Goal: Feedback & Contribution: Contribute content

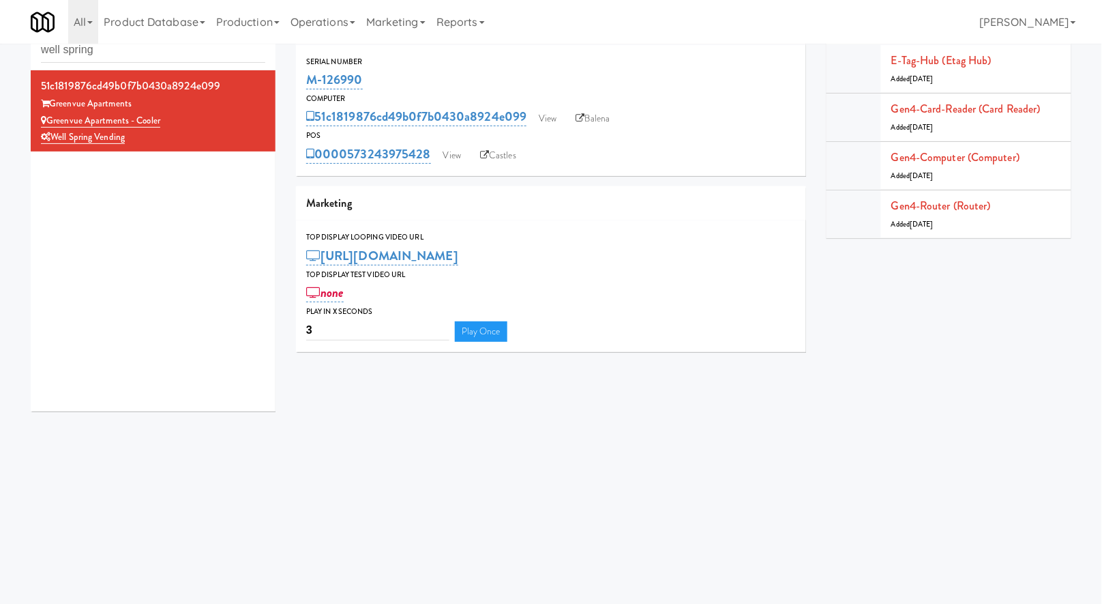
scroll to position [43, 0]
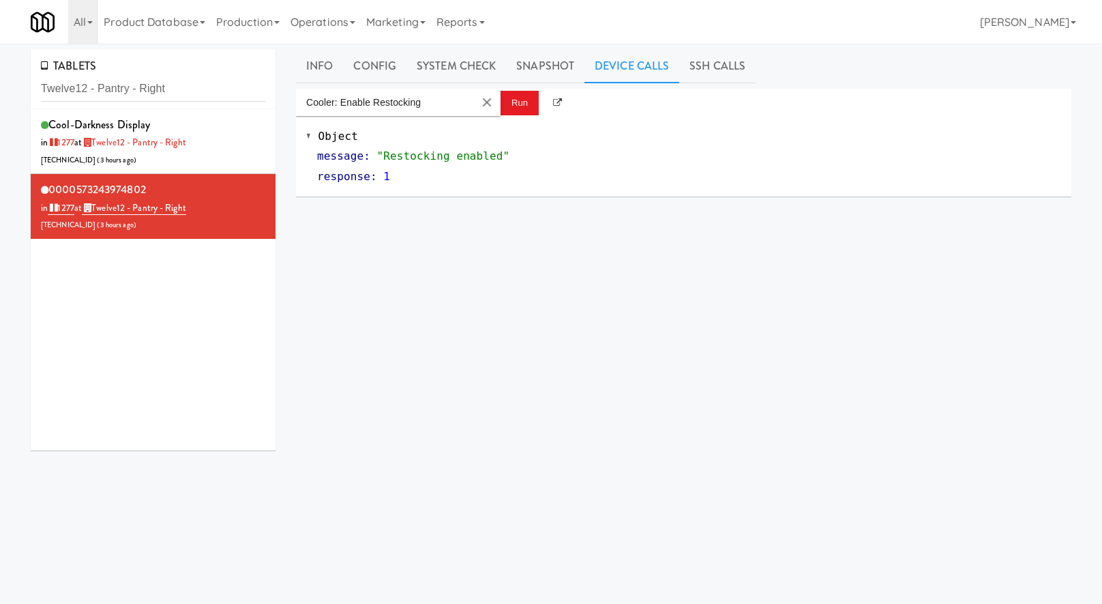
scroll to position [8, 0]
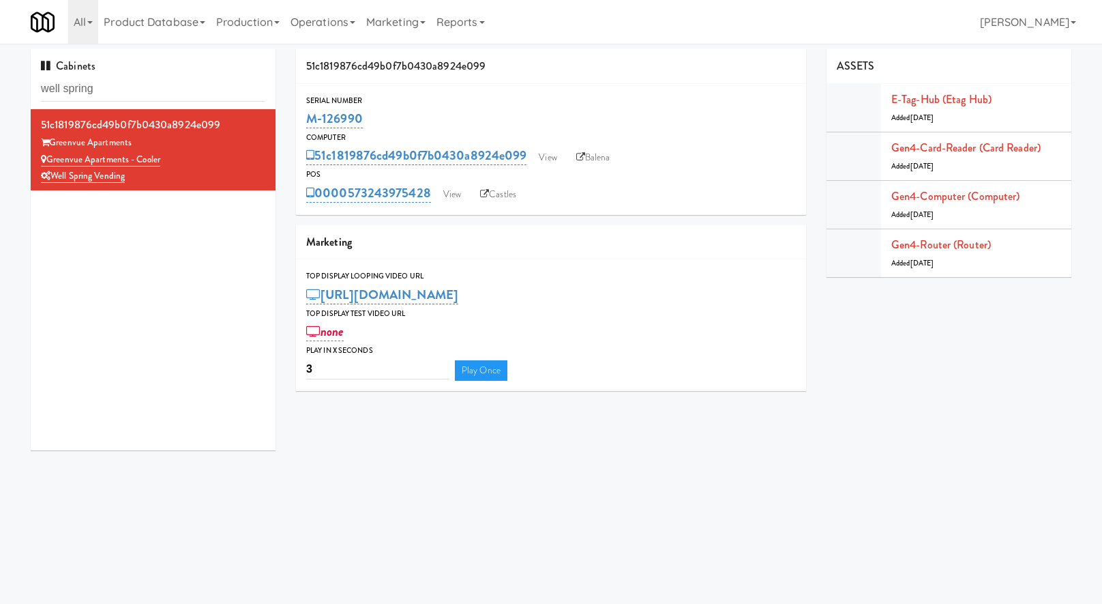
click at [152, 76] on input "well spring" at bounding box center [153, 88] width 224 height 25
click at [151, 76] on input "well spring" at bounding box center [153, 88] width 224 height 25
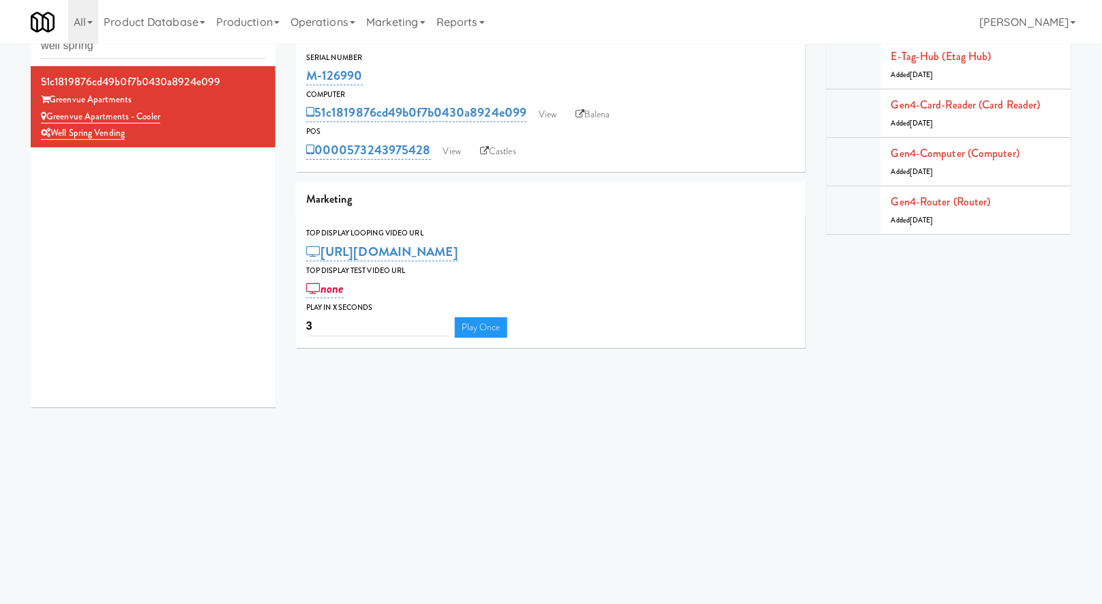
click at [151, 48] on input "well spring" at bounding box center [153, 45] width 224 height 25
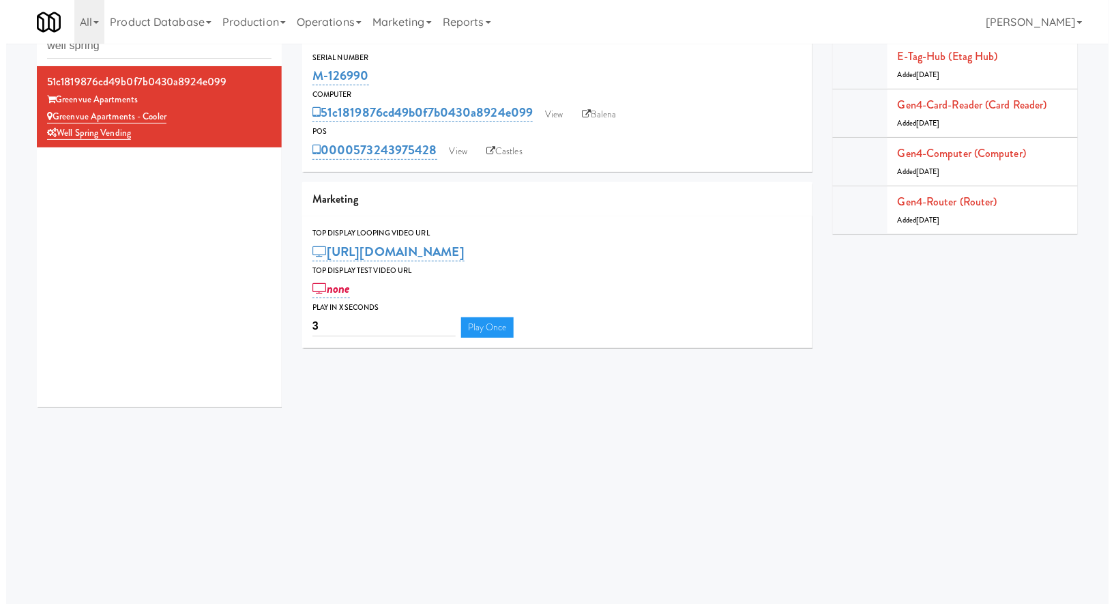
scroll to position [43, 0]
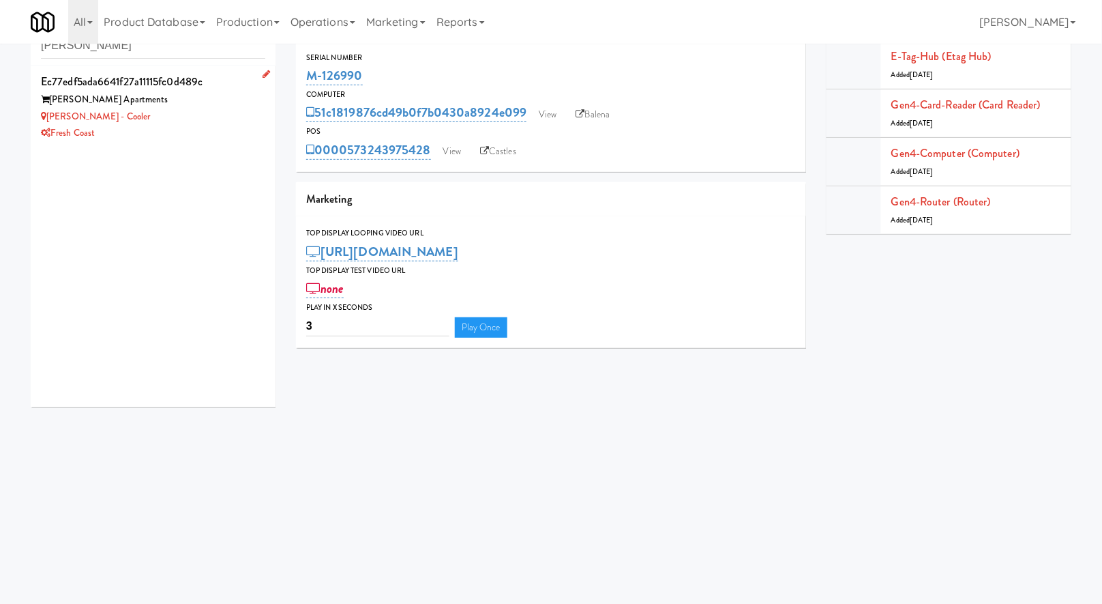
type input "marisol"
click at [138, 123] on div "[PERSON_NAME] - Cooler" at bounding box center [153, 116] width 224 height 17
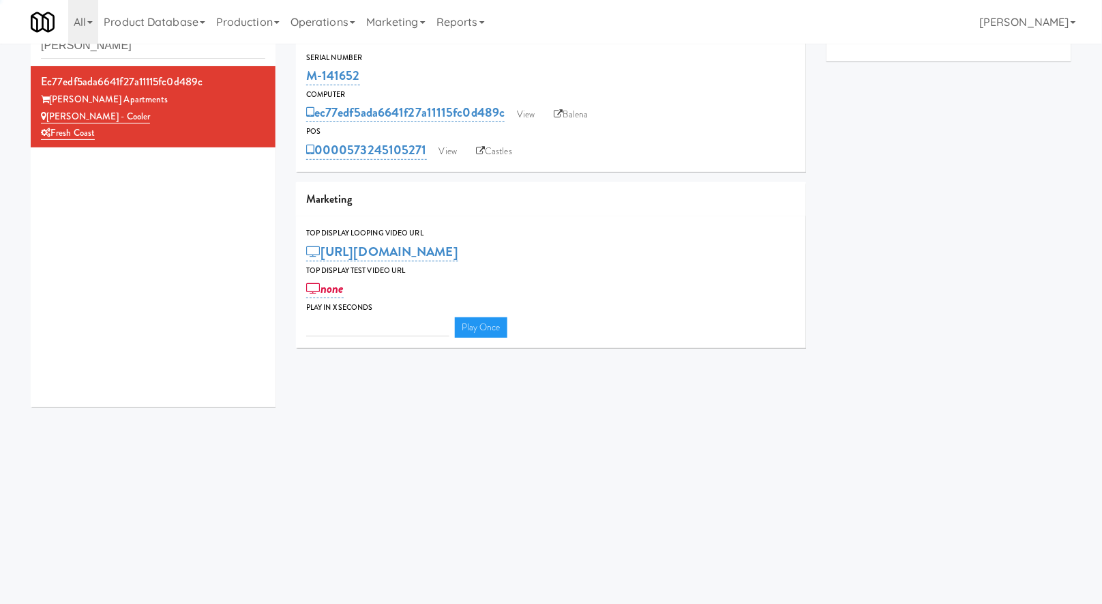
type input "3"
click at [452, 156] on link "View" at bounding box center [447, 151] width 31 height 20
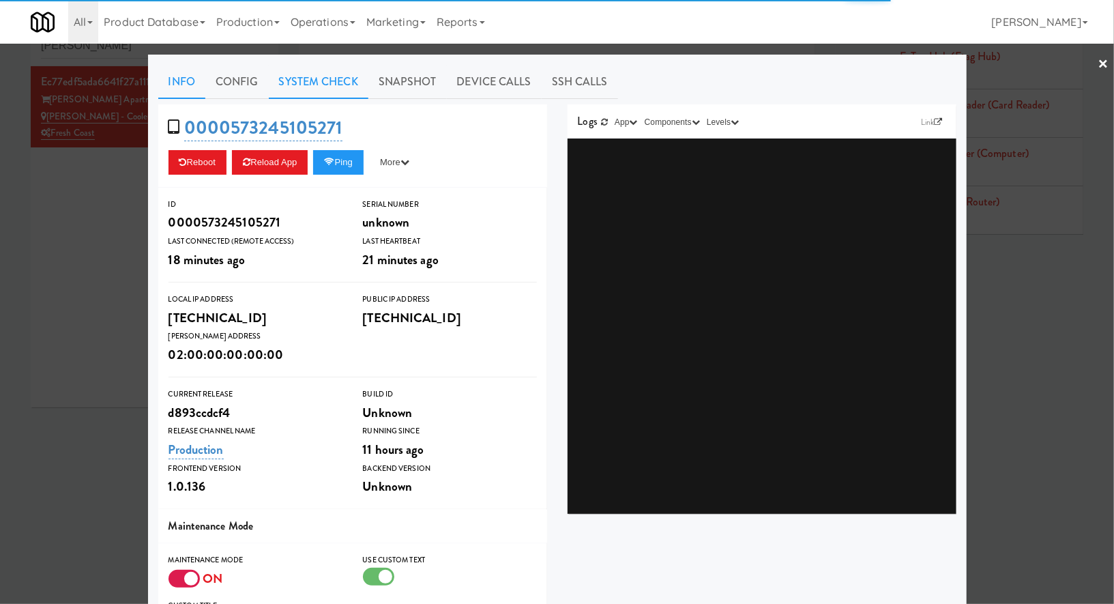
click at [325, 91] on link "System Check" at bounding box center [319, 82] width 100 height 34
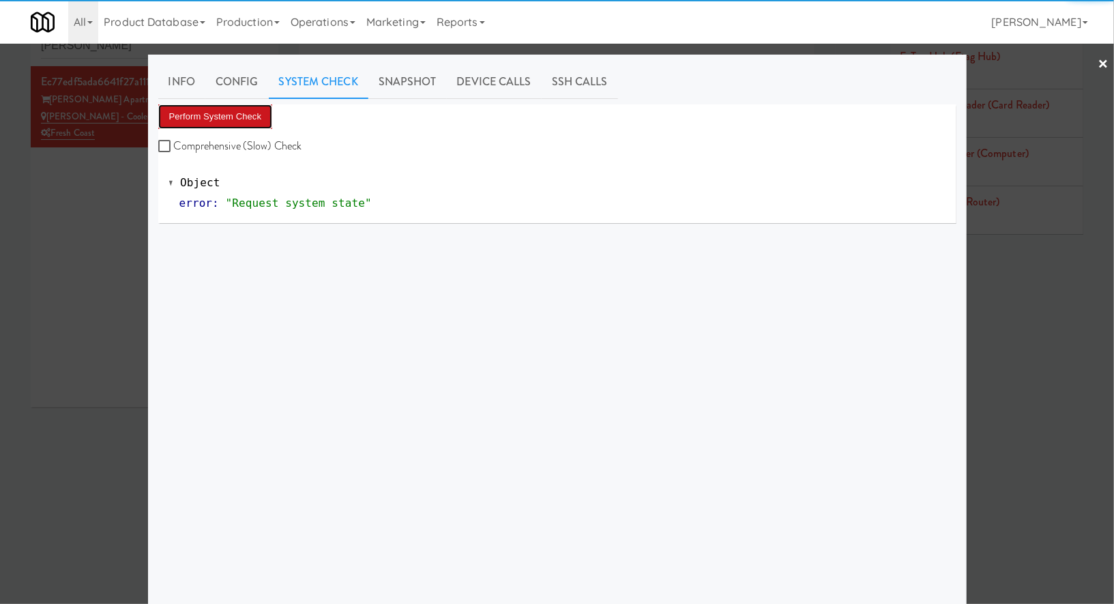
click at [256, 109] on button "Perform System Check" at bounding box center [215, 116] width 115 height 25
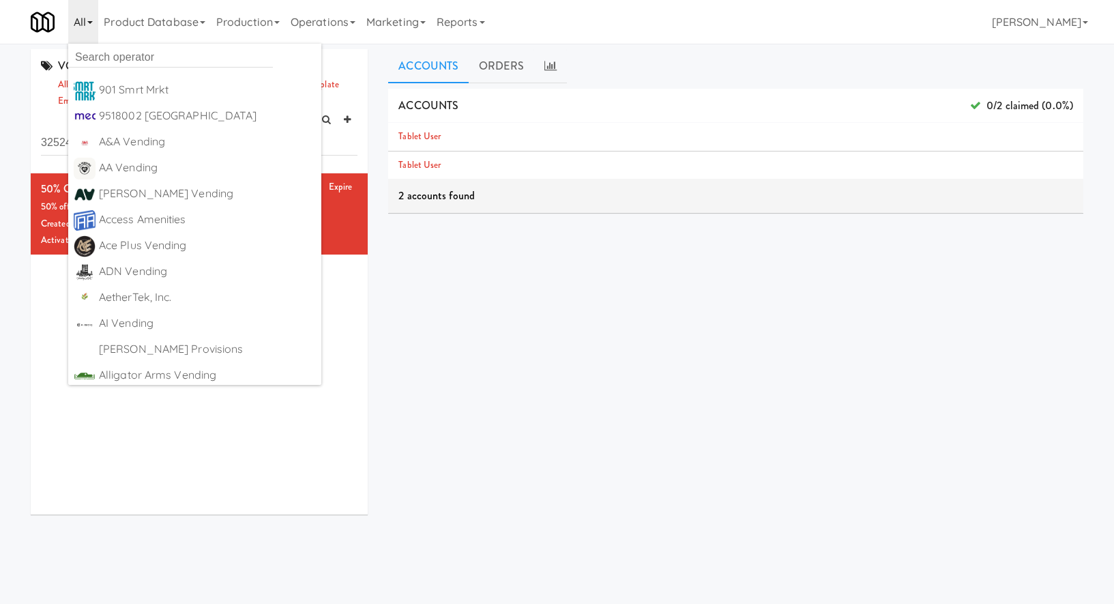
scroll to position [43, 0]
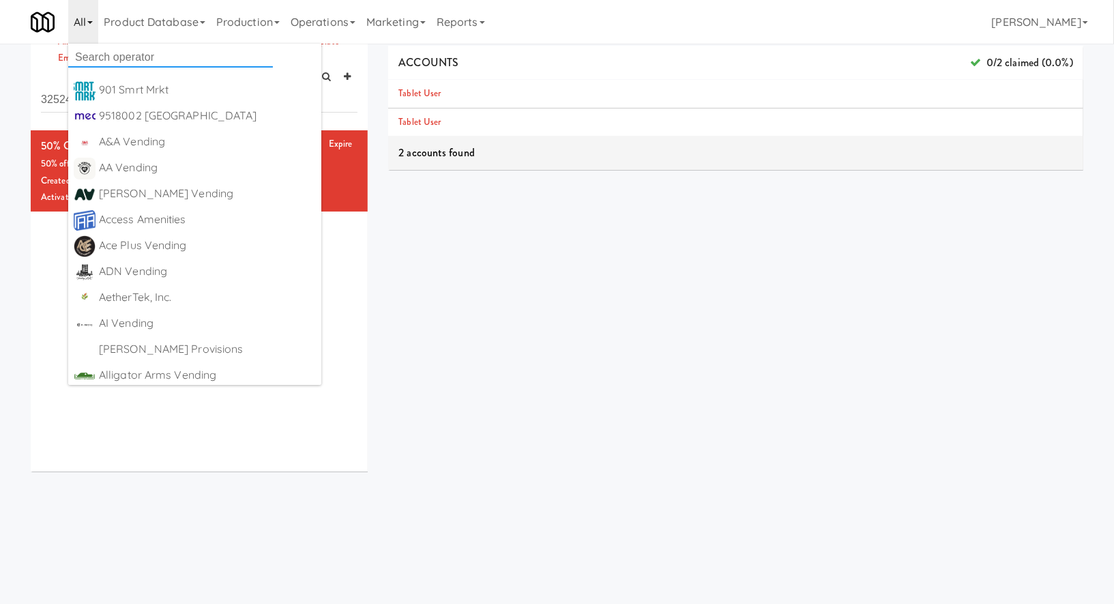
click at [87, 53] on input "text" at bounding box center [170, 57] width 205 height 20
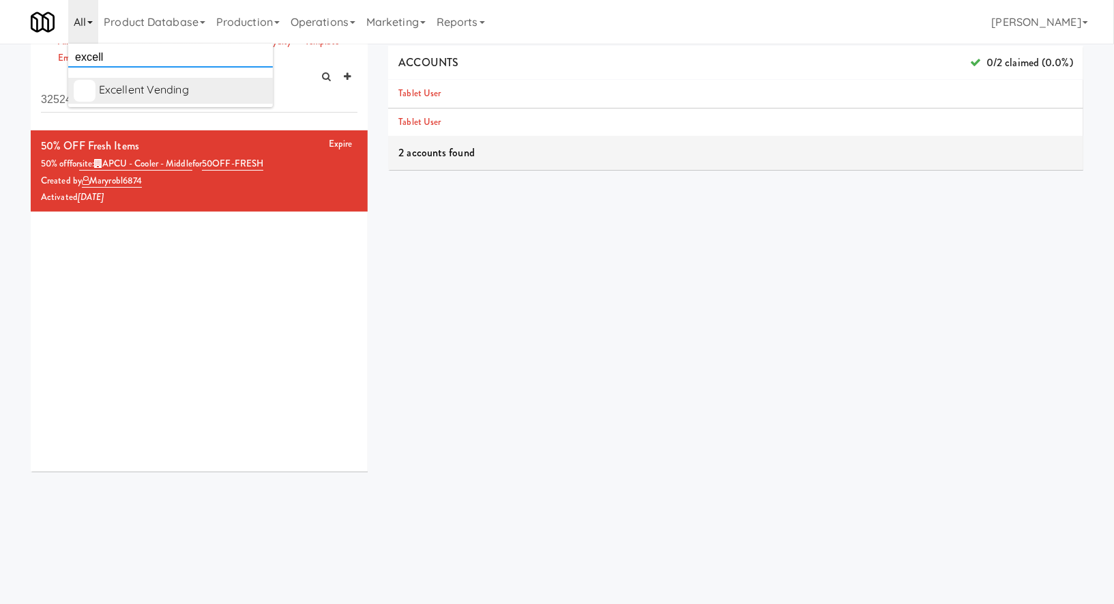
type input "excell"
click at [105, 87] on div "Excellent Vending" at bounding box center [183, 90] width 168 height 20
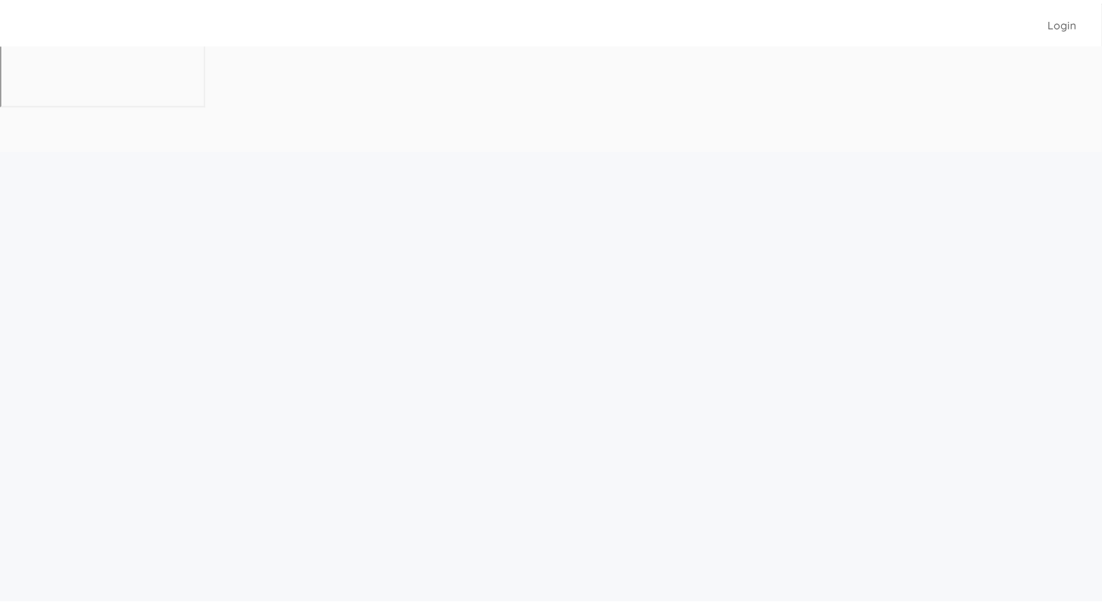
scroll to position [43, 0]
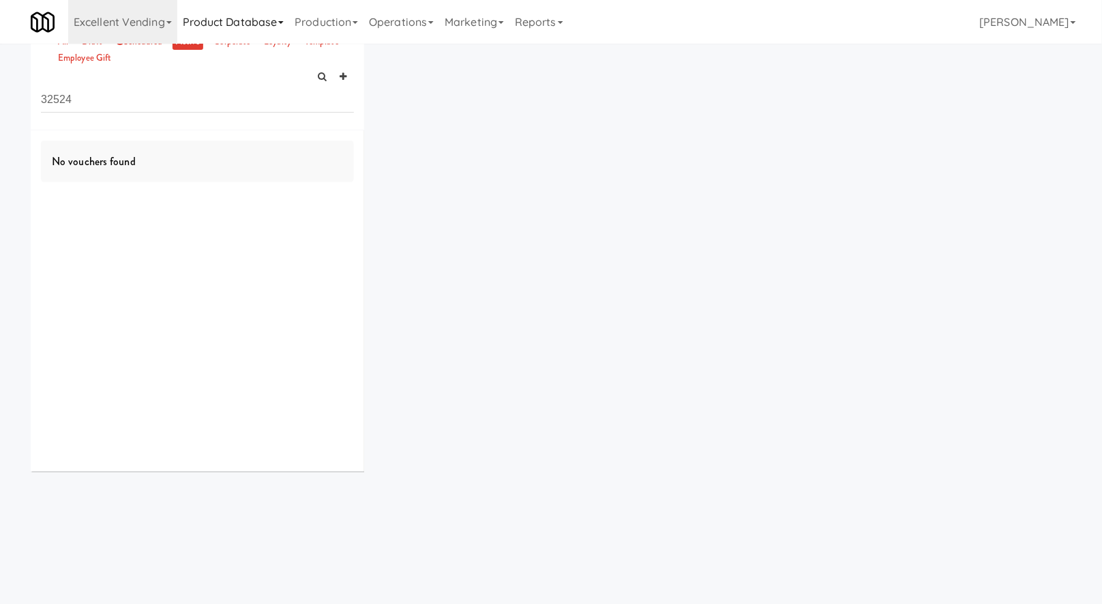
click at [256, 18] on link "Product Database" at bounding box center [233, 22] width 113 height 44
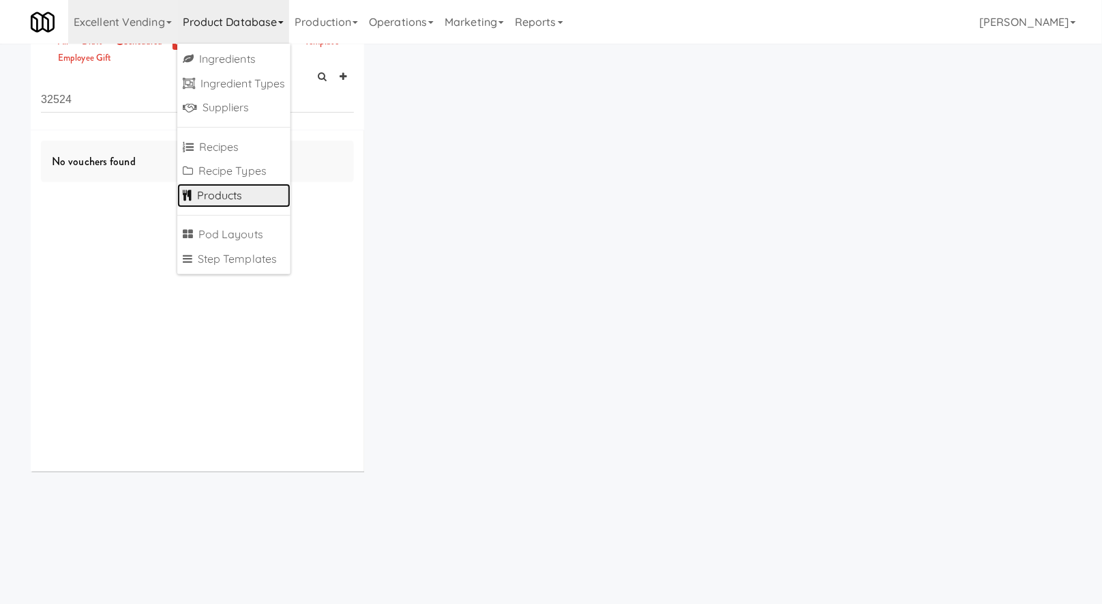
click at [237, 192] on link "Products" at bounding box center [234, 196] width 114 height 25
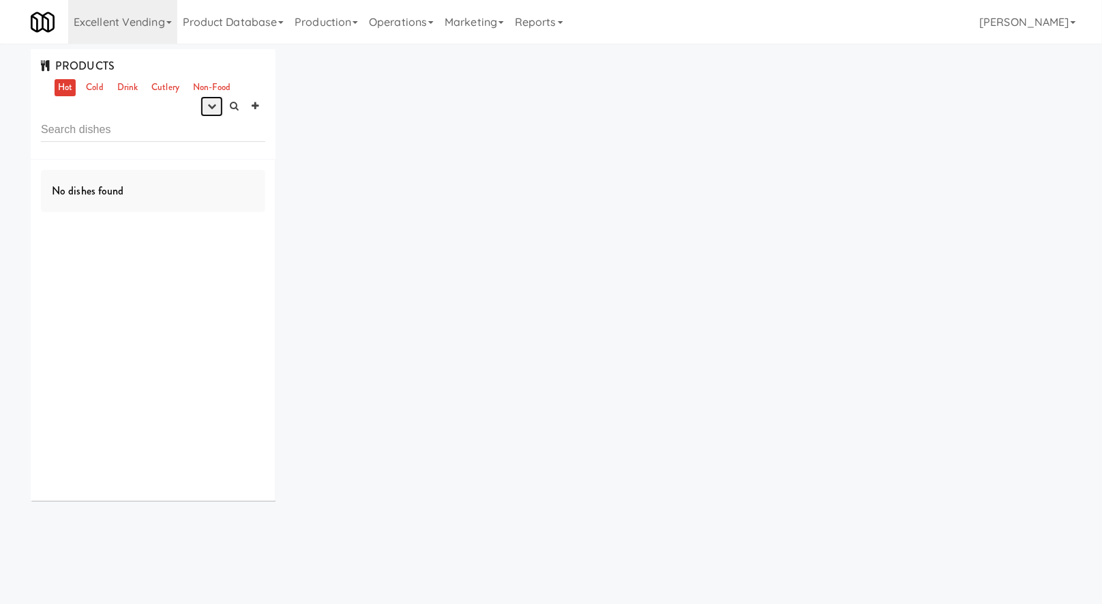
click at [210, 104] on icon "button" at bounding box center [211, 106] width 9 height 9
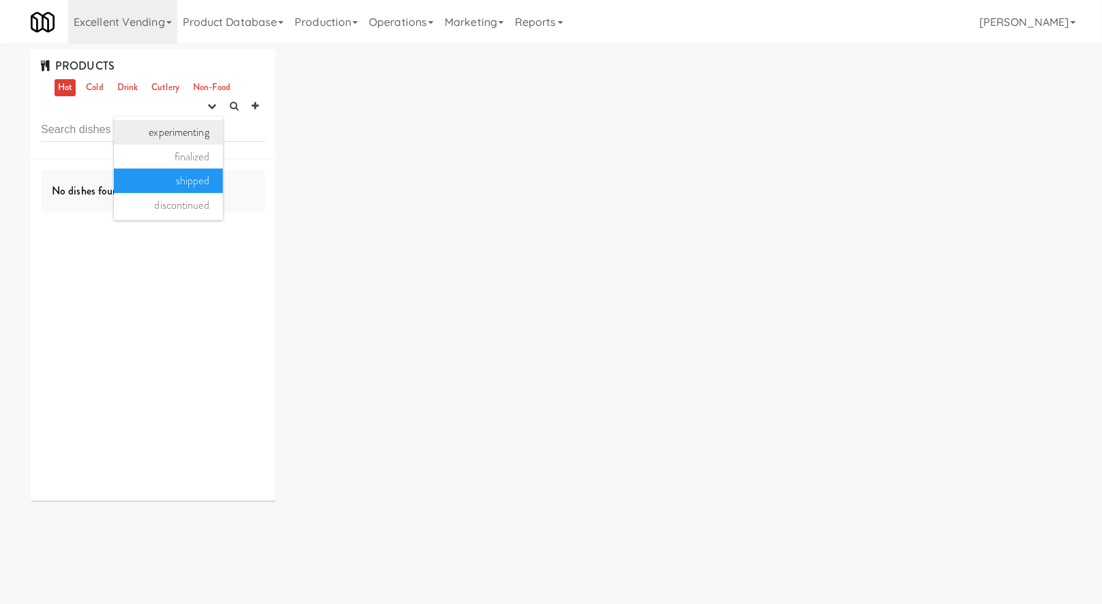
click at [199, 139] on link "experimenting" at bounding box center [168, 132] width 109 height 25
click at [93, 88] on link "Cold" at bounding box center [95, 87] width 24 height 17
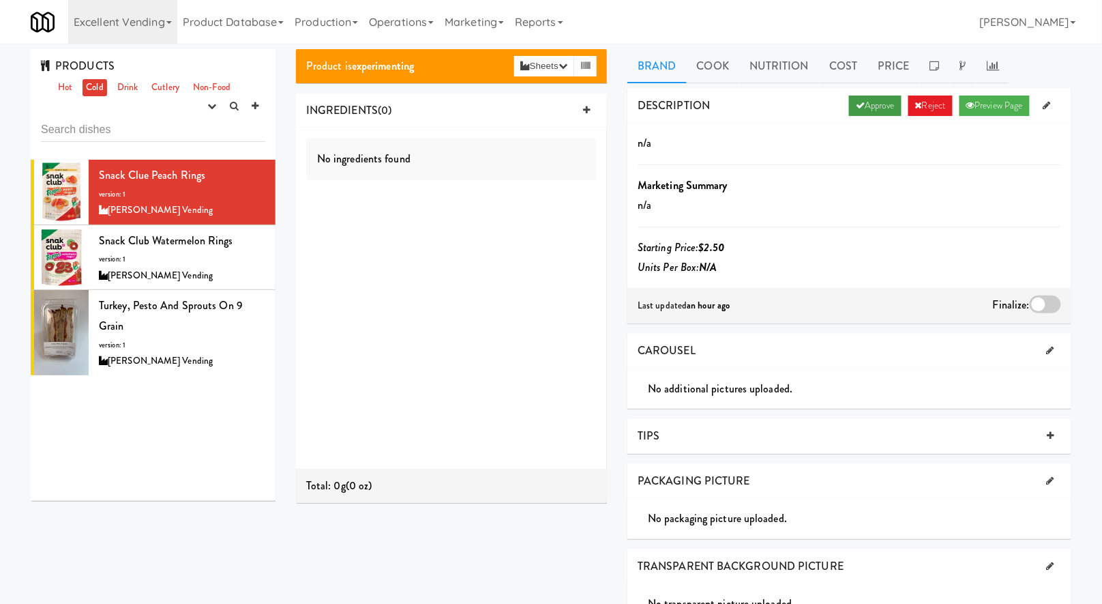
click at [870, 111] on link "Approve" at bounding box center [875, 106] width 53 height 20
click at [1046, 298] on div at bounding box center [1045, 304] width 31 height 18
click at [0, 0] on input "checkbox" at bounding box center [0, 0] width 0 height 0
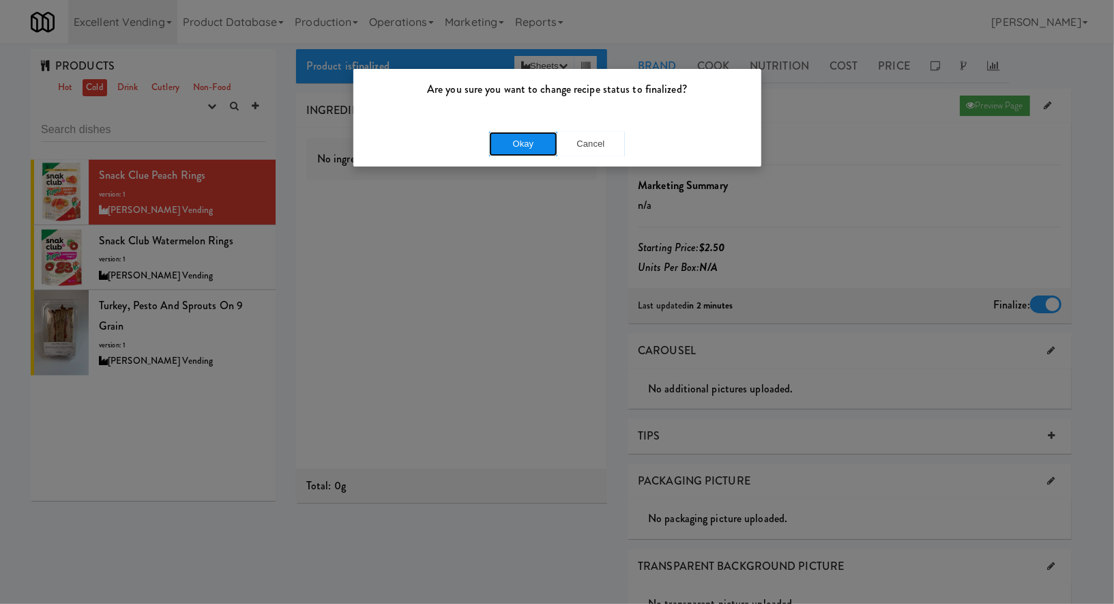
click at [508, 147] on button "Okay" at bounding box center [523, 144] width 68 height 25
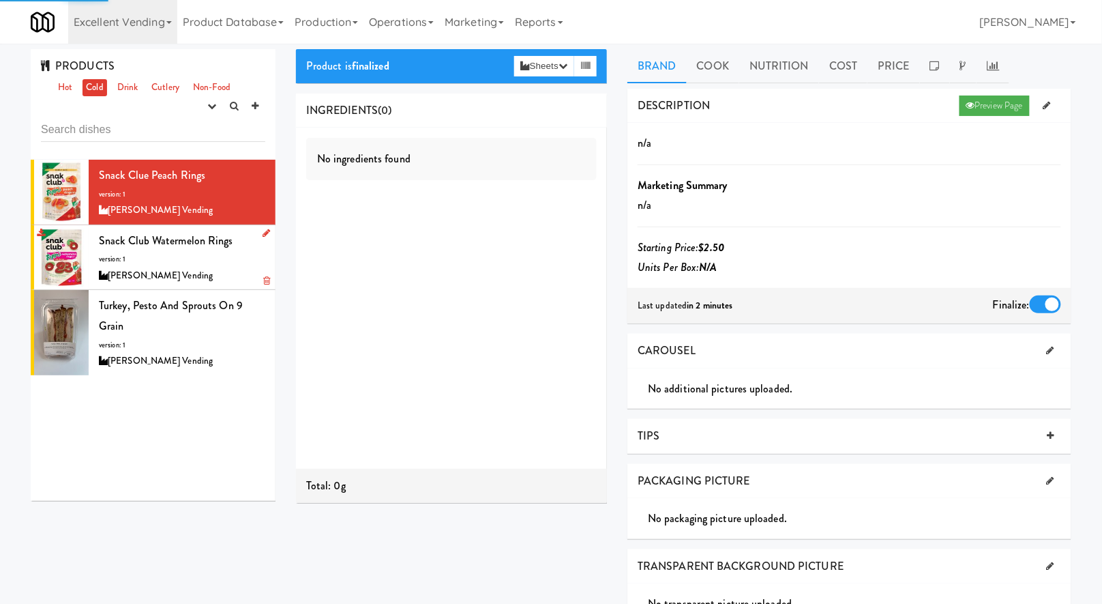
click at [233, 265] on div "Snack Club Watermelon Rings version: 1 Brendan Courtwright Vending" at bounding box center [182, 258] width 166 height 54
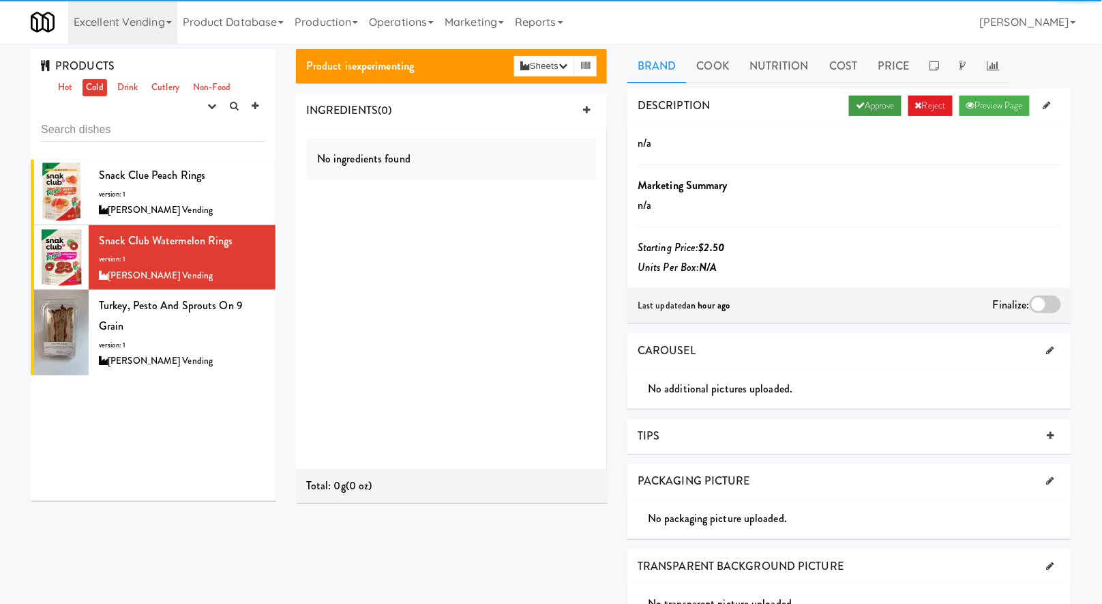
click at [858, 106] on link "Approve" at bounding box center [875, 106] width 53 height 20
click at [1057, 304] on div at bounding box center [1045, 304] width 31 height 18
click at [0, 0] on input "checkbox" at bounding box center [0, 0] width 0 height 0
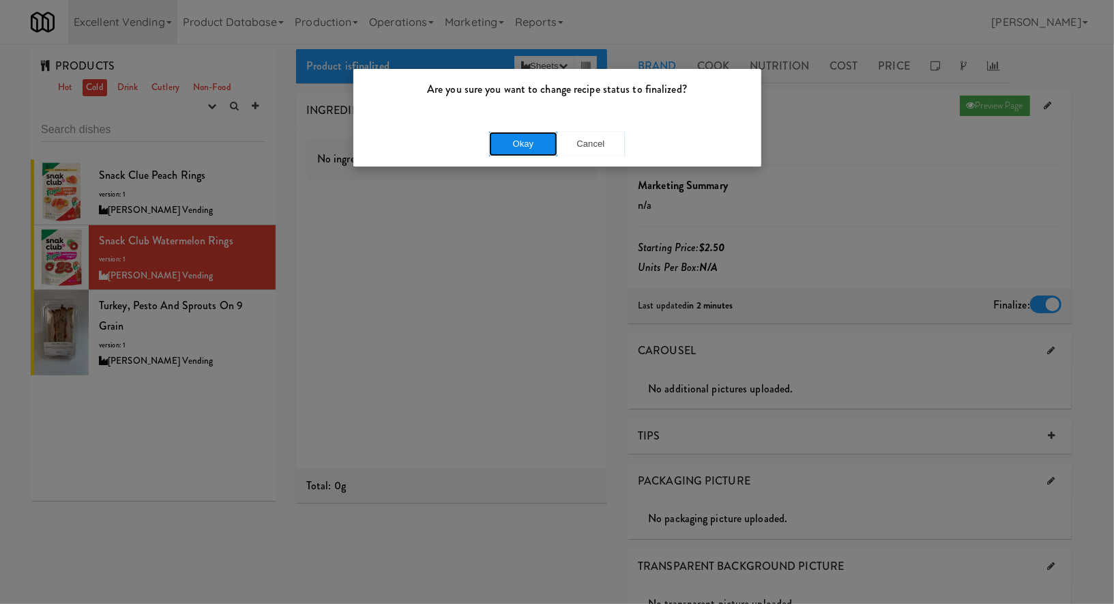
click at [505, 144] on button "Okay" at bounding box center [523, 144] width 68 height 25
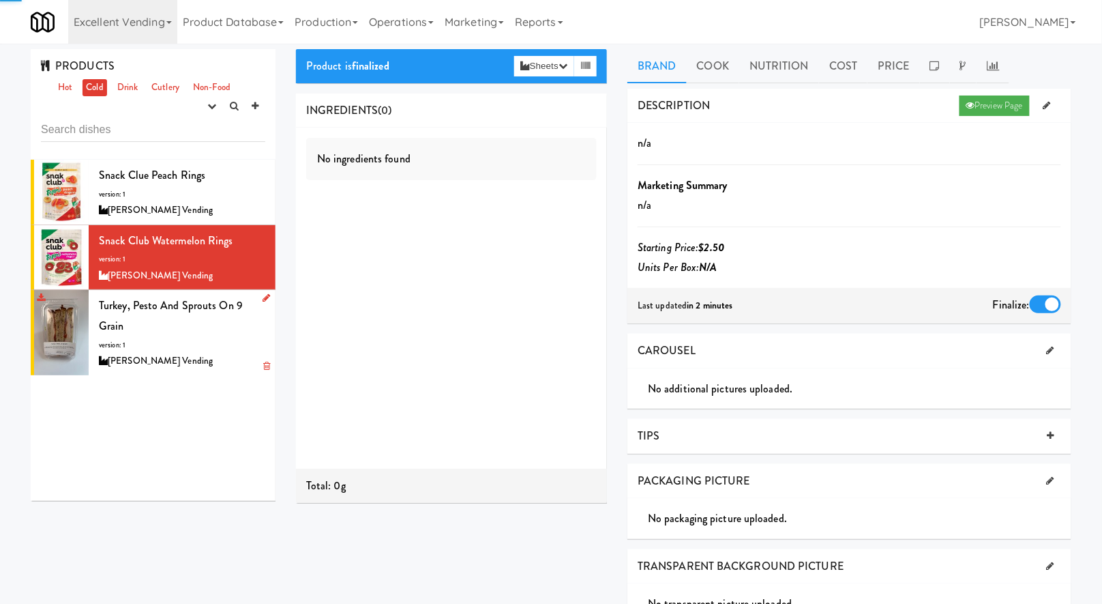
drag, startPoint x: 198, startPoint y: 321, endPoint x: 205, endPoint y: 321, distance: 7.5
click at [198, 321] on div "Turkey, Pesto and Sprouts on 9 Grain version: 1 Brendan Courtwright Vending" at bounding box center [182, 332] width 166 height 74
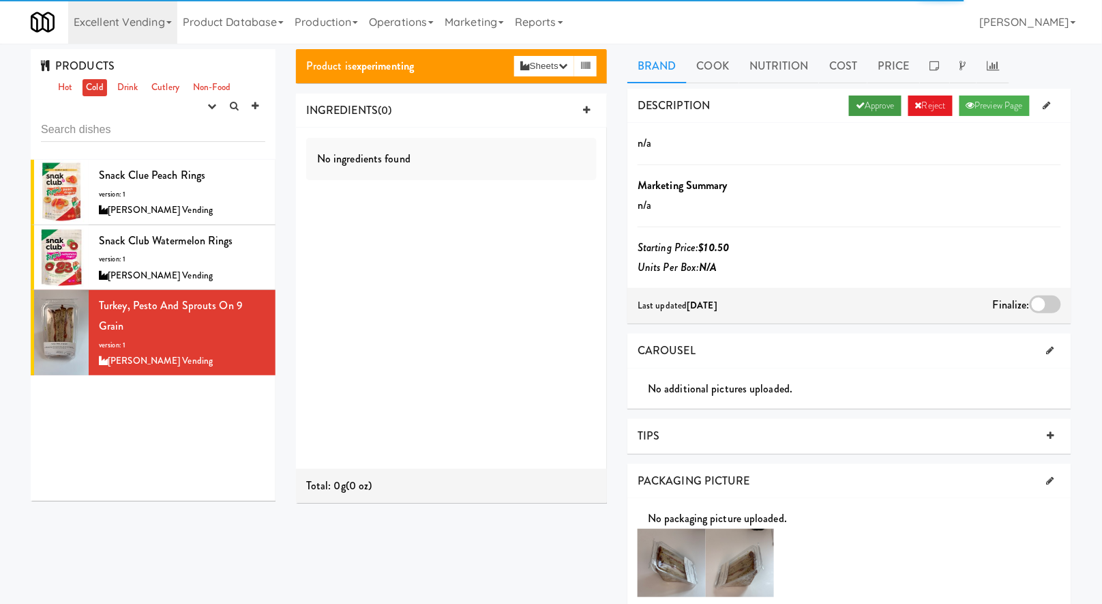
click at [870, 106] on link "Approve" at bounding box center [875, 106] width 53 height 20
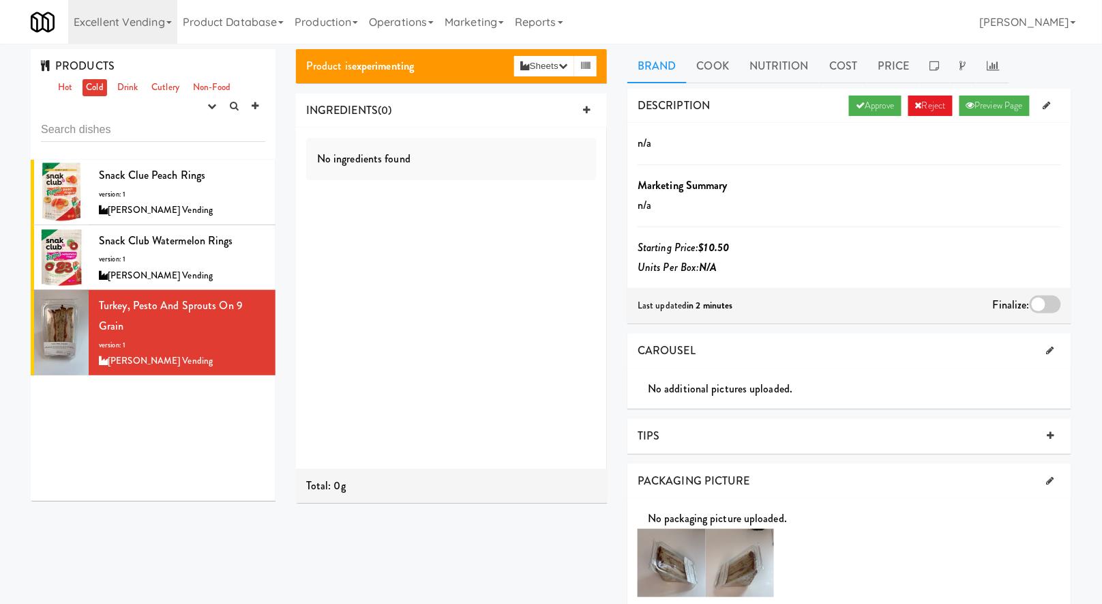
click at [1049, 299] on div at bounding box center [1045, 304] width 31 height 18
click at [0, 0] on input "checkbox" at bounding box center [0, 0] width 0 height 0
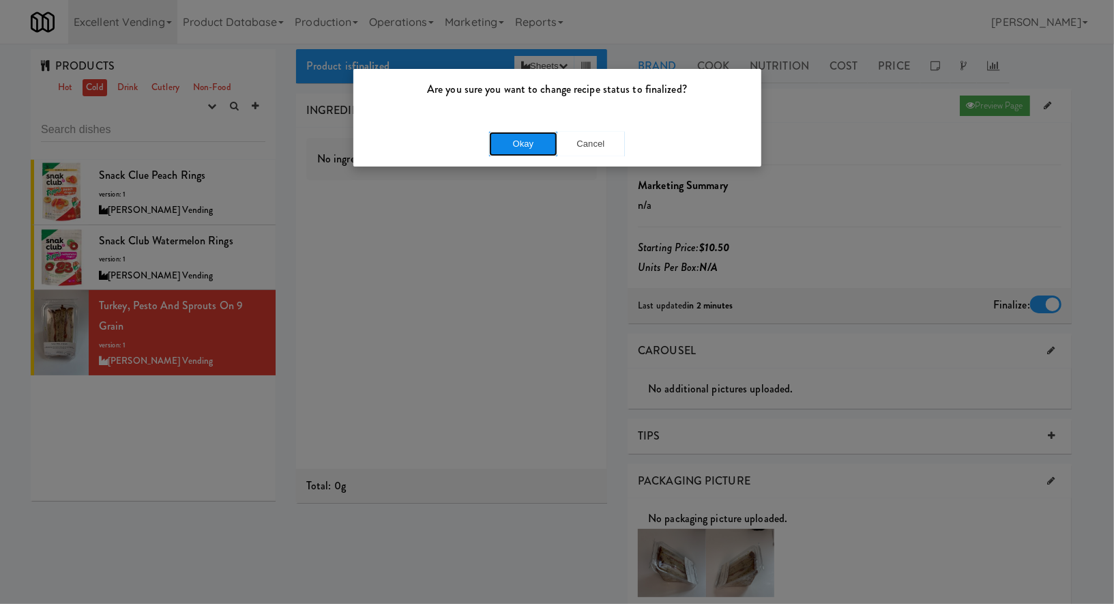
click at [531, 135] on button "Okay" at bounding box center [523, 144] width 68 height 25
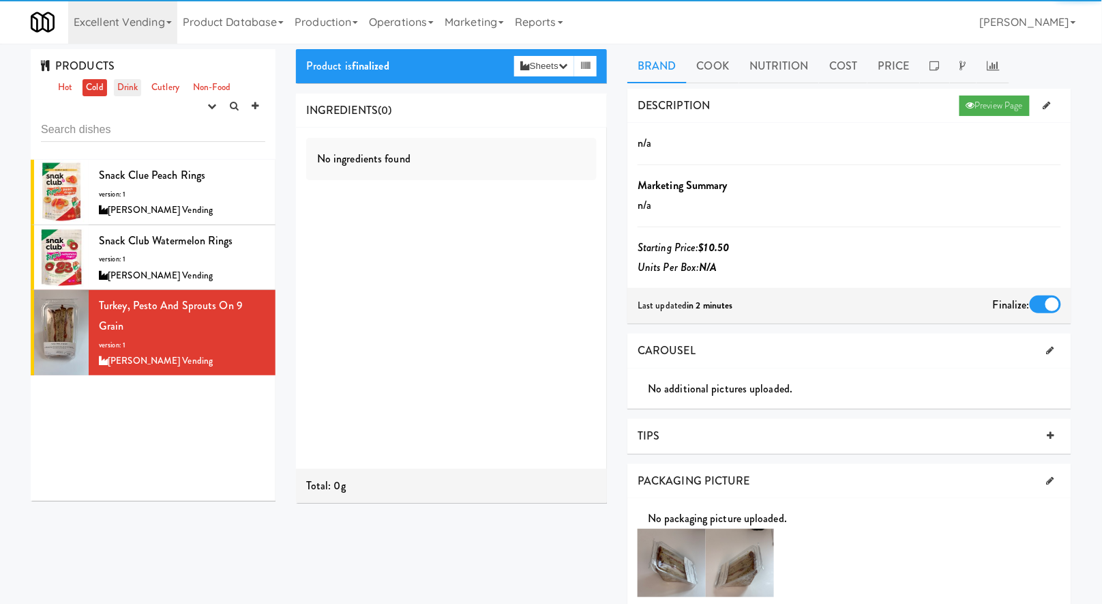
click at [130, 86] on link "Drink" at bounding box center [128, 87] width 28 height 17
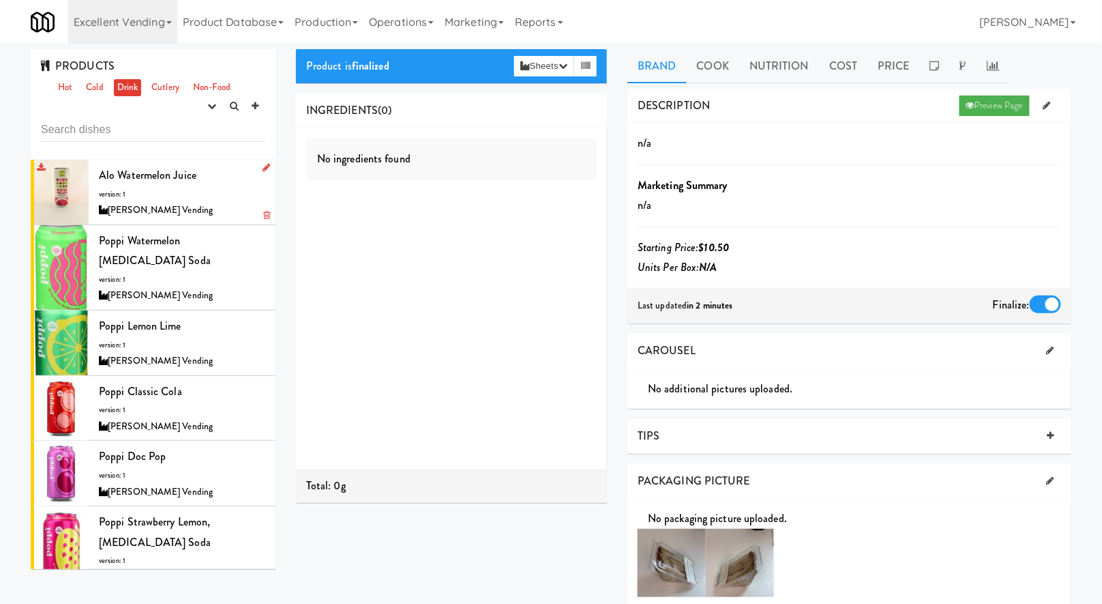
click at [219, 188] on div "Alo Watermelon Juice version: 1 Brendan Courtwright Vending" at bounding box center [182, 192] width 166 height 54
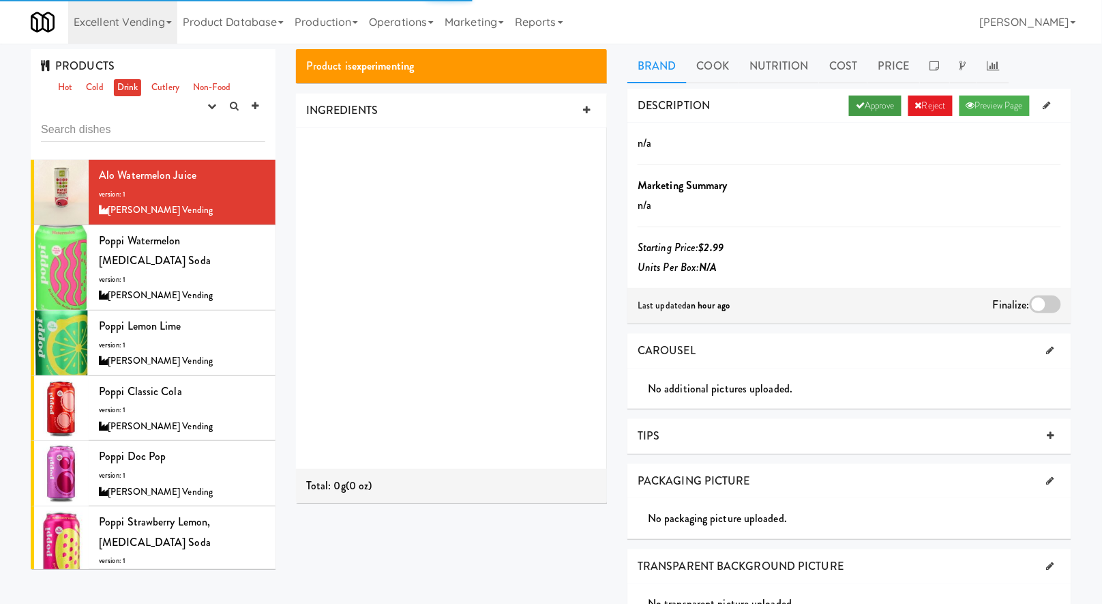
click at [875, 112] on link "Approve" at bounding box center [875, 106] width 53 height 20
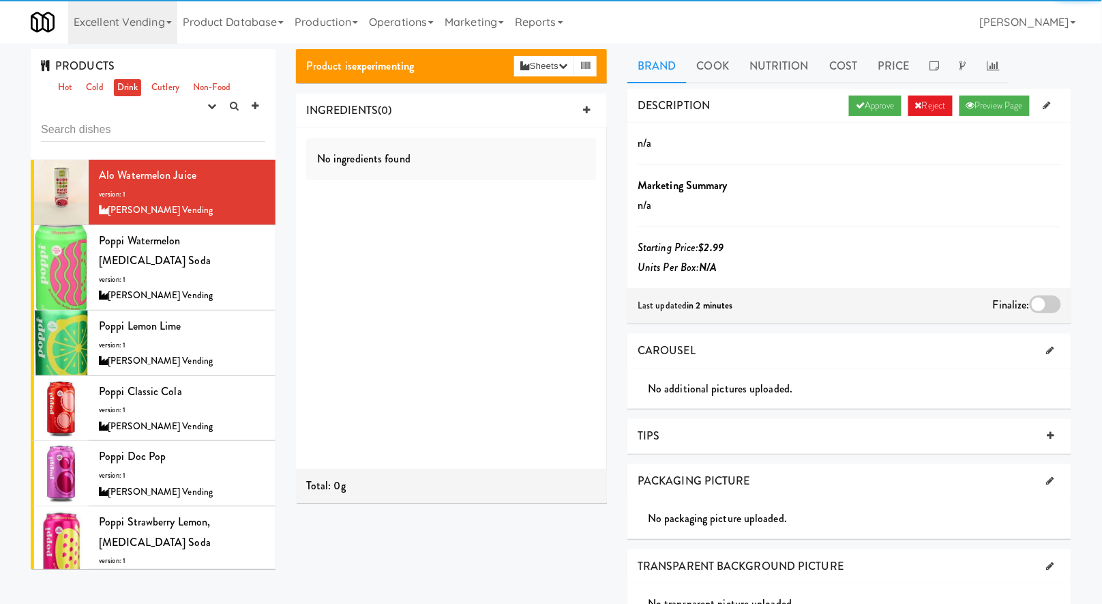
click at [1046, 295] on div at bounding box center [1045, 304] width 31 height 18
click at [0, 0] on input "checkbox" at bounding box center [0, 0] width 0 height 0
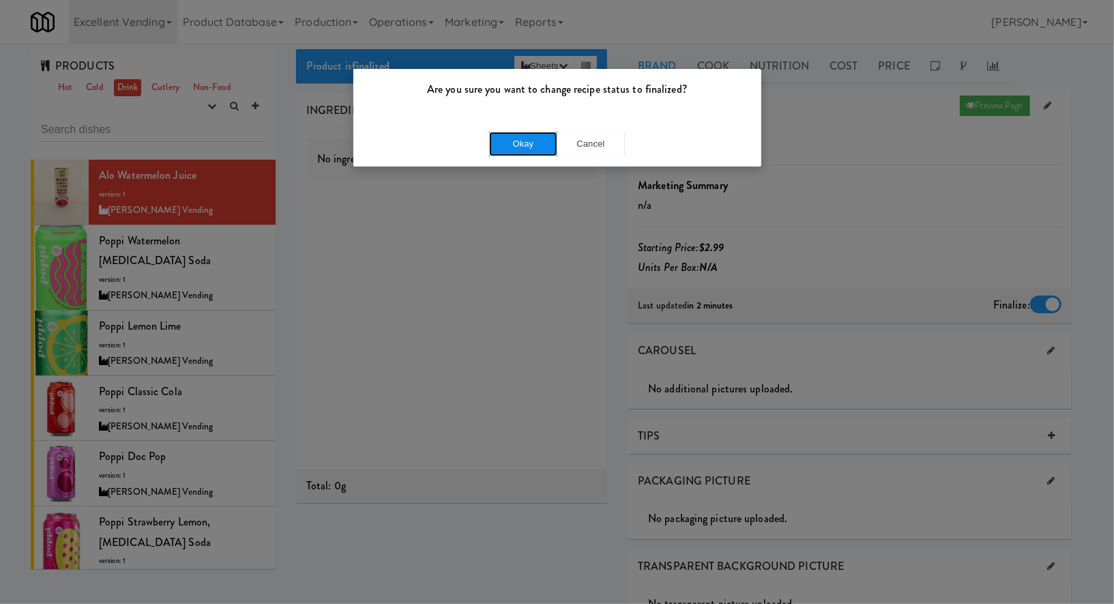
click at [529, 144] on button "Okay" at bounding box center [523, 144] width 68 height 25
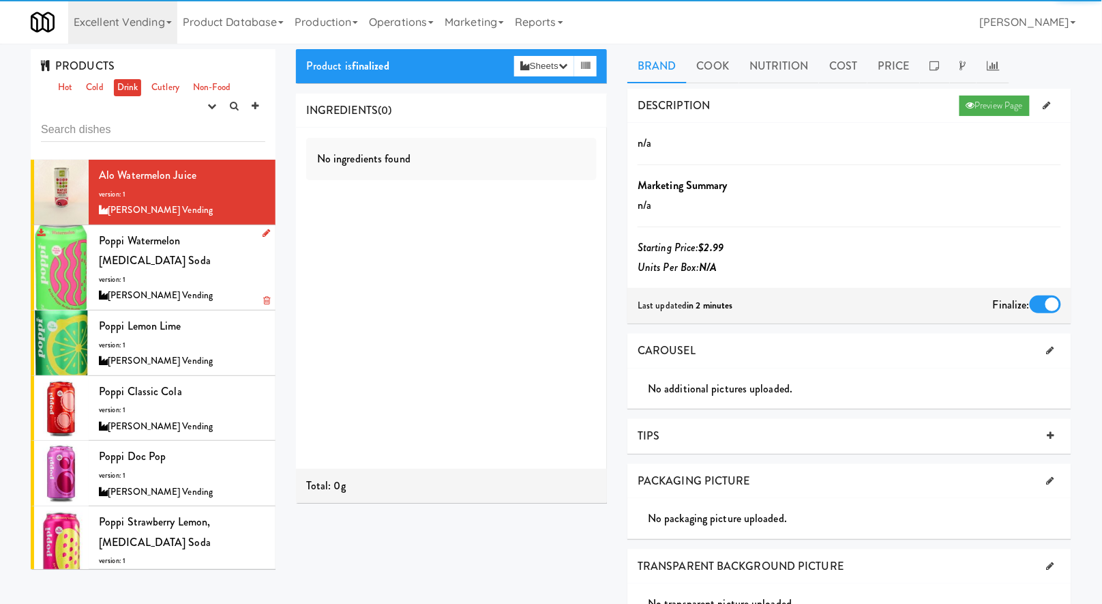
click at [236, 261] on div "Poppi Watermelon Prebiotic Soda version: 1 Brendan Courtwright Vending" at bounding box center [182, 268] width 166 height 74
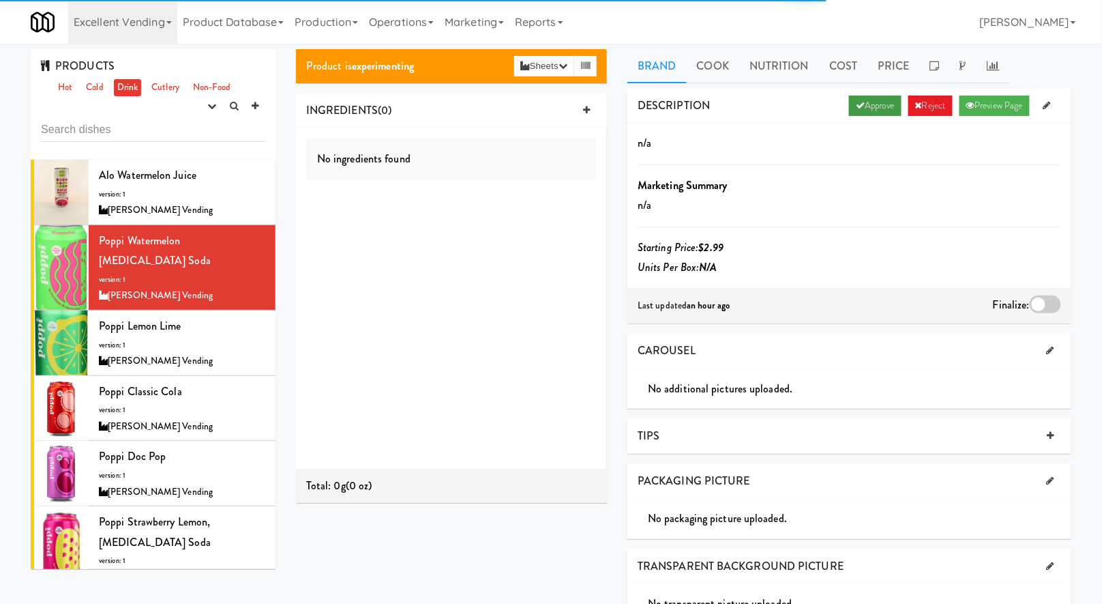
click at [872, 114] on link "Approve" at bounding box center [875, 106] width 53 height 20
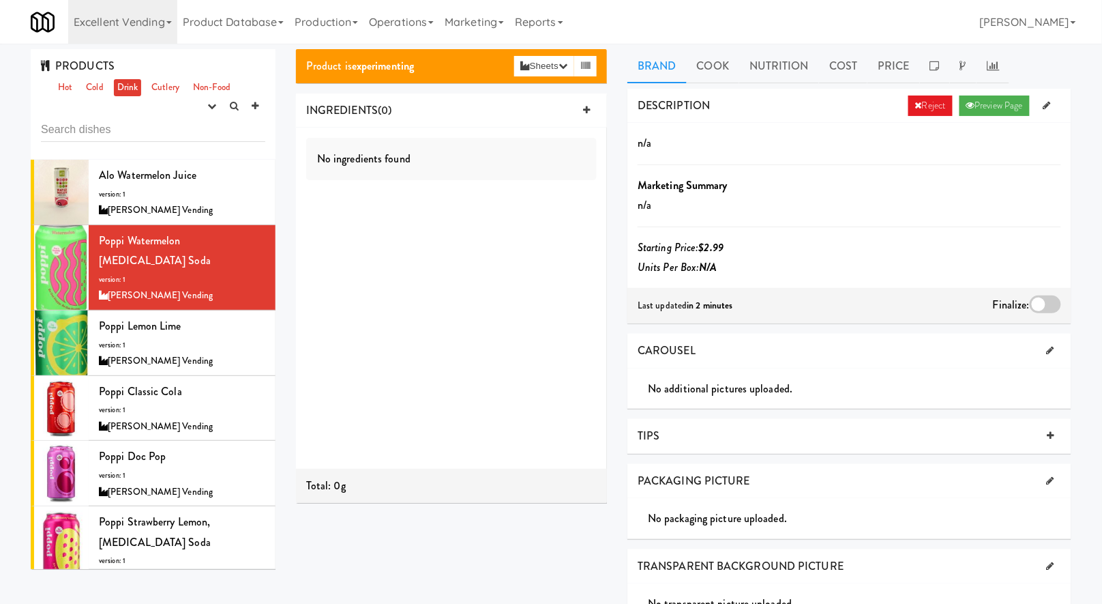
click at [1044, 297] on div at bounding box center [1045, 304] width 31 height 18
click at [0, 0] on input "checkbox" at bounding box center [0, 0] width 0 height 0
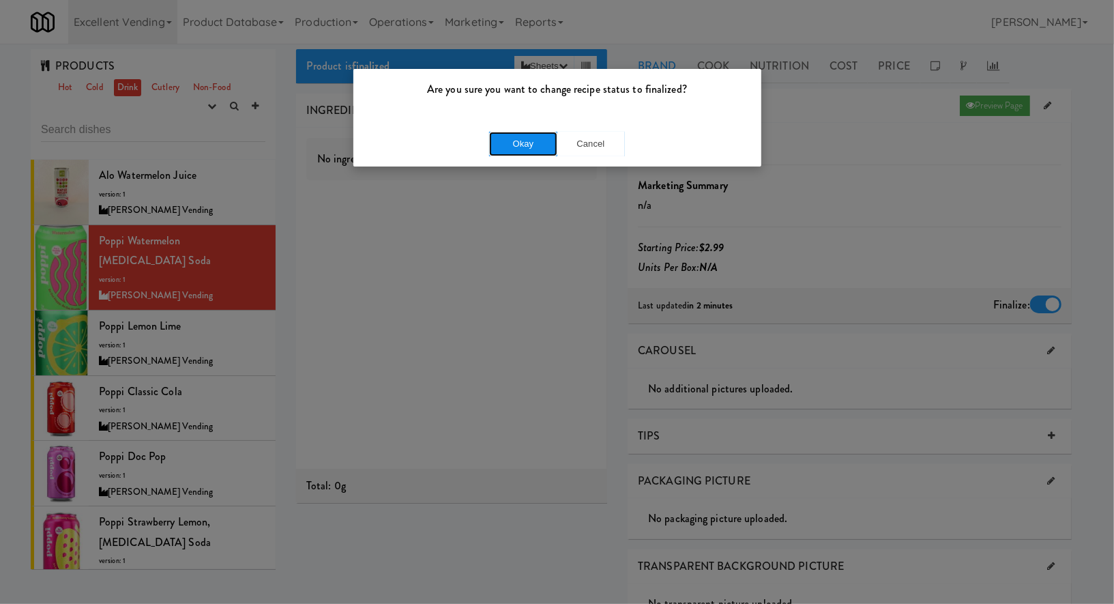
click at [531, 141] on button "Okay" at bounding box center [523, 144] width 68 height 25
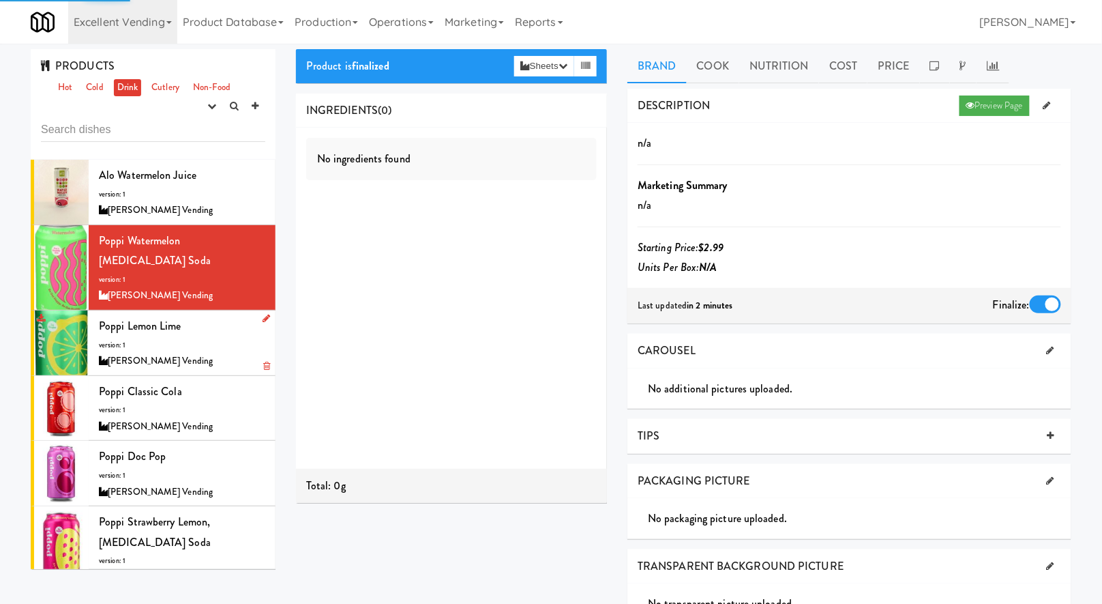
click at [200, 316] on div "Poppi Lemon Lime version: 1 Brendan Courtwright Vending" at bounding box center [182, 343] width 166 height 54
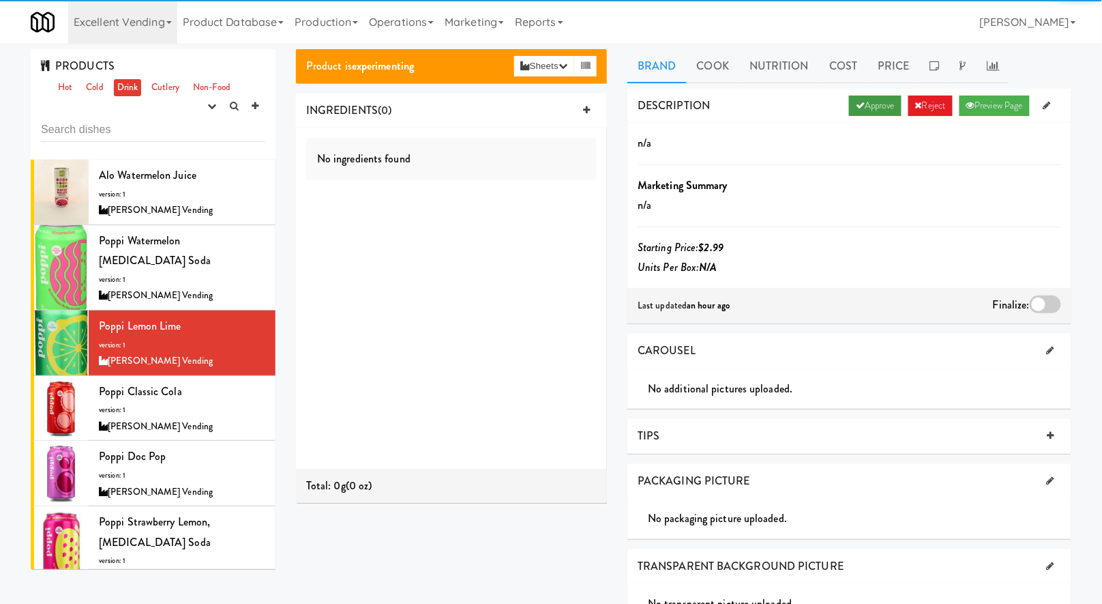
click at [883, 101] on link "Approve" at bounding box center [875, 106] width 53 height 20
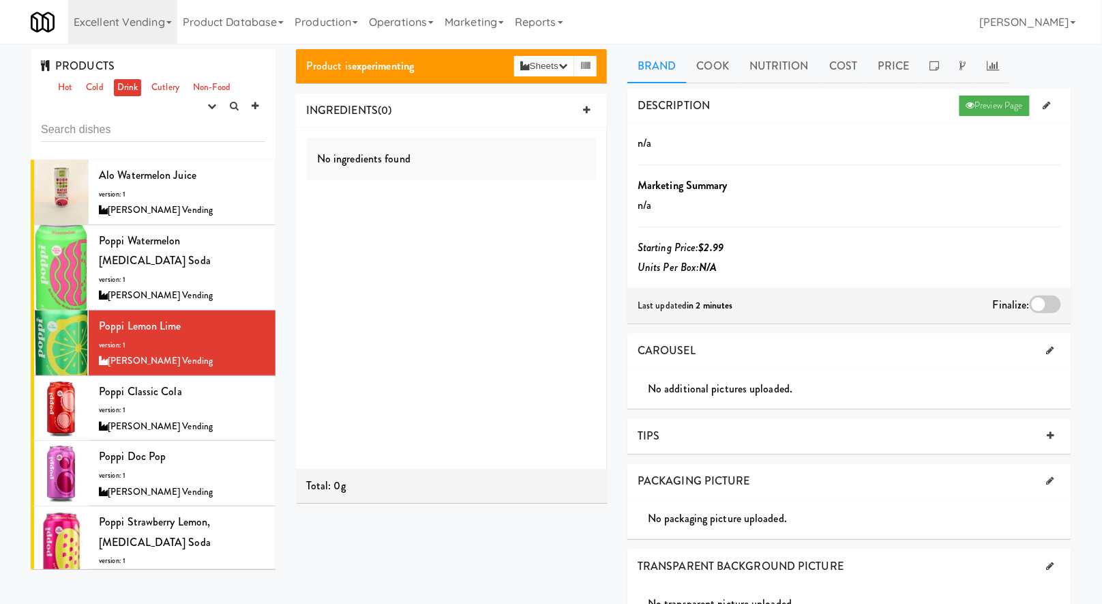
click at [1042, 305] on div at bounding box center [1045, 304] width 31 height 18
click at [0, 0] on input "checkbox" at bounding box center [0, 0] width 0 height 0
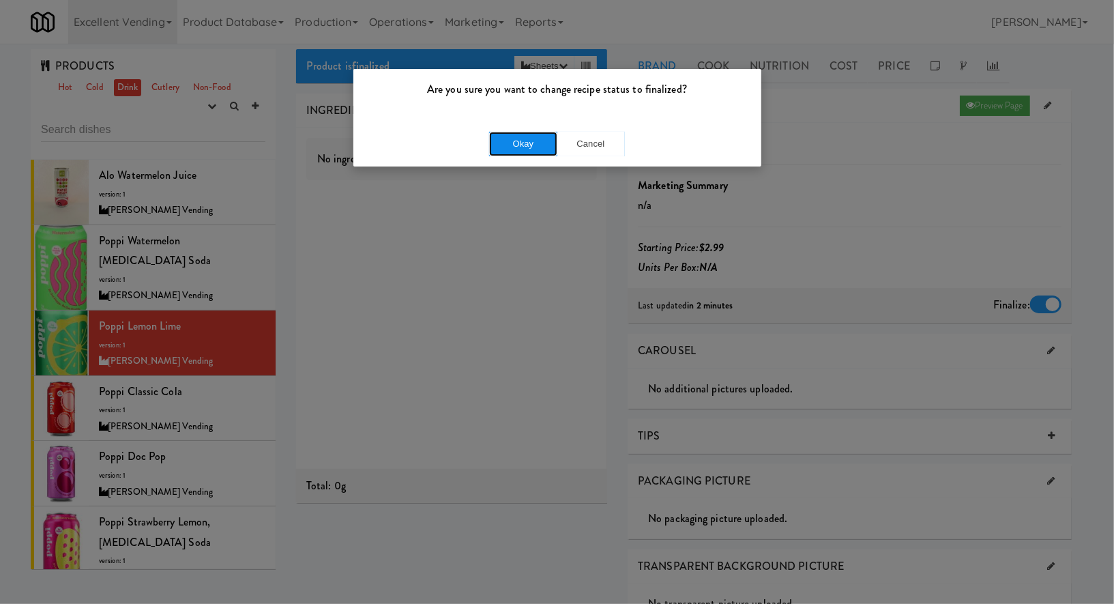
click at [509, 146] on button "Okay" at bounding box center [523, 144] width 68 height 25
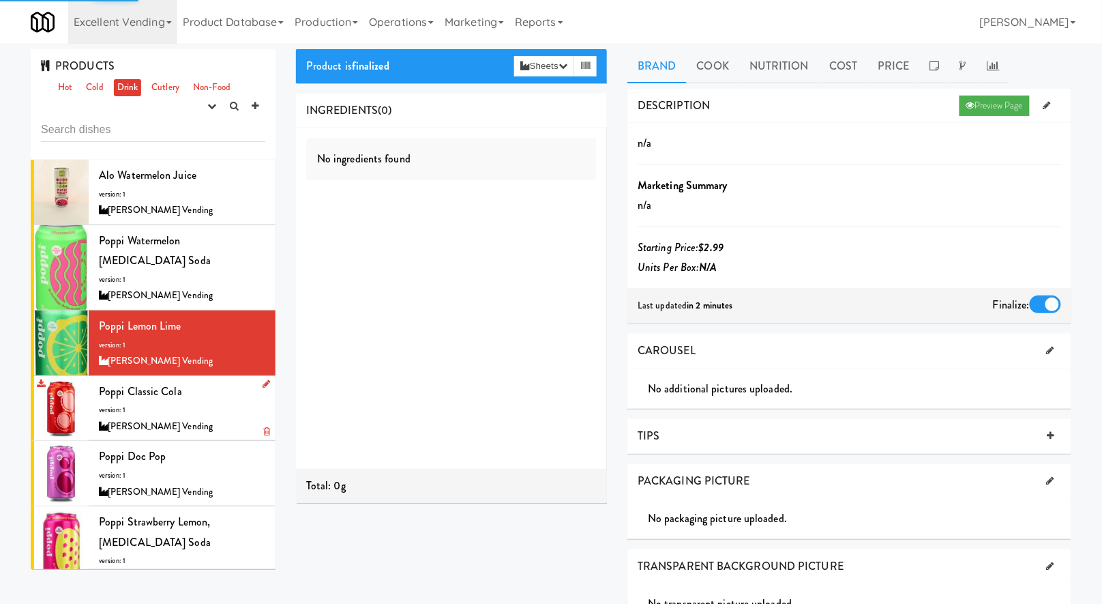
click at [216, 381] on div "Poppi Classic Cola version: 1 Brendan Courtwright Vending" at bounding box center [182, 408] width 166 height 54
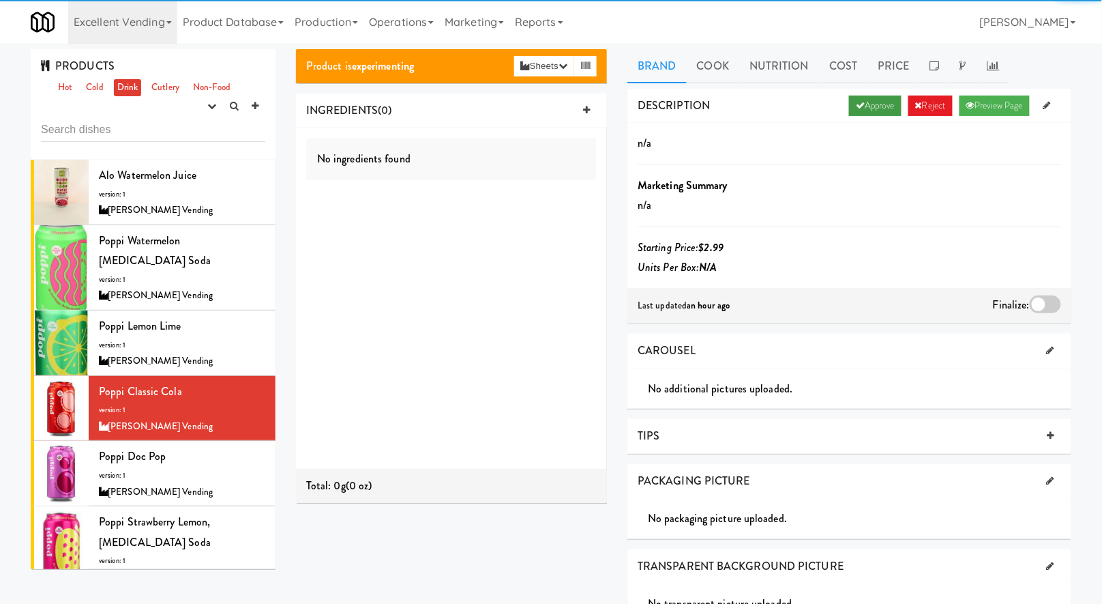
click at [871, 99] on link "Approve" at bounding box center [875, 106] width 53 height 20
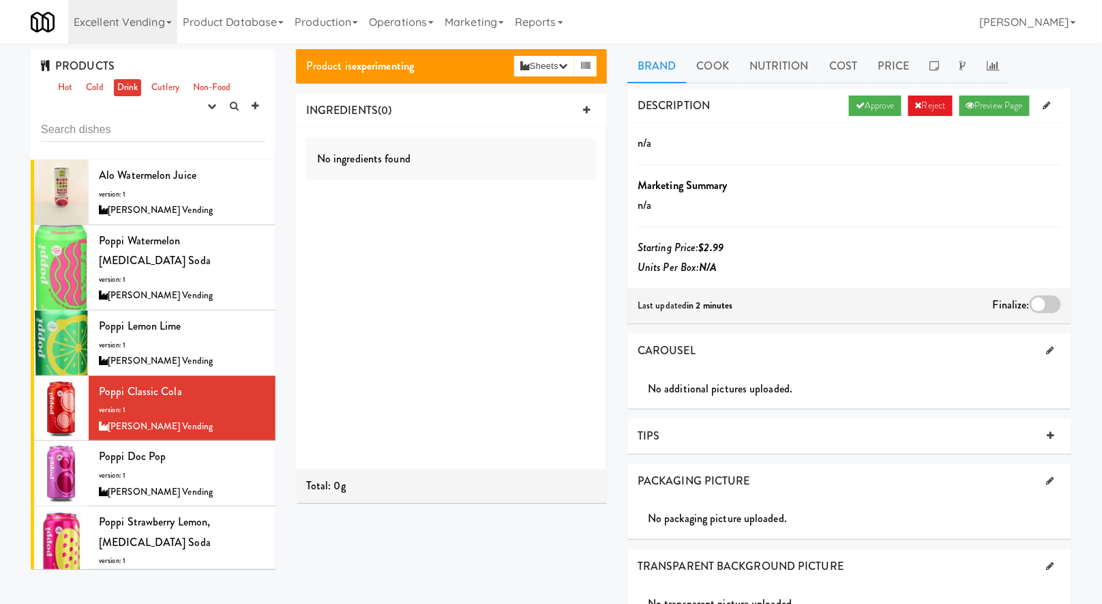
click at [1048, 306] on div at bounding box center [1045, 304] width 31 height 18
click at [0, 0] on input "checkbox" at bounding box center [0, 0] width 0 height 0
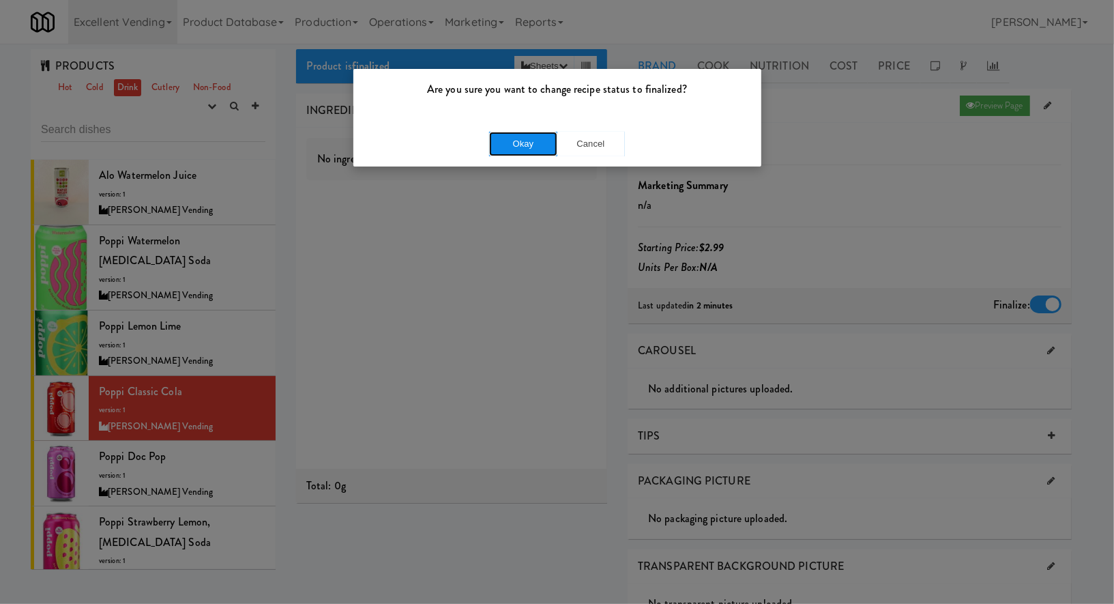
click at [514, 143] on button "Okay" at bounding box center [523, 144] width 68 height 25
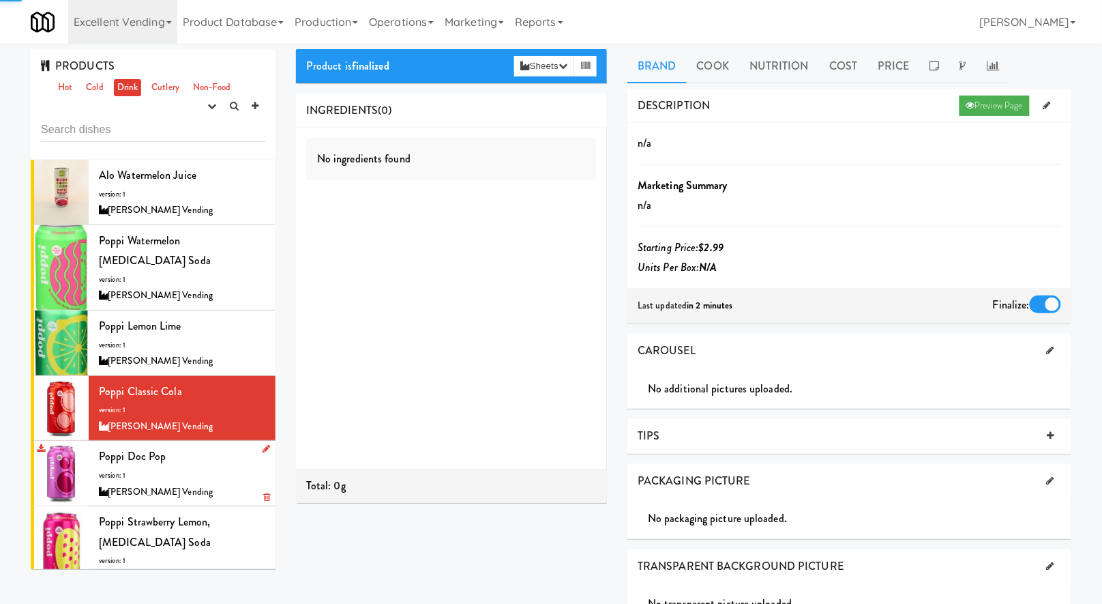
click at [203, 446] on div "Poppi Doc Pop version: 1 Brendan Courtwright Vending" at bounding box center [182, 473] width 166 height 54
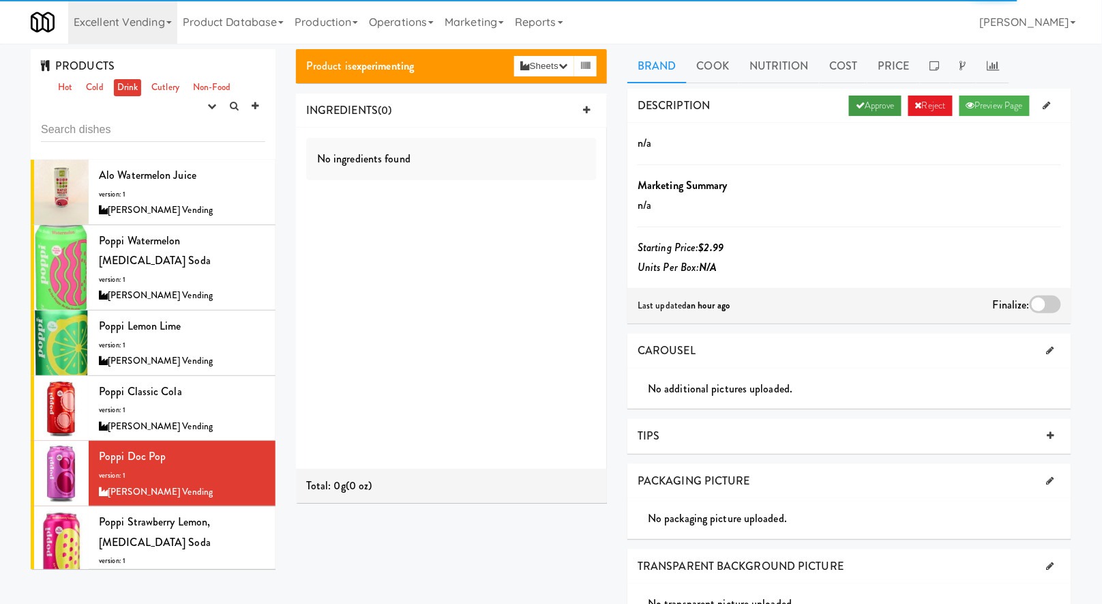
click at [872, 101] on link "Approve" at bounding box center [875, 106] width 53 height 20
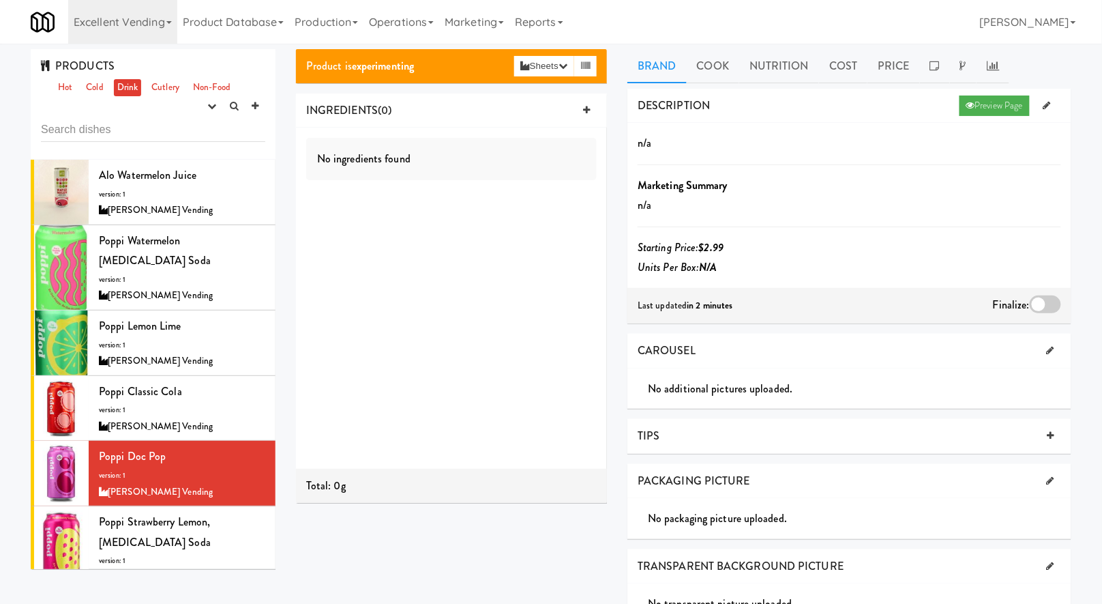
click at [1044, 299] on div at bounding box center [1045, 304] width 31 height 18
click at [0, 0] on input "checkbox" at bounding box center [0, 0] width 0 height 0
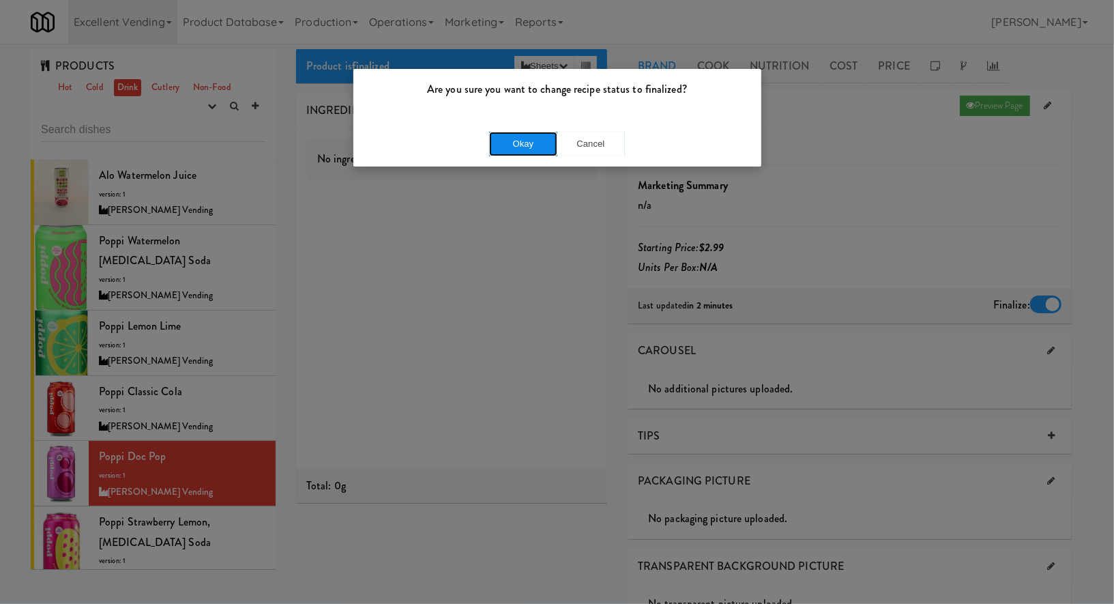
click at [525, 145] on button "Okay" at bounding box center [523, 144] width 68 height 25
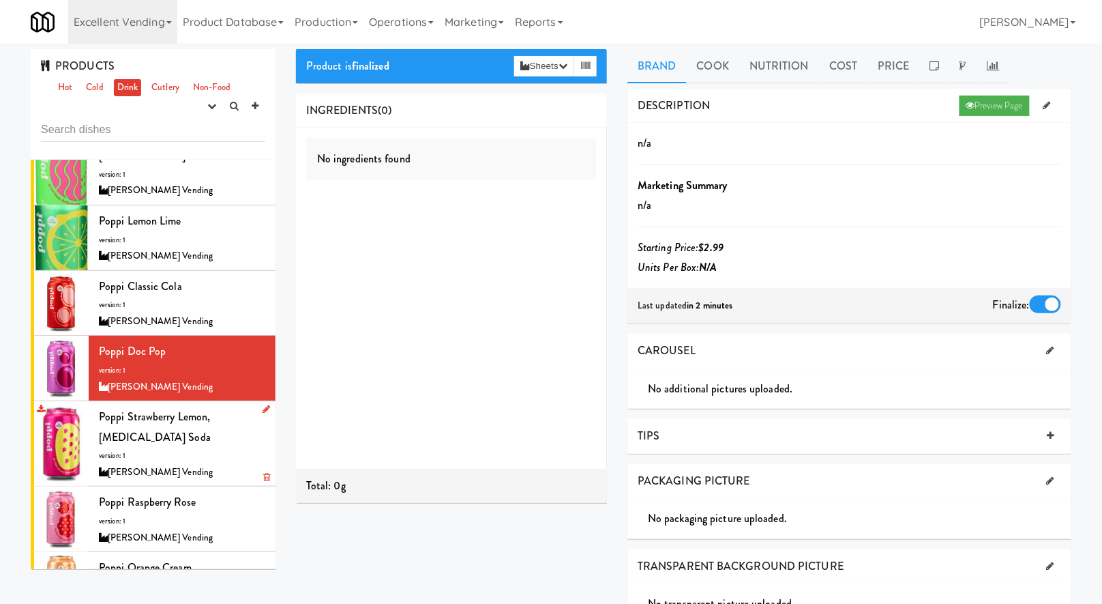
scroll to position [195, 0]
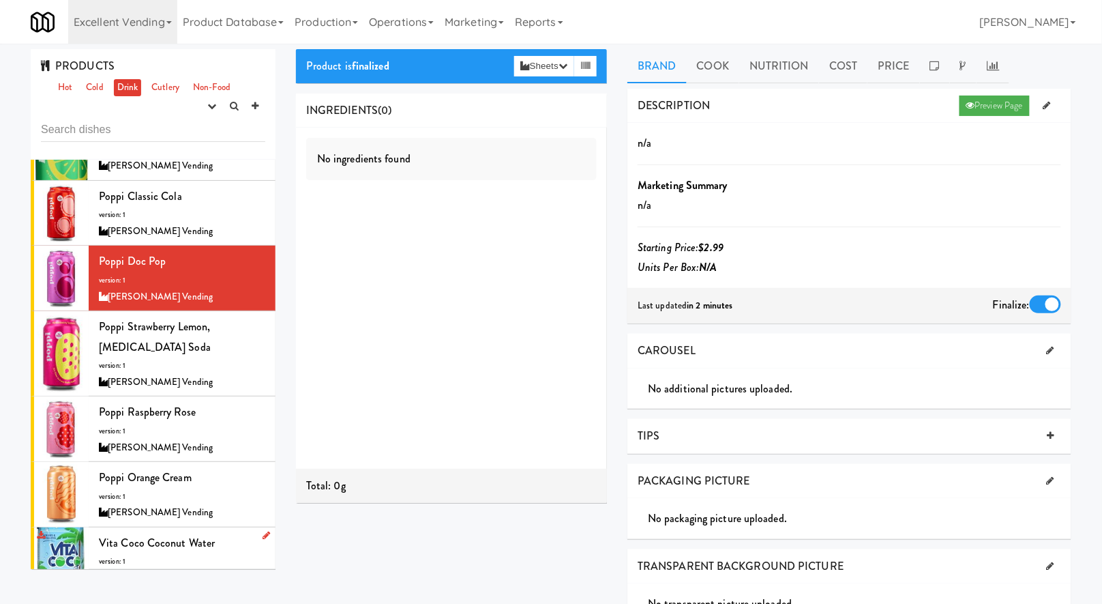
click at [227, 533] on div "Vita Coco Coconut Water version: 1 Brendan Courtwright Vending" at bounding box center [182, 560] width 166 height 54
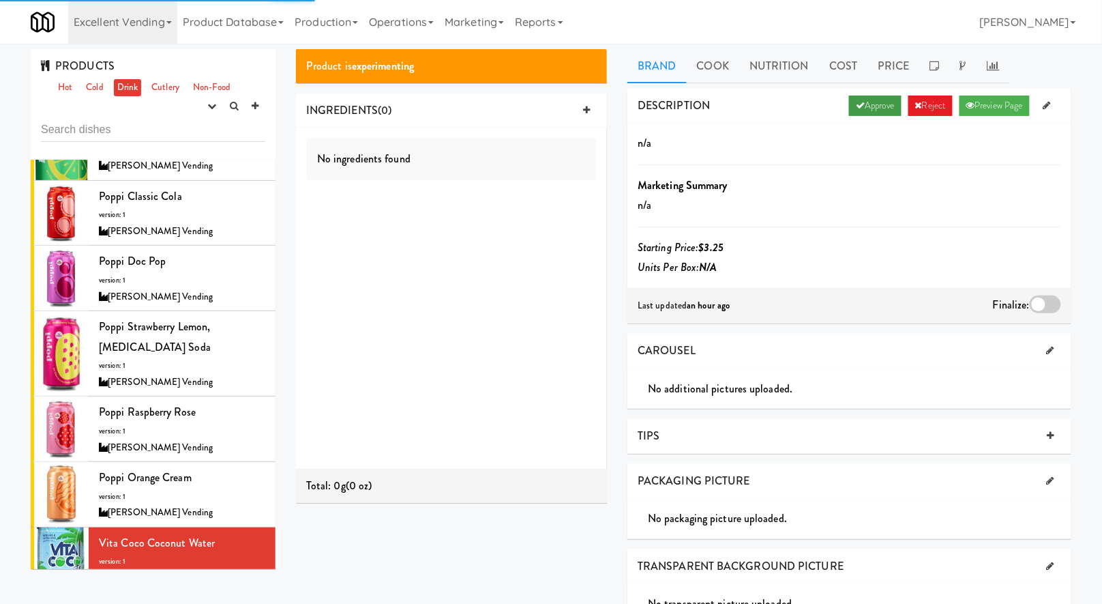
click at [877, 103] on link "Approve" at bounding box center [875, 106] width 53 height 20
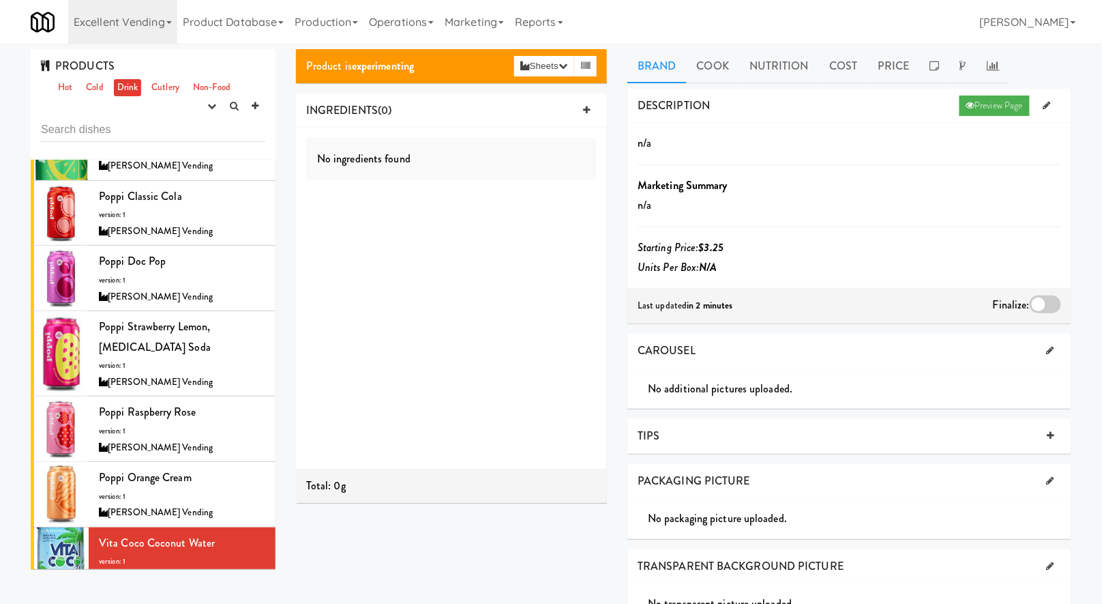
click at [1040, 301] on div at bounding box center [1045, 304] width 31 height 18
click at [0, 0] on input "checkbox" at bounding box center [0, 0] width 0 height 0
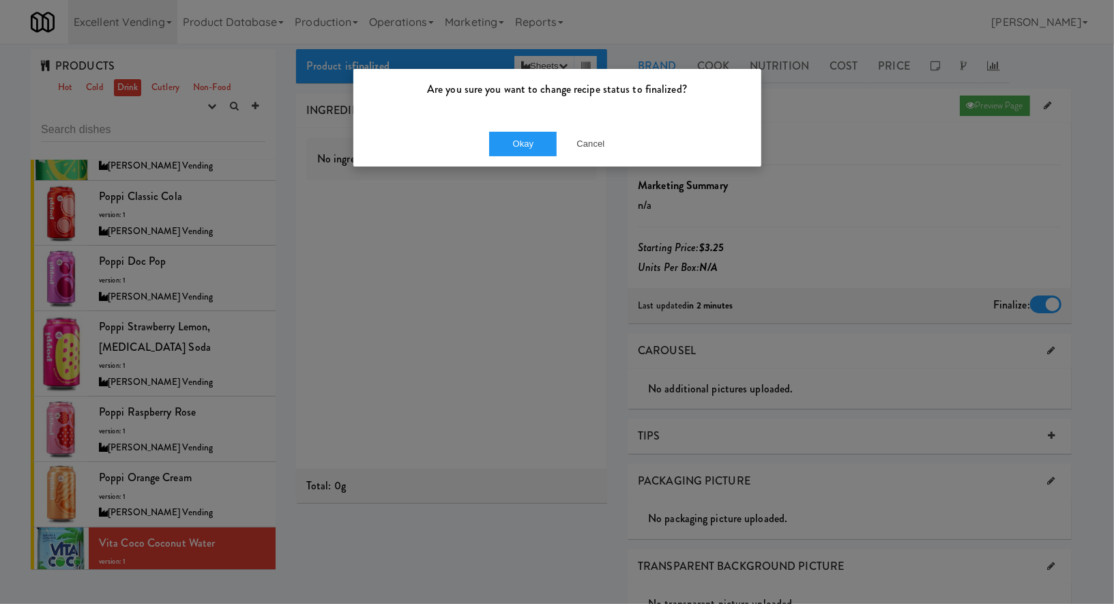
click at [526, 128] on div "Okay Cancel" at bounding box center [557, 144] width 408 height 46
click at [538, 136] on button "Okay" at bounding box center [523, 144] width 68 height 25
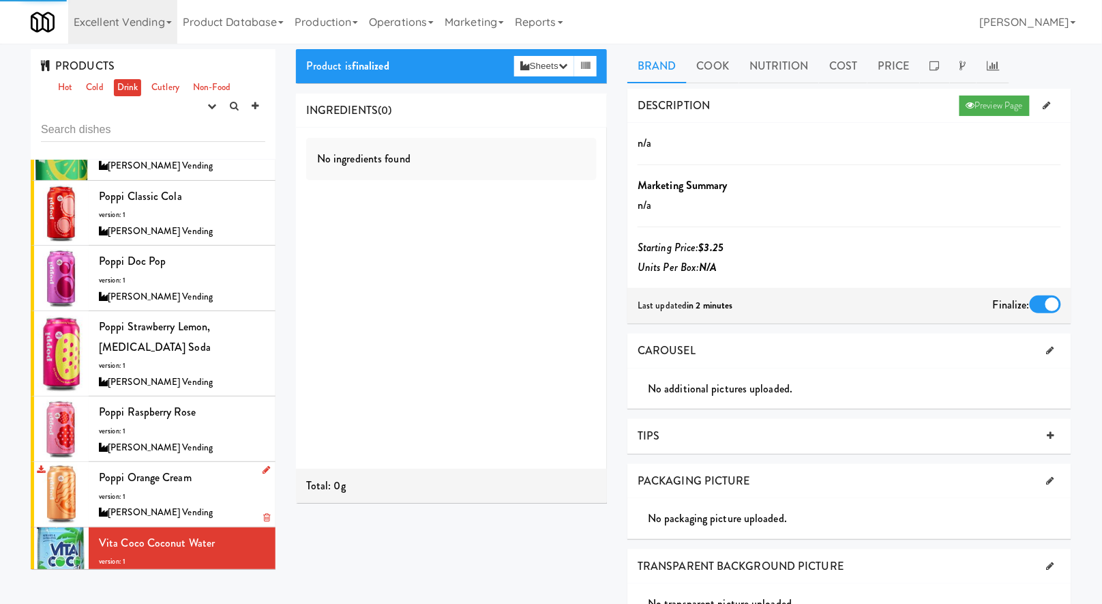
click at [221, 467] on div "Poppi Orange Cream version: 1 Brendan Courtwright Vending" at bounding box center [182, 494] width 166 height 54
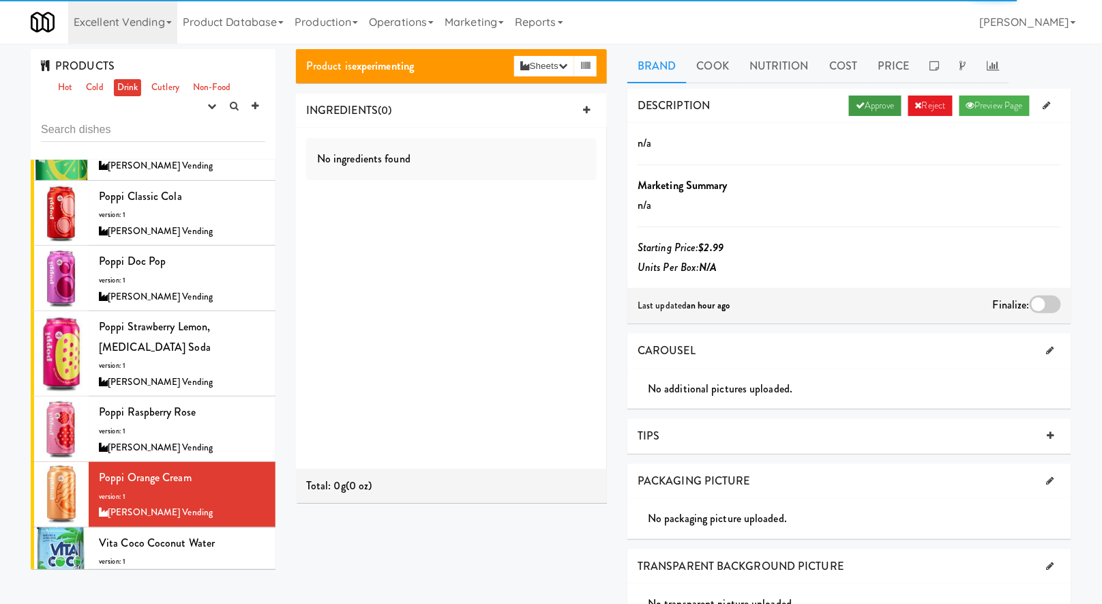
click at [864, 104] on link "Approve" at bounding box center [875, 106] width 53 height 20
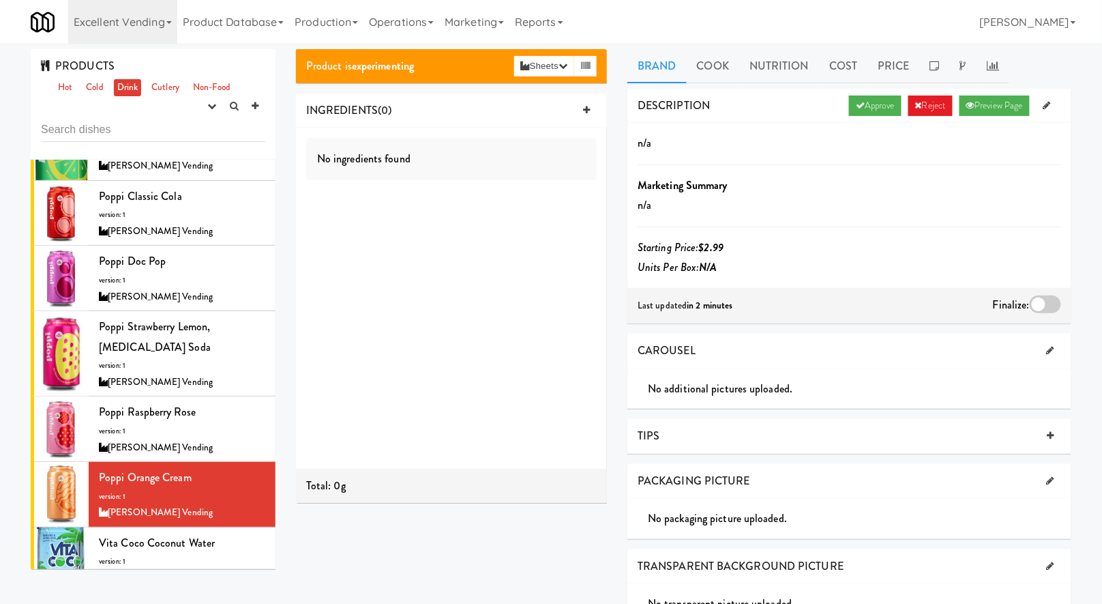
click at [1050, 303] on div at bounding box center [1045, 304] width 31 height 18
click at [0, 0] on input "checkbox" at bounding box center [0, 0] width 0 height 0
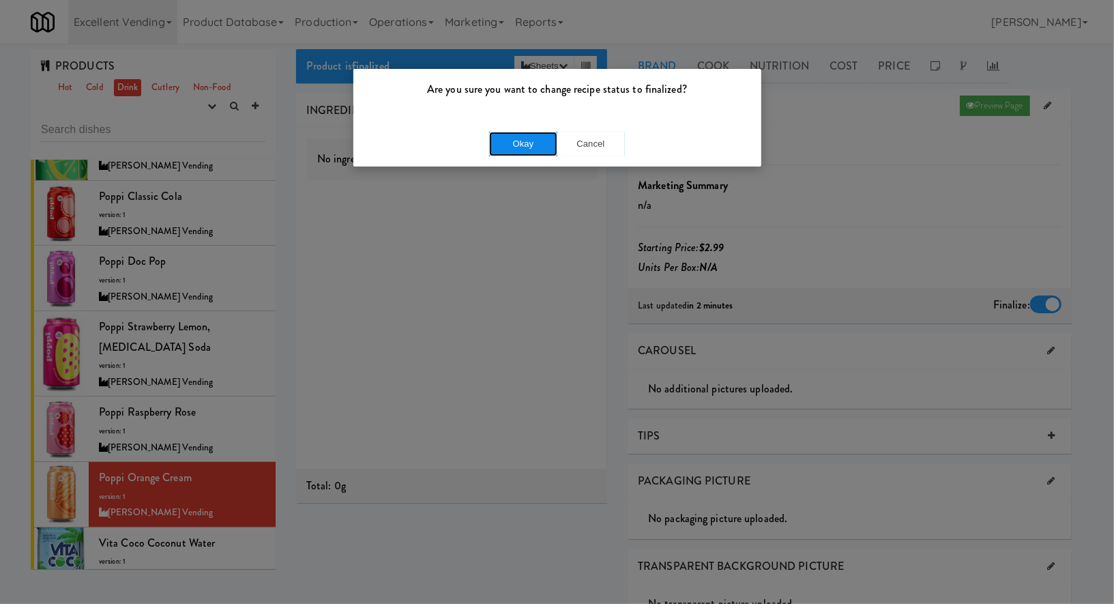
click at [506, 132] on button "Okay" at bounding box center [523, 144] width 68 height 25
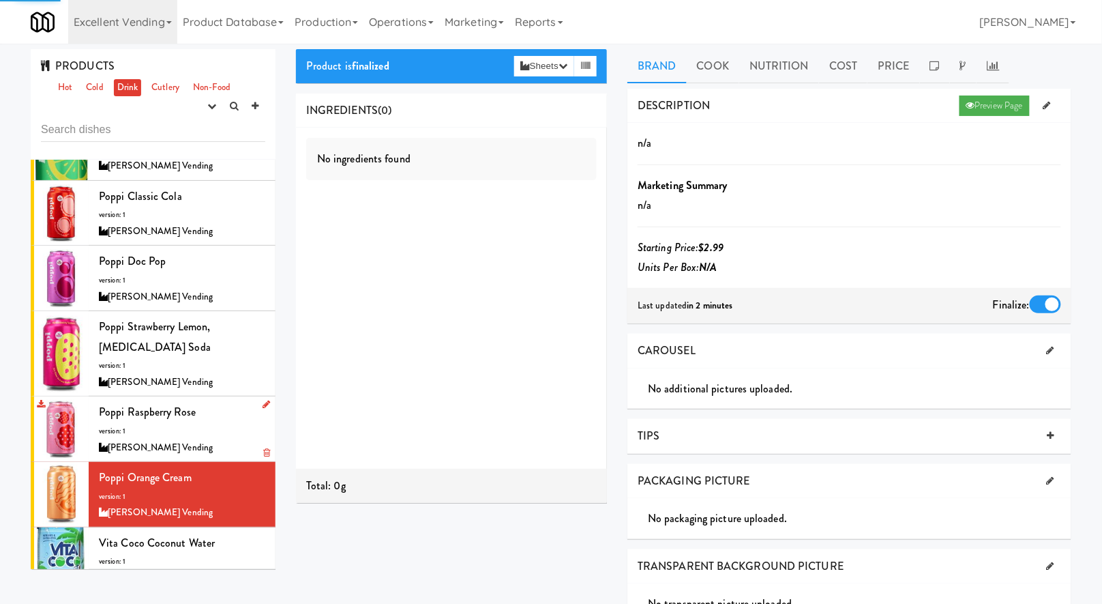
click at [205, 402] on div "Poppi Raspberry Rose version: 1 Brendan Courtwright Vending" at bounding box center [182, 429] width 166 height 54
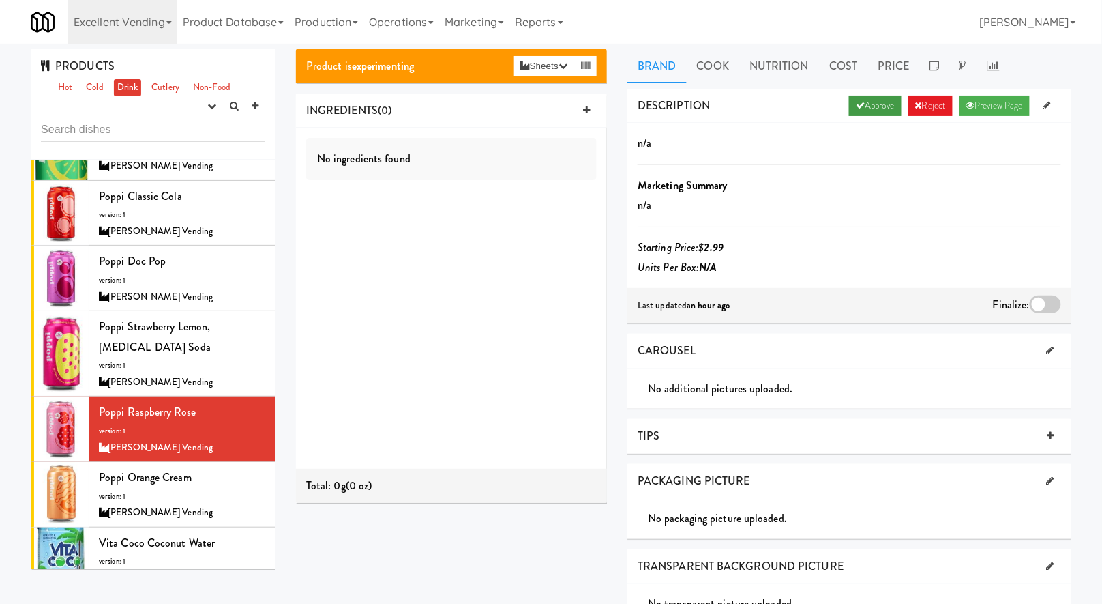
click at [857, 97] on link "Approve" at bounding box center [875, 106] width 53 height 20
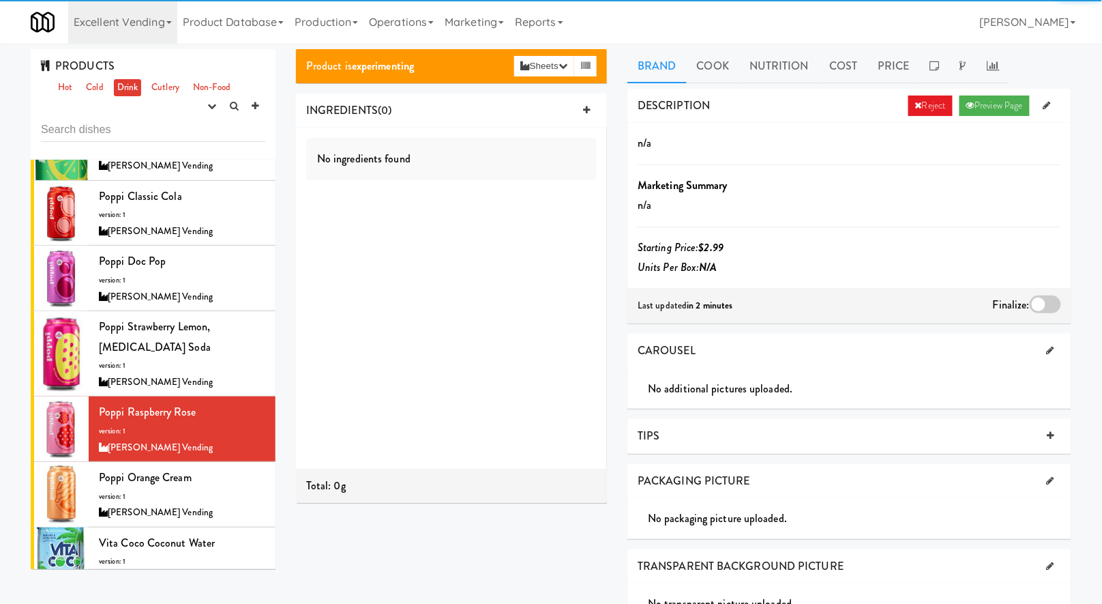
click at [1046, 298] on div at bounding box center [1045, 304] width 31 height 18
click at [0, 0] on input "checkbox" at bounding box center [0, 0] width 0 height 0
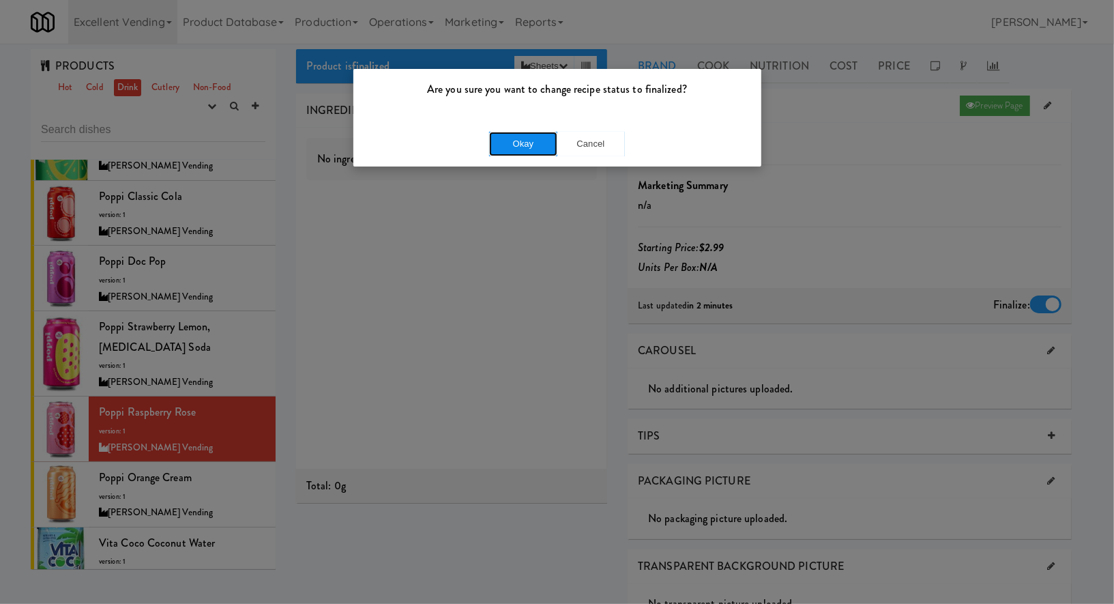
click at [511, 142] on button "Okay" at bounding box center [523, 144] width 68 height 25
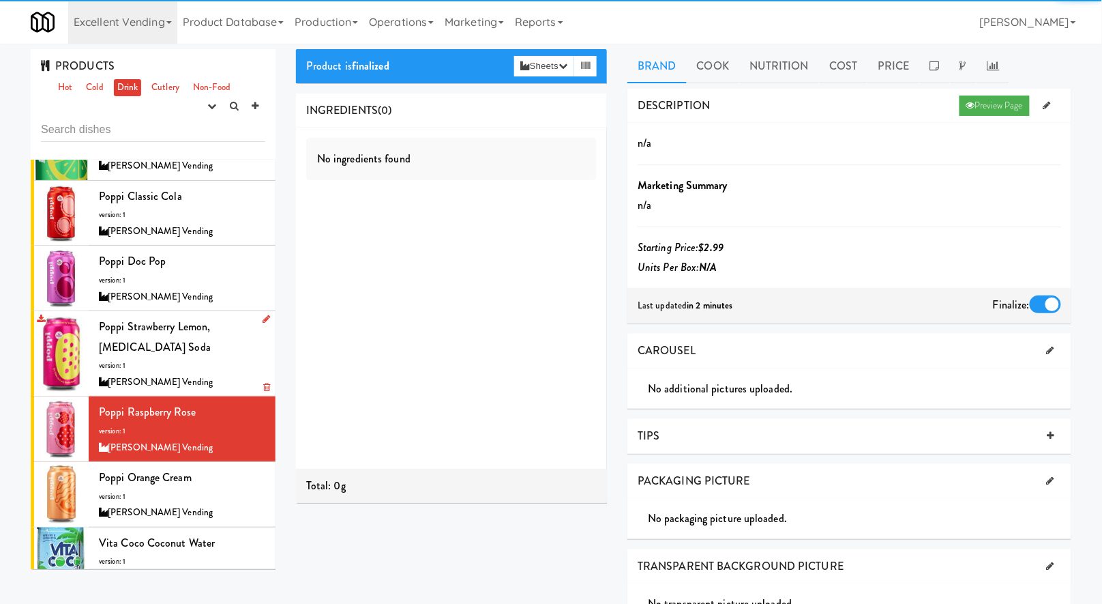
click at [190, 338] on div "Poppi Strawberry Lemon, Prebiotic Soda version: 1 Brendan Courtwright Vending" at bounding box center [182, 354] width 166 height 74
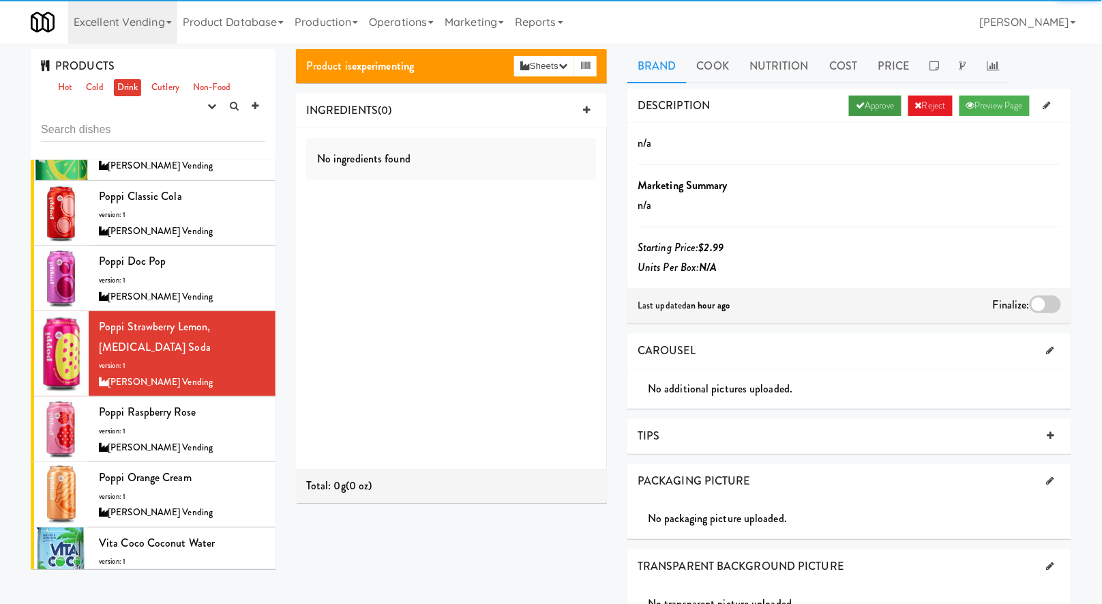
click at [887, 107] on link "Approve" at bounding box center [875, 106] width 53 height 20
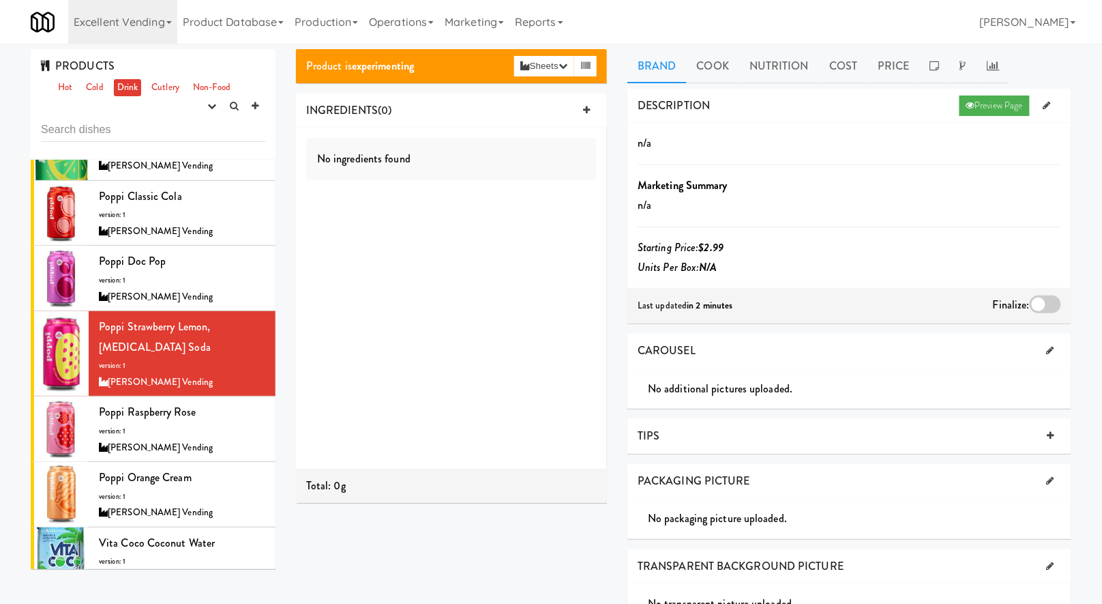
click at [1044, 303] on div at bounding box center [1045, 304] width 31 height 18
click at [0, 0] on input "checkbox" at bounding box center [0, 0] width 0 height 0
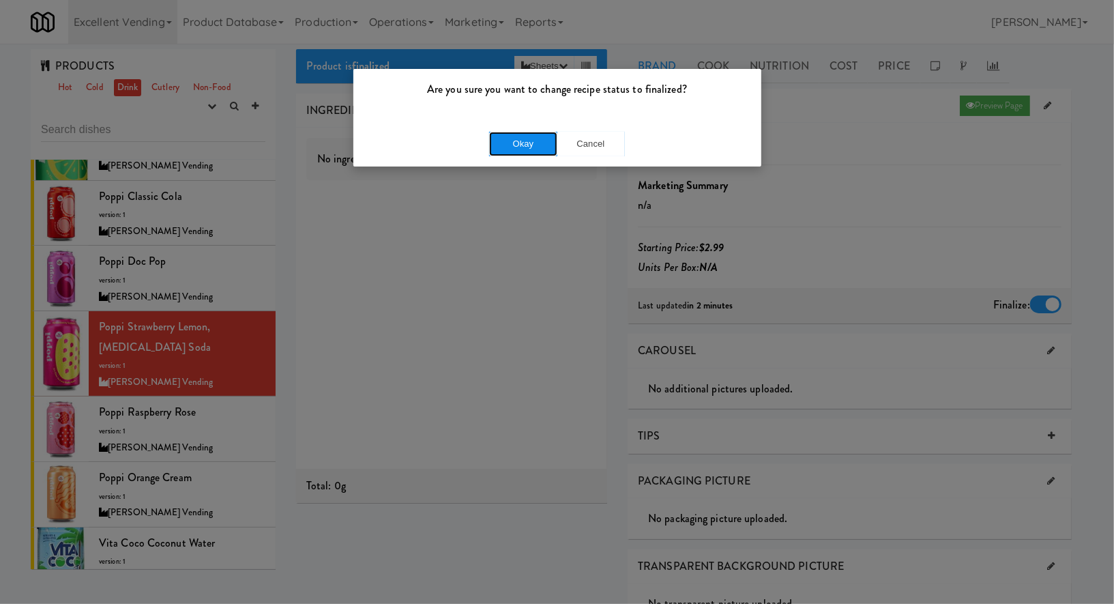
click at [525, 139] on button "Okay" at bounding box center [523, 144] width 68 height 25
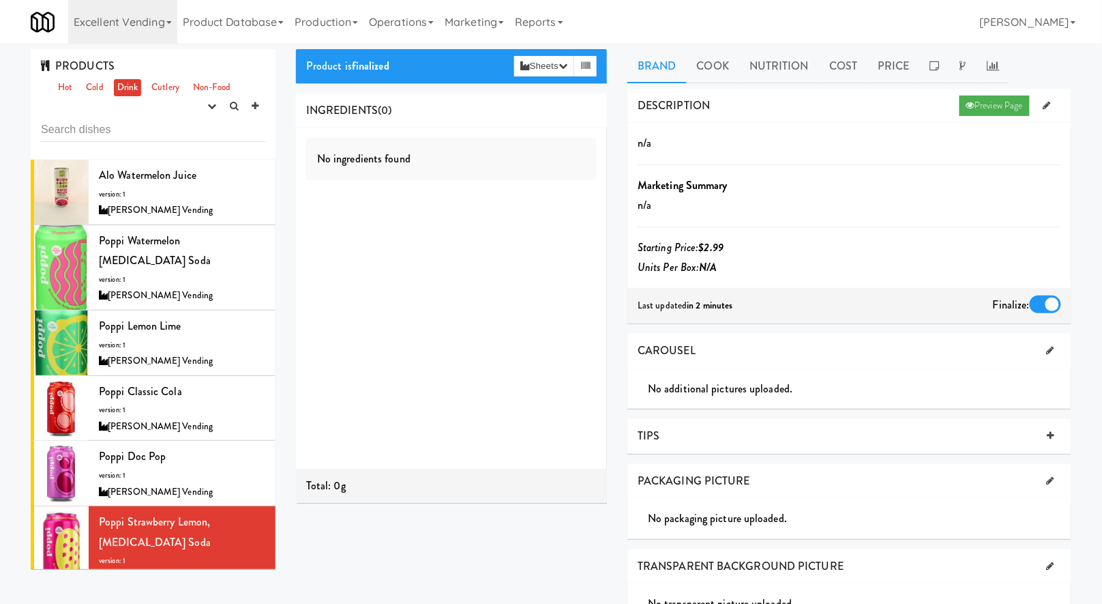
click at [130, 91] on link "Drink" at bounding box center [128, 87] width 28 height 17
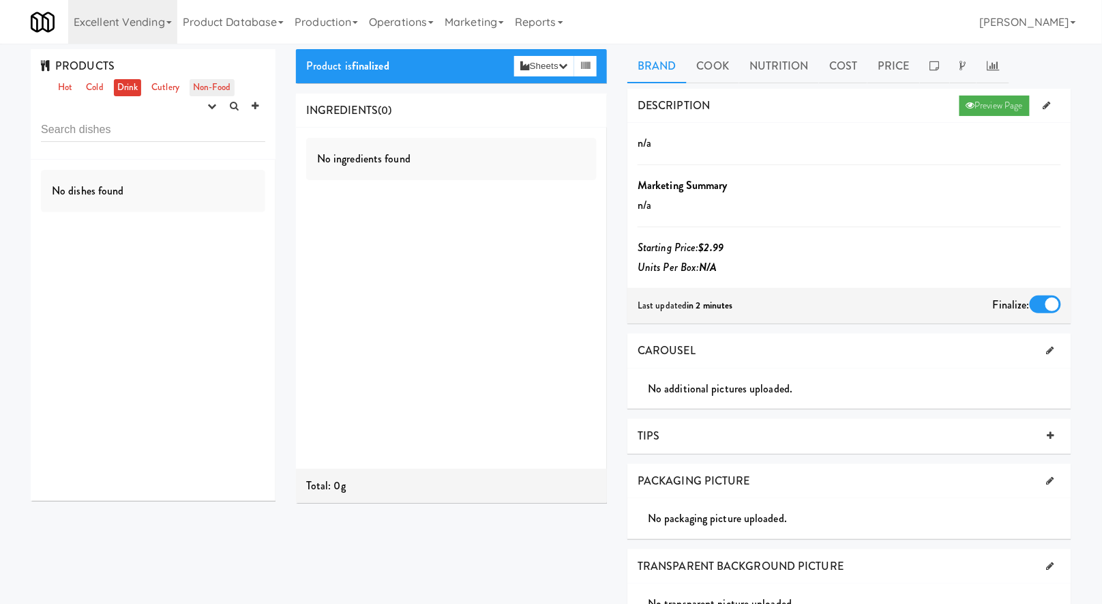
click at [206, 89] on link "Non-Food" at bounding box center [212, 87] width 45 height 17
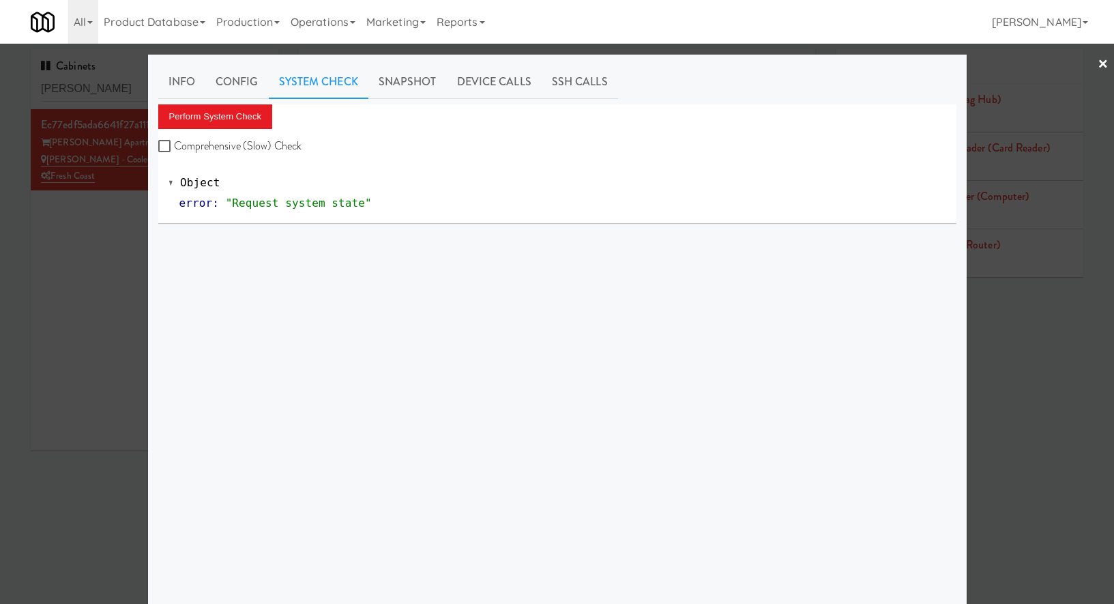
scroll to position [43, 0]
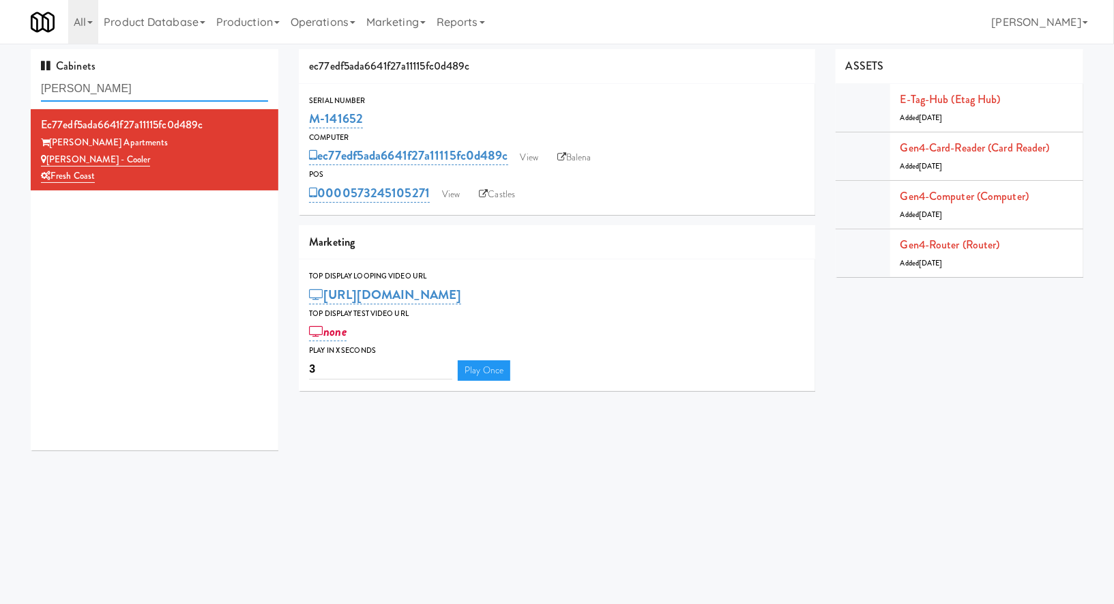
click at [120, 94] on input "marisol" at bounding box center [154, 88] width 227 height 25
paste input "Prosser PFFZ"
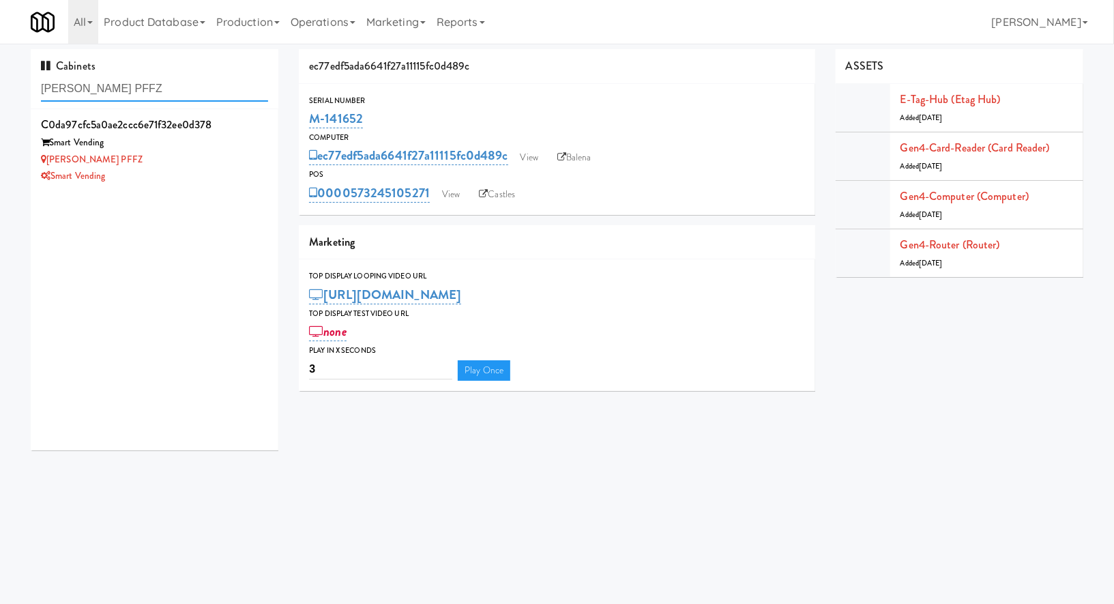
type input "Prosser PFFZ"
click at [207, 164] on div "Prosser PFFZ" at bounding box center [154, 159] width 227 height 17
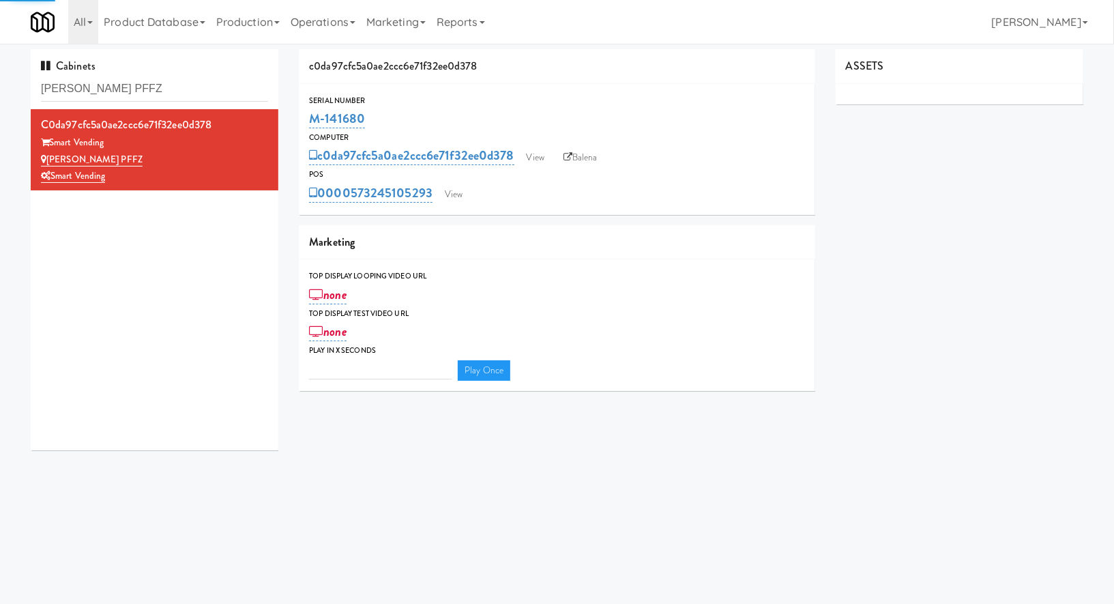
type input "3"
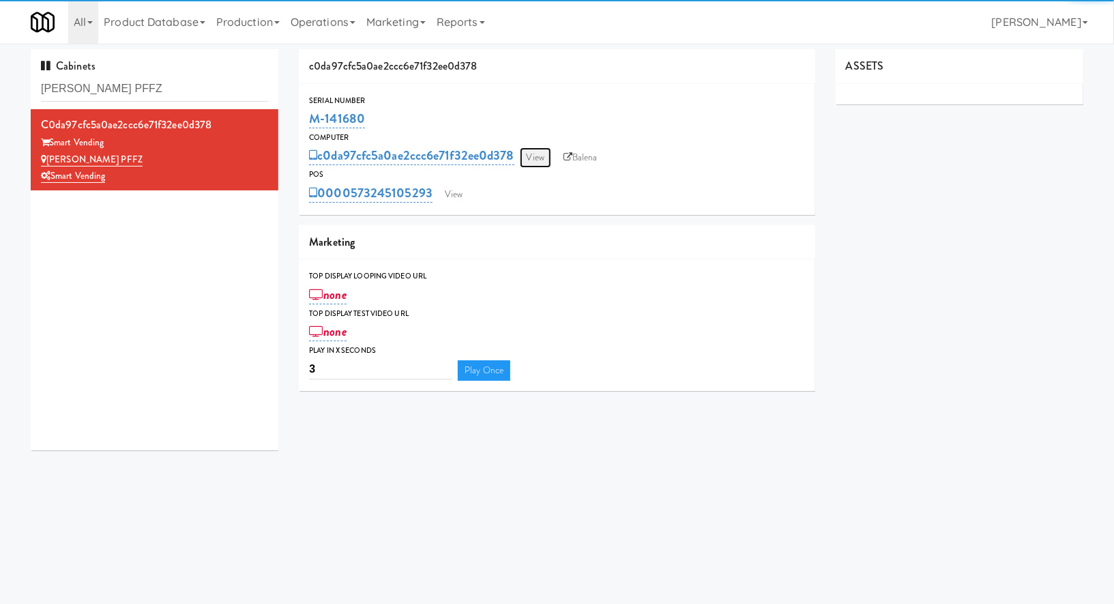
click at [547, 160] on link "View" at bounding box center [535, 157] width 31 height 20
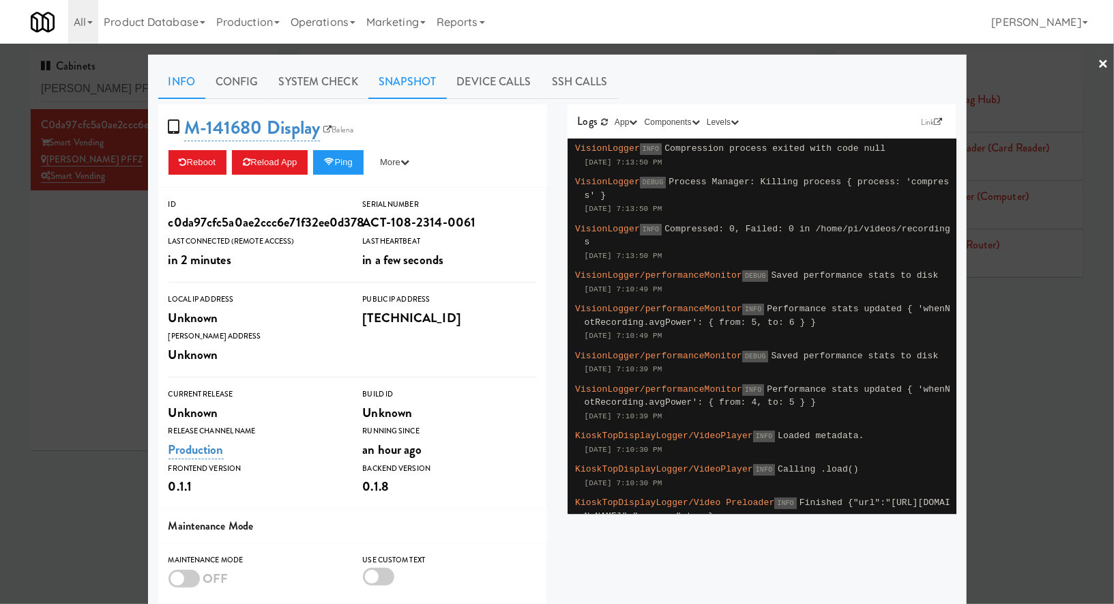
click at [394, 95] on link "Snapshot" at bounding box center [407, 82] width 78 height 34
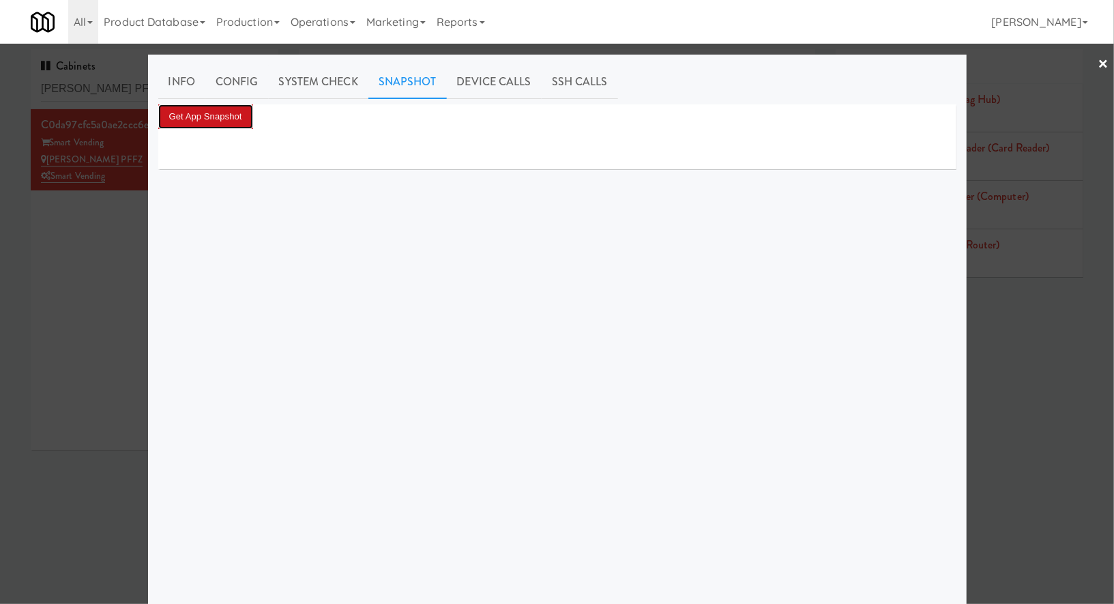
click at [250, 119] on button "Get App Snapshot" at bounding box center [205, 116] width 95 height 25
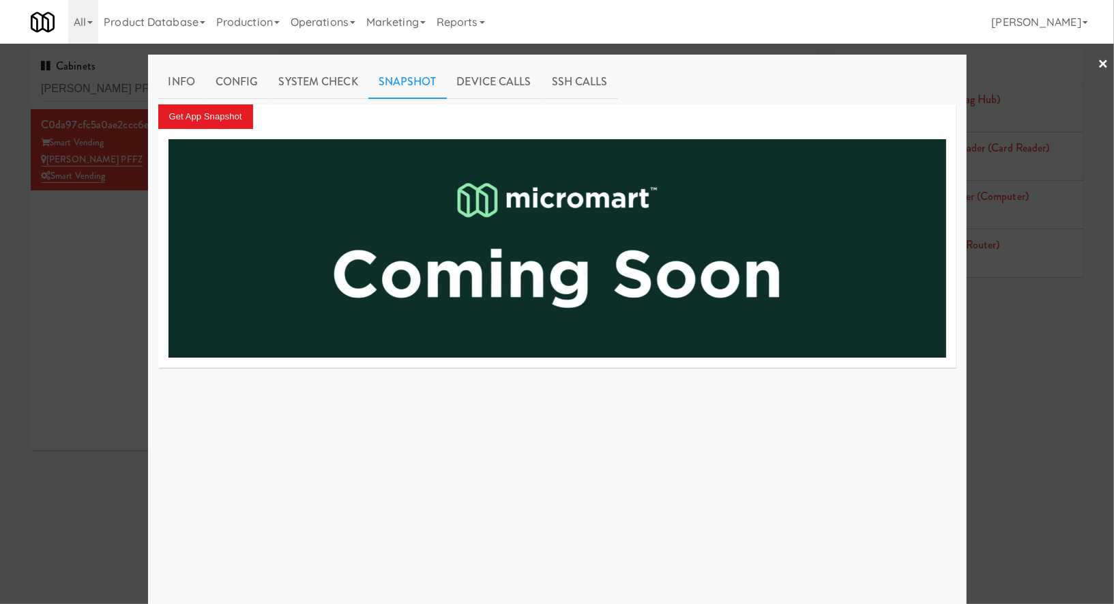
click at [113, 228] on div at bounding box center [557, 302] width 1114 height 604
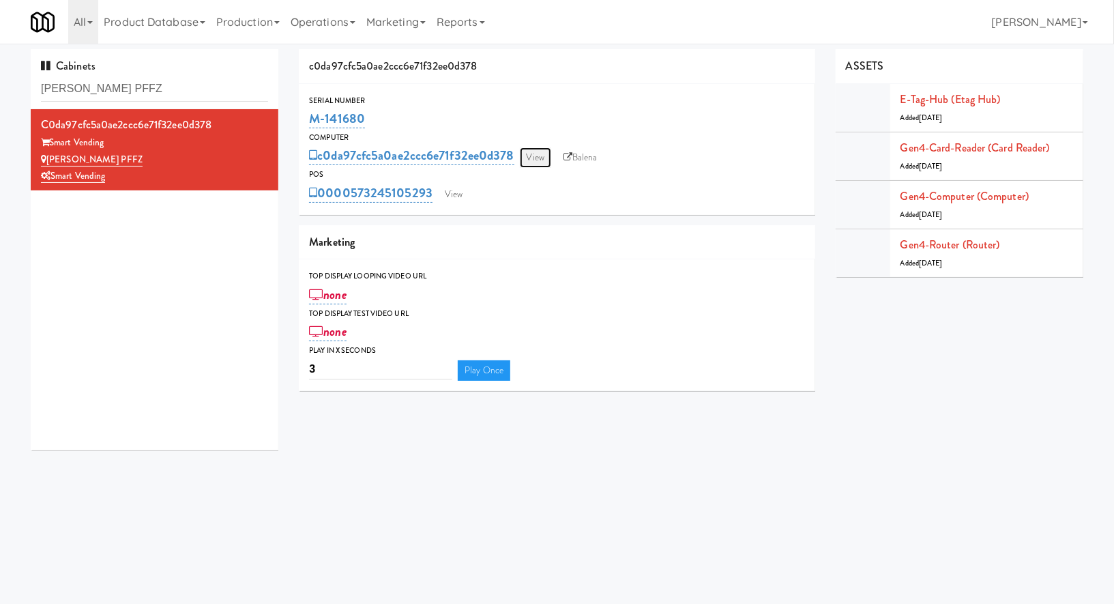
click at [535, 161] on link "View" at bounding box center [535, 157] width 31 height 20
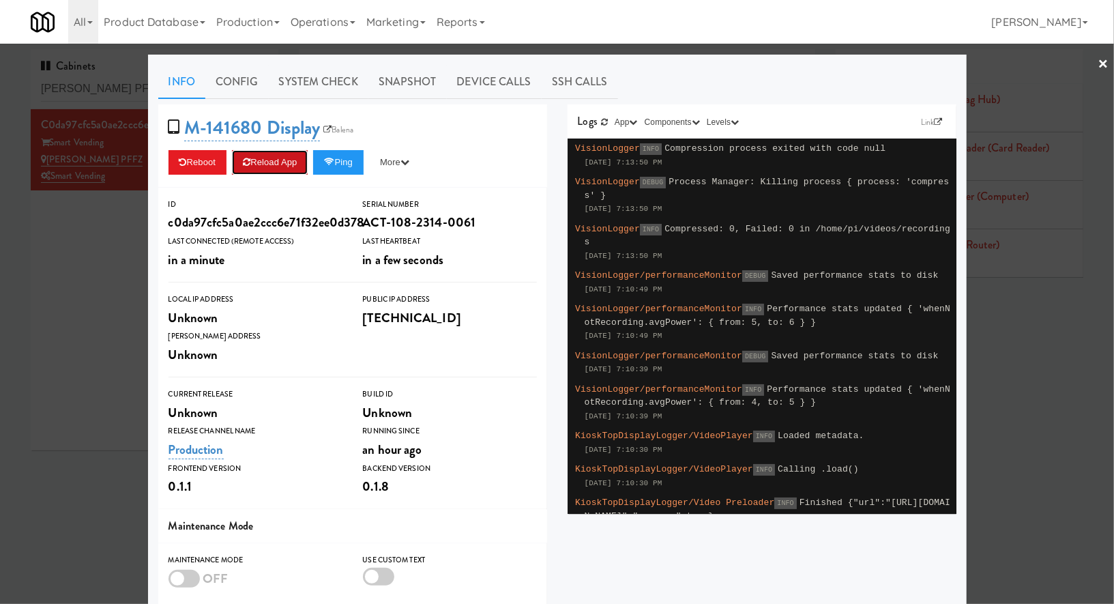
click at [266, 165] on button "Reload App" at bounding box center [270, 162] width 76 height 25
click at [91, 236] on div at bounding box center [557, 302] width 1114 height 604
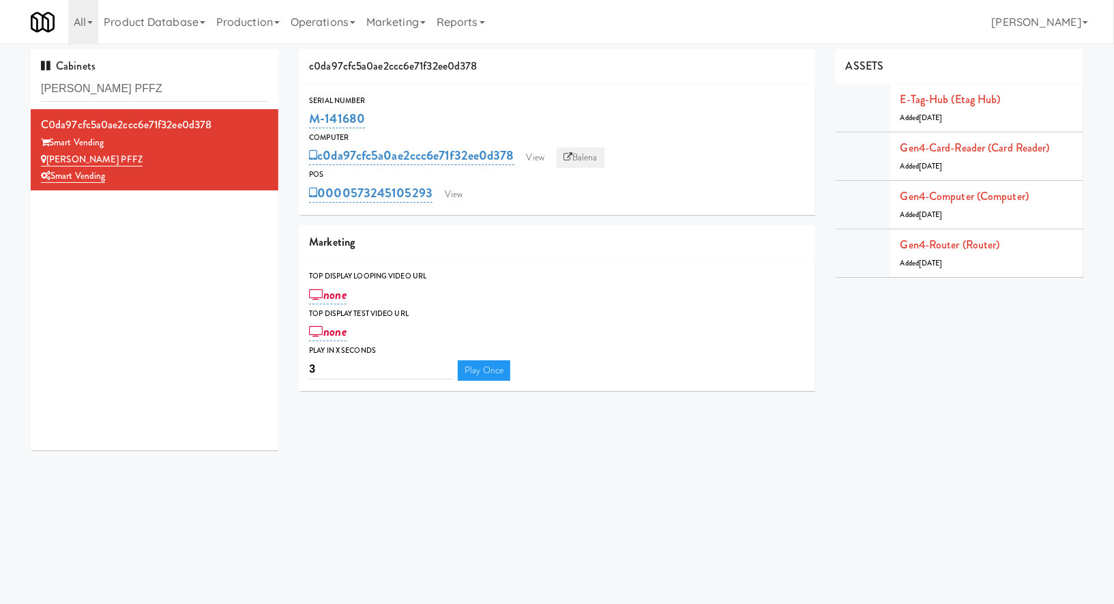
click at [574, 163] on link "Balena" at bounding box center [581, 157] width 48 height 20
click at [539, 158] on link "View" at bounding box center [535, 157] width 31 height 20
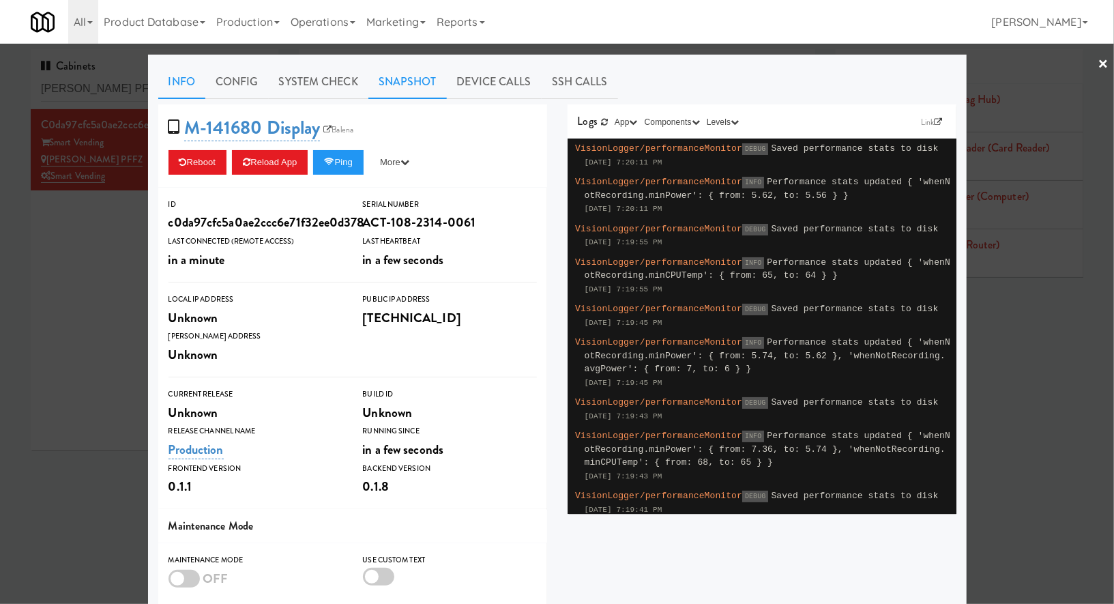
click at [400, 96] on link "Snapshot" at bounding box center [407, 82] width 78 height 34
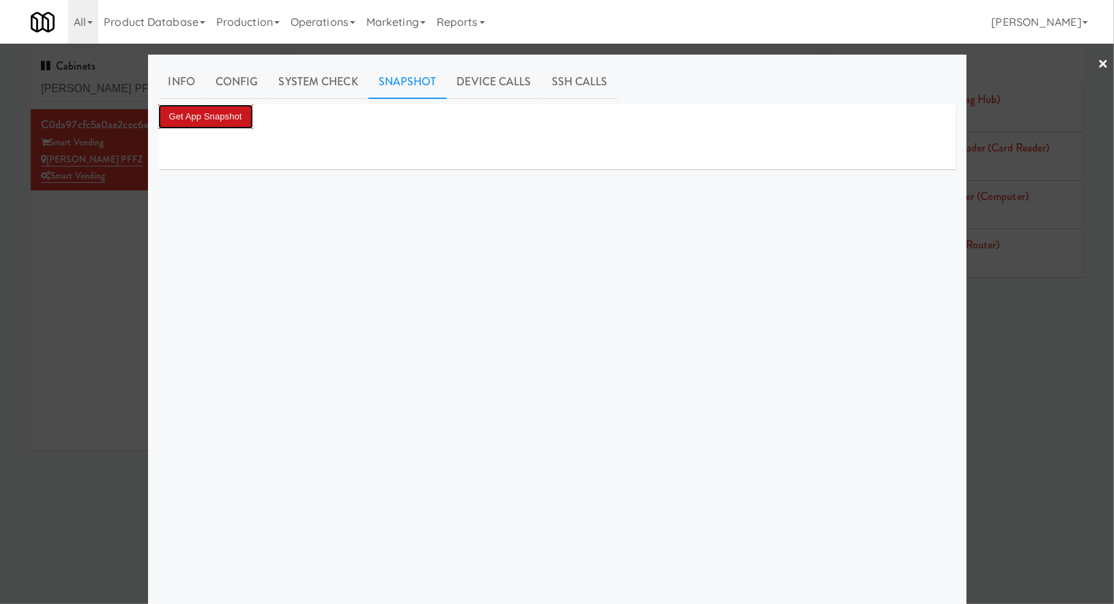
click at [244, 116] on button "Get App Snapshot" at bounding box center [205, 116] width 95 height 25
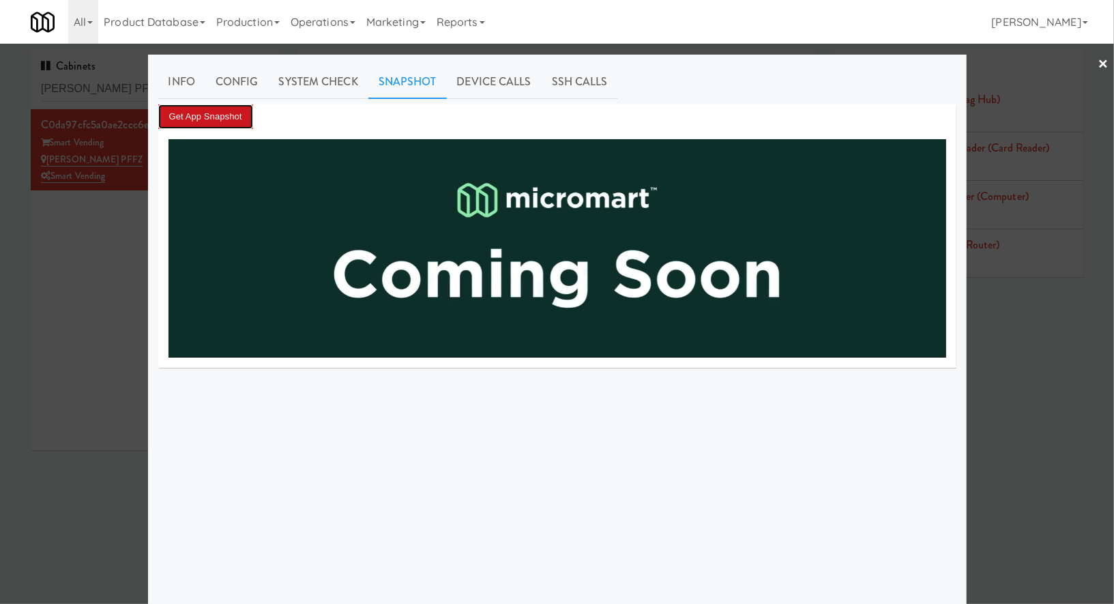
click at [244, 116] on button "Get App Snapshot" at bounding box center [205, 116] width 95 height 25
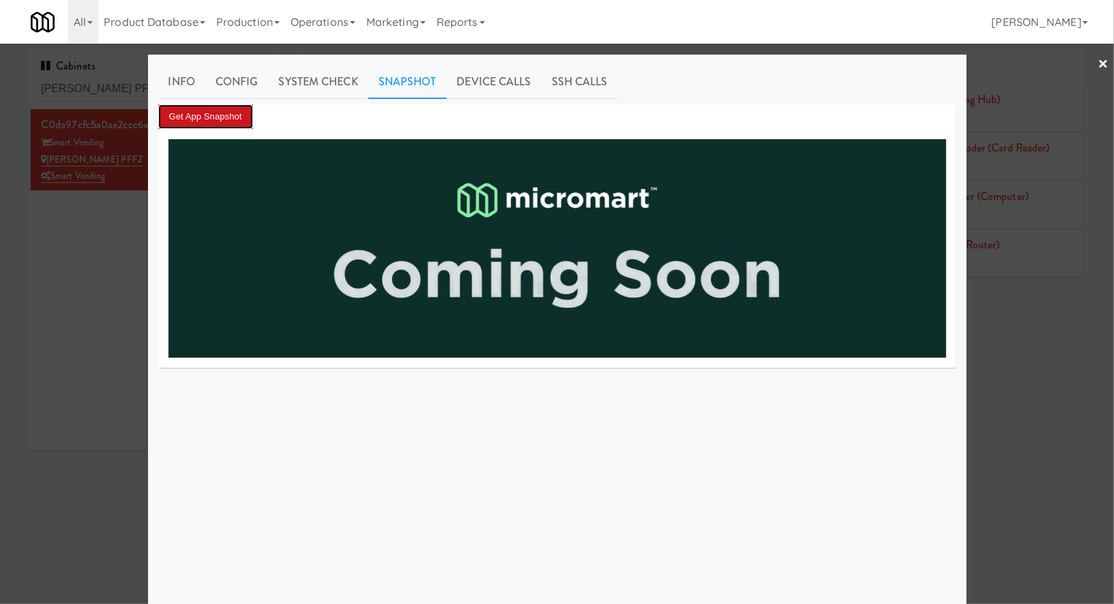
click at [222, 113] on button "Get App Snapshot" at bounding box center [205, 116] width 95 height 25
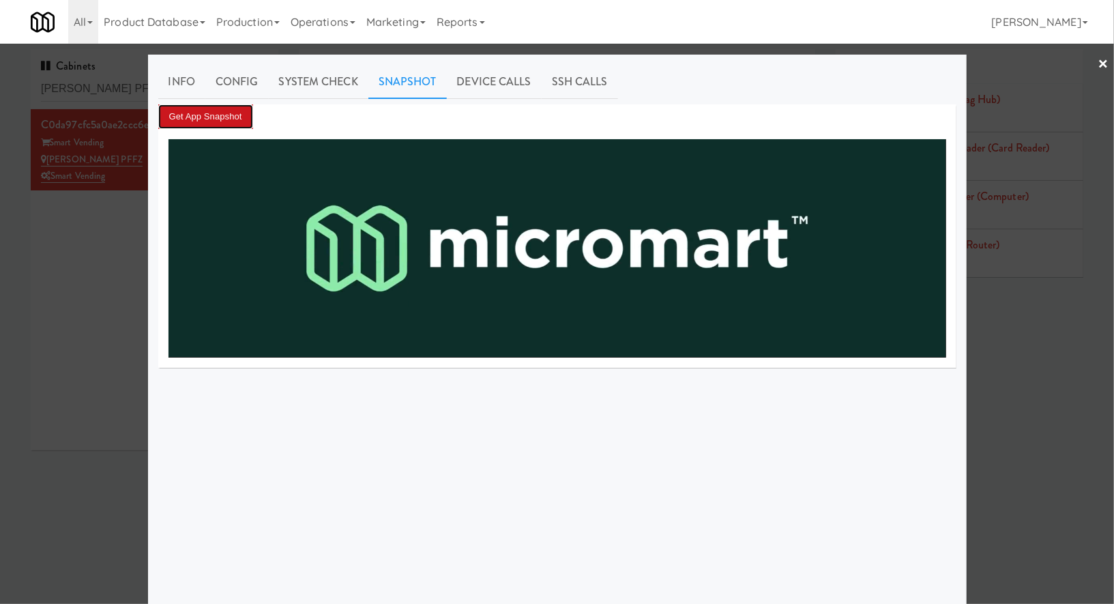
click at [222, 113] on button "Get App Snapshot" at bounding box center [205, 116] width 95 height 25
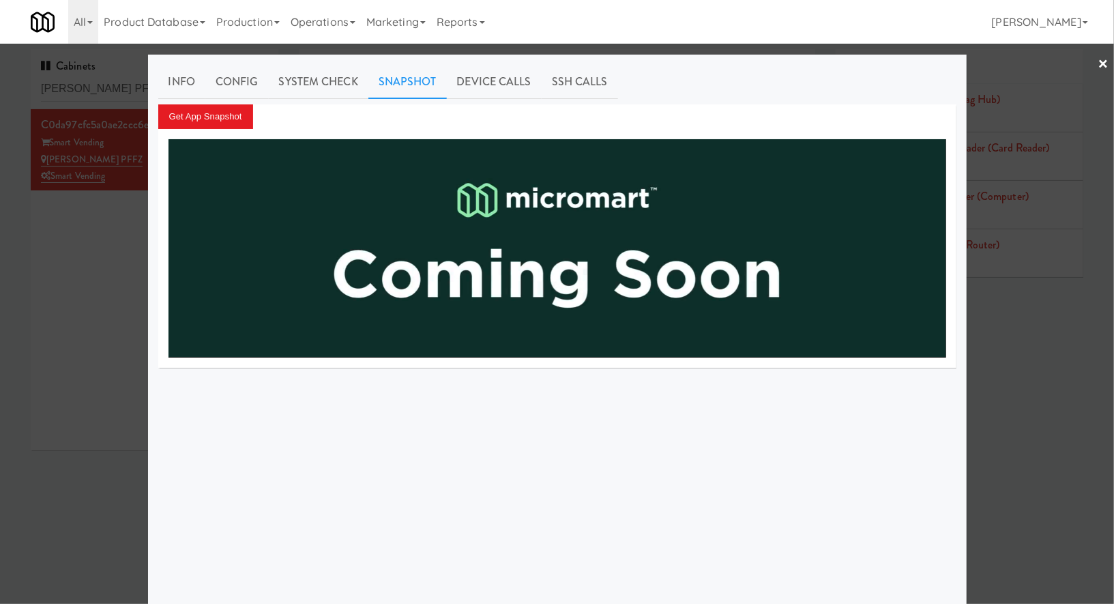
click at [42, 259] on div at bounding box center [557, 302] width 1114 height 604
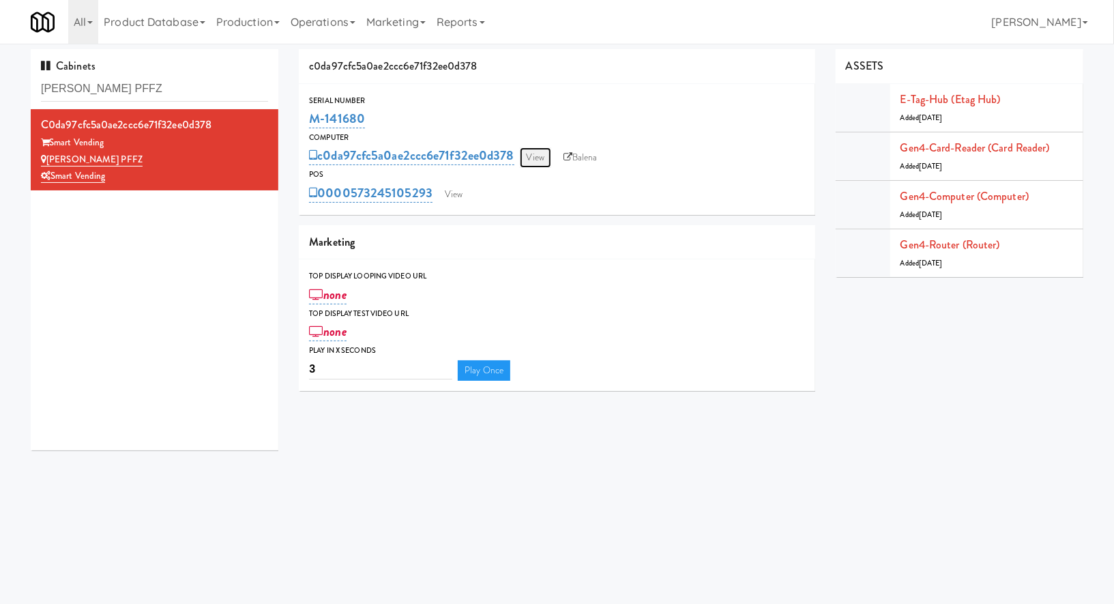
click at [550, 163] on link "View" at bounding box center [535, 157] width 31 height 20
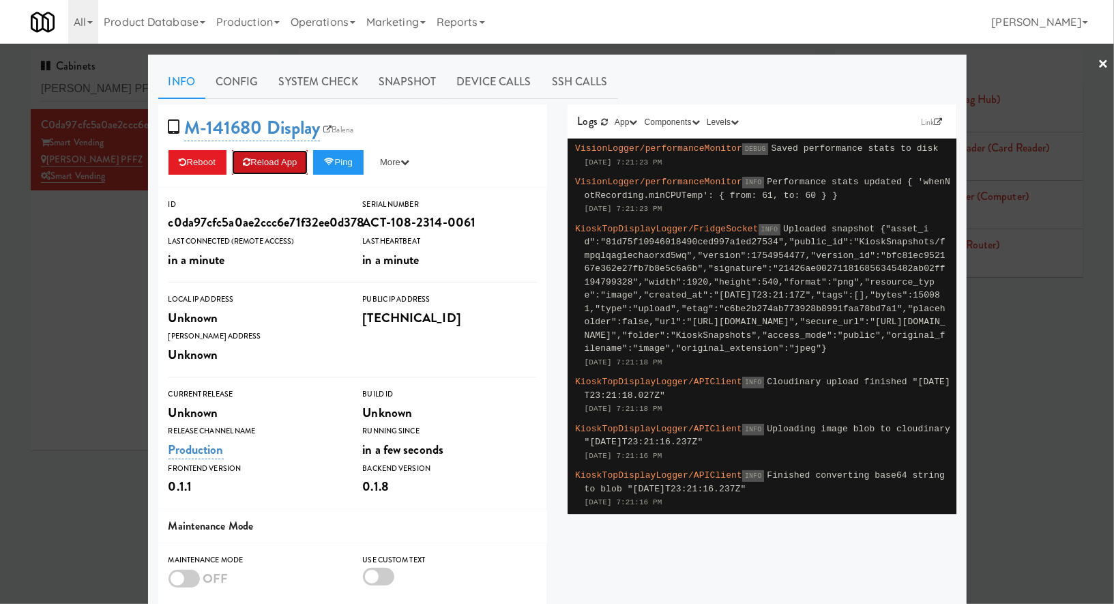
click at [275, 157] on button "Reload App" at bounding box center [270, 162] width 76 height 25
click at [72, 250] on div at bounding box center [557, 302] width 1114 height 604
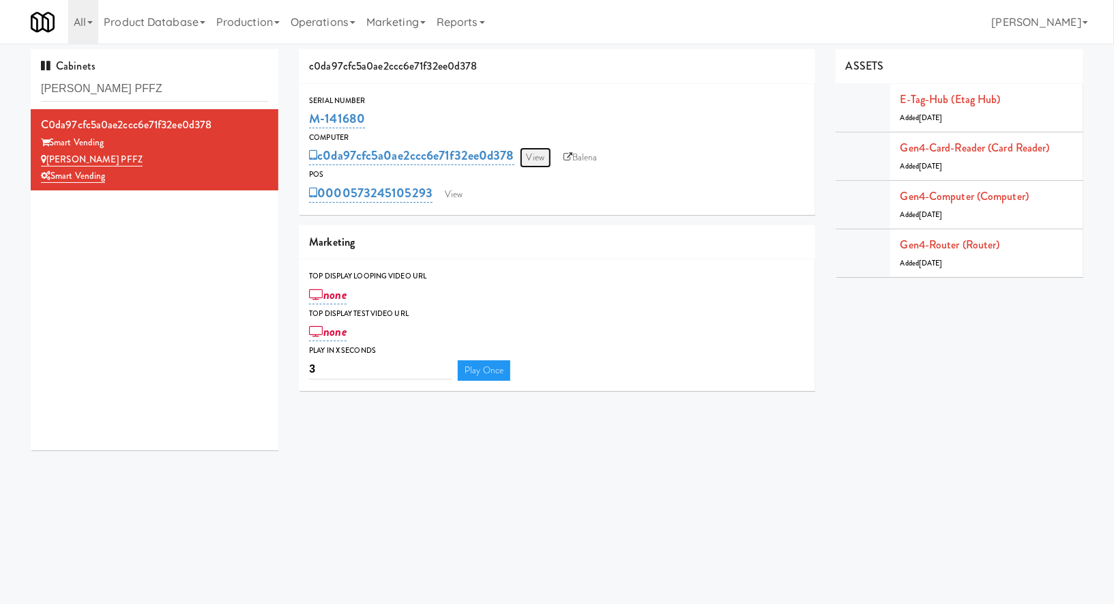
click at [543, 157] on link "View" at bounding box center [535, 157] width 31 height 20
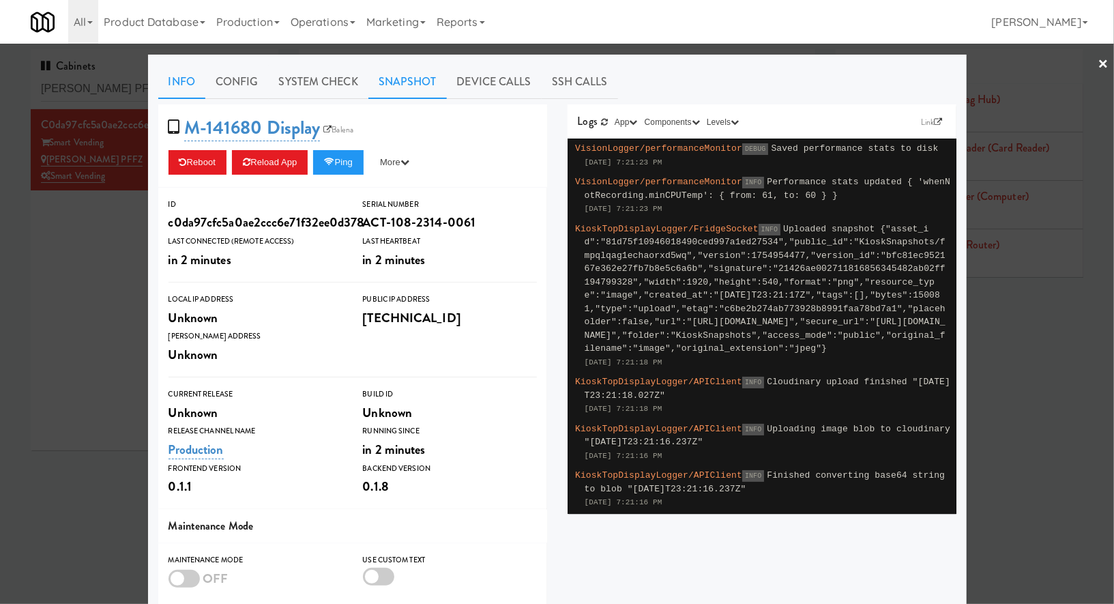
click at [381, 80] on link "Snapshot" at bounding box center [407, 82] width 78 height 34
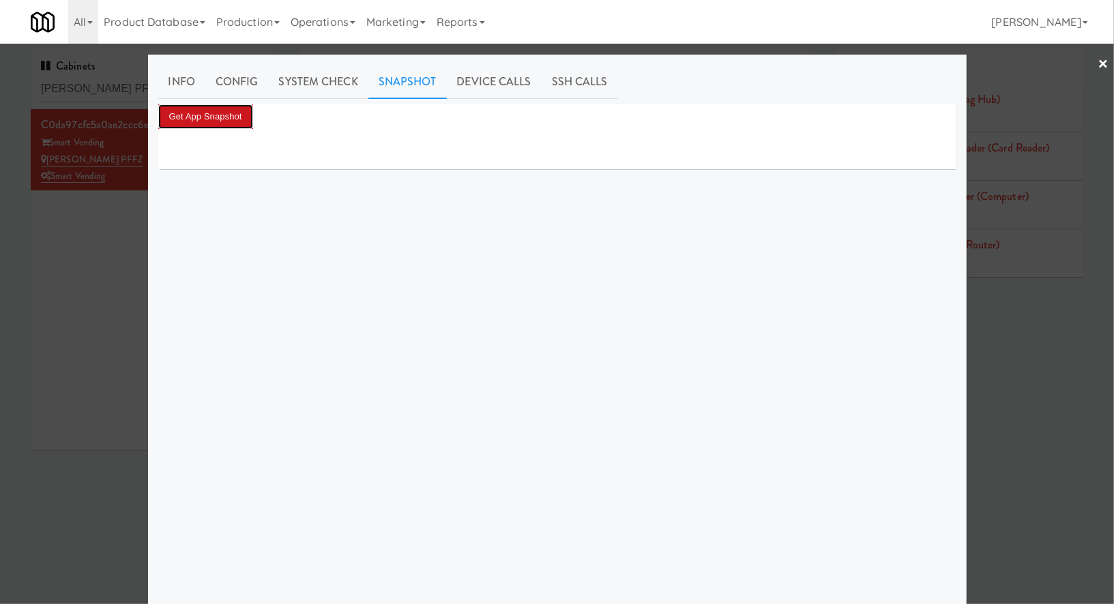
click at [242, 115] on button "Get App Snapshot" at bounding box center [205, 116] width 95 height 25
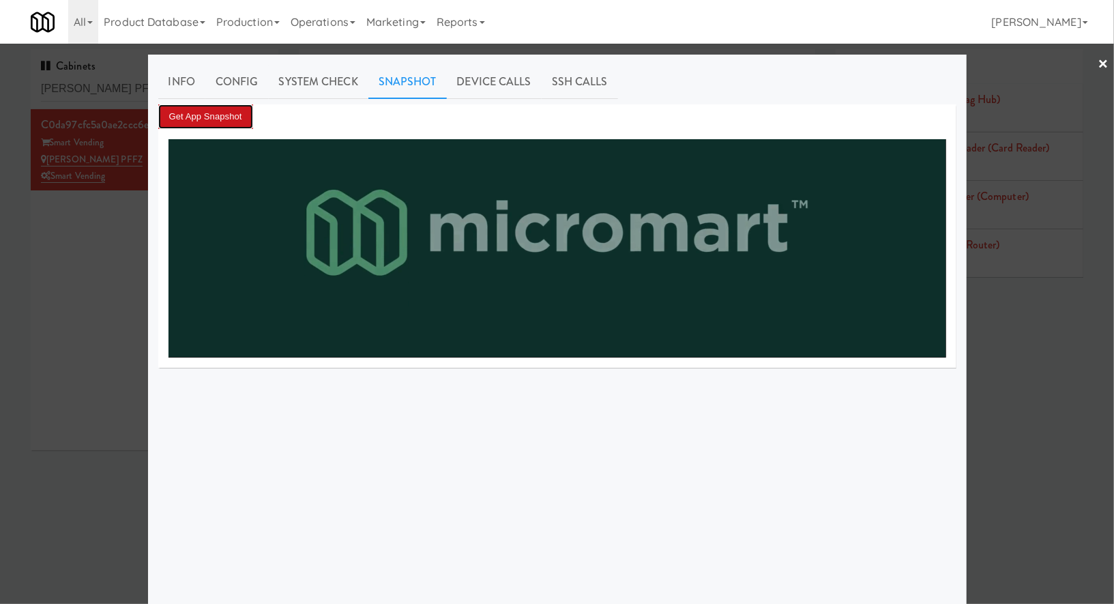
click at [242, 115] on button "Get App Snapshot" at bounding box center [205, 116] width 95 height 25
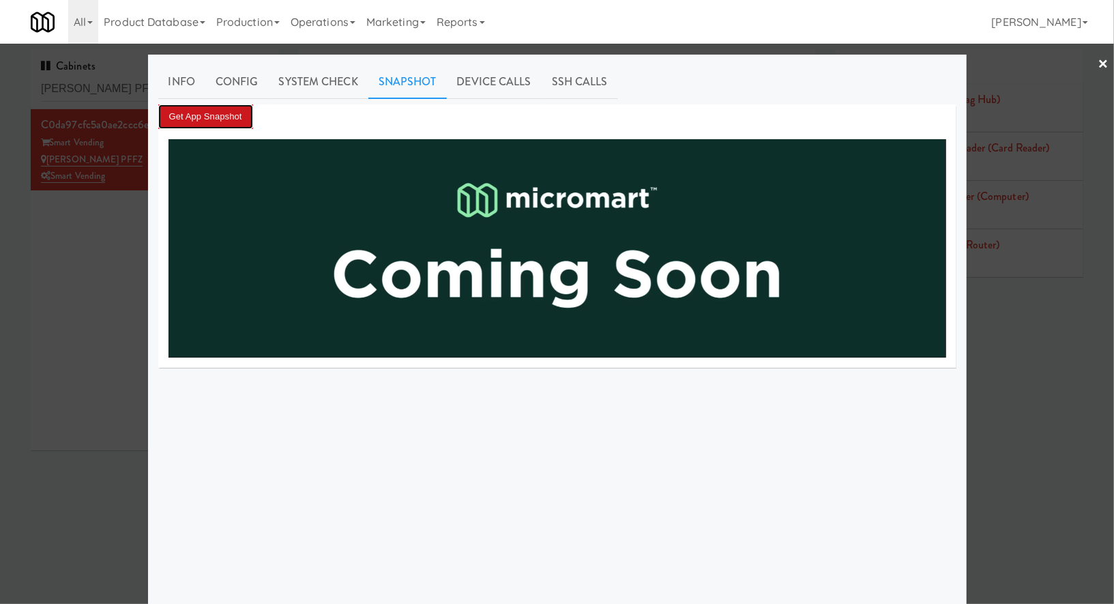
click at [242, 115] on button "Get App Snapshot" at bounding box center [205, 116] width 95 height 25
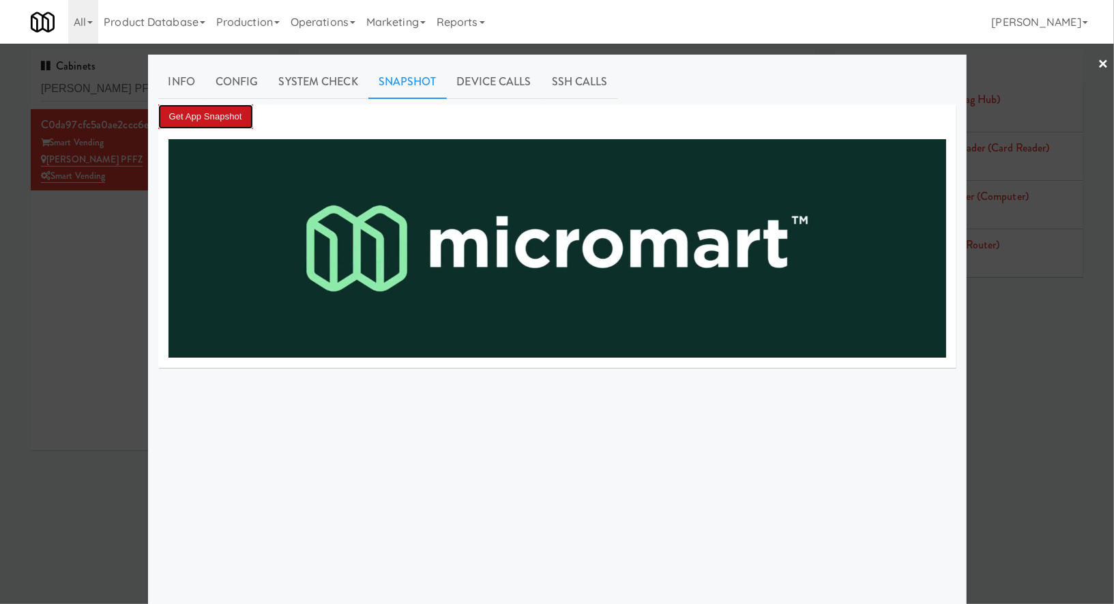
click at [242, 115] on button "Get App Snapshot" at bounding box center [205, 116] width 95 height 25
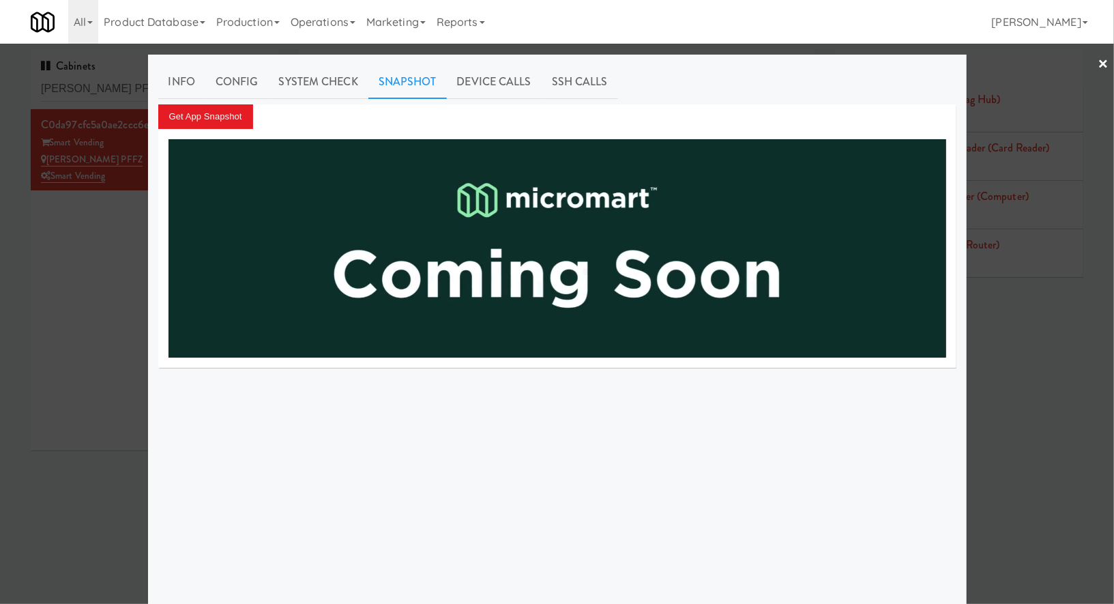
click at [138, 218] on div at bounding box center [557, 302] width 1114 height 604
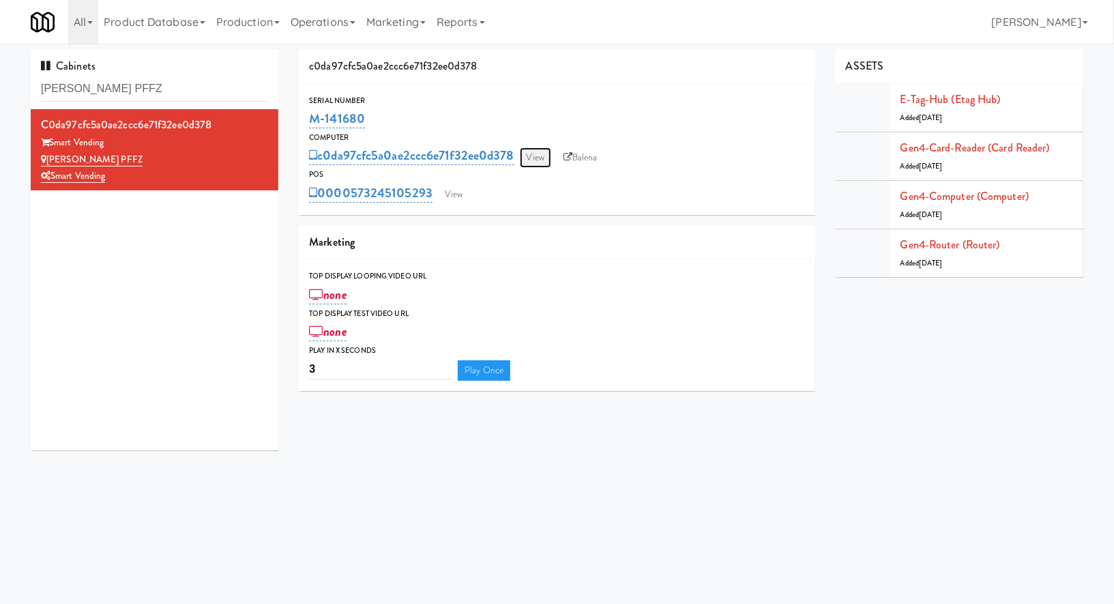
click at [523, 158] on link "View" at bounding box center [535, 157] width 31 height 20
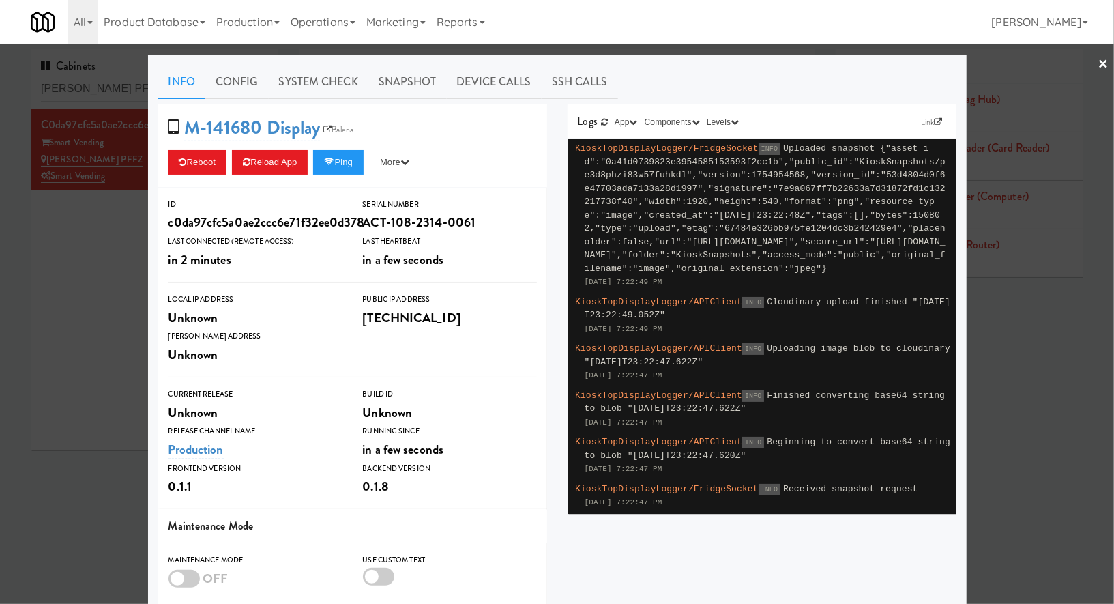
click at [72, 265] on div at bounding box center [557, 302] width 1114 height 604
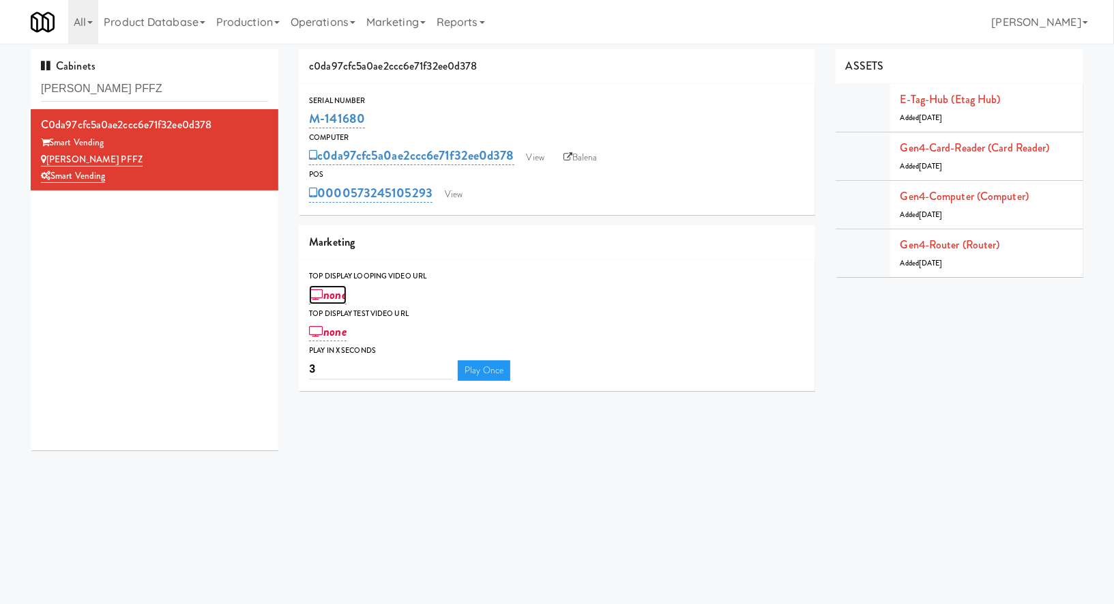
click at [340, 294] on link "none" at bounding box center [328, 294] width 38 height 19
click at [340, 294] on input "text" at bounding box center [360, 296] width 102 height 25
type input "P"
click at [465, 291] on span "Cancel" at bounding box center [464, 295] width 9 height 9
click at [529, 162] on link "View" at bounding box center [535, 157] width 31 height 20
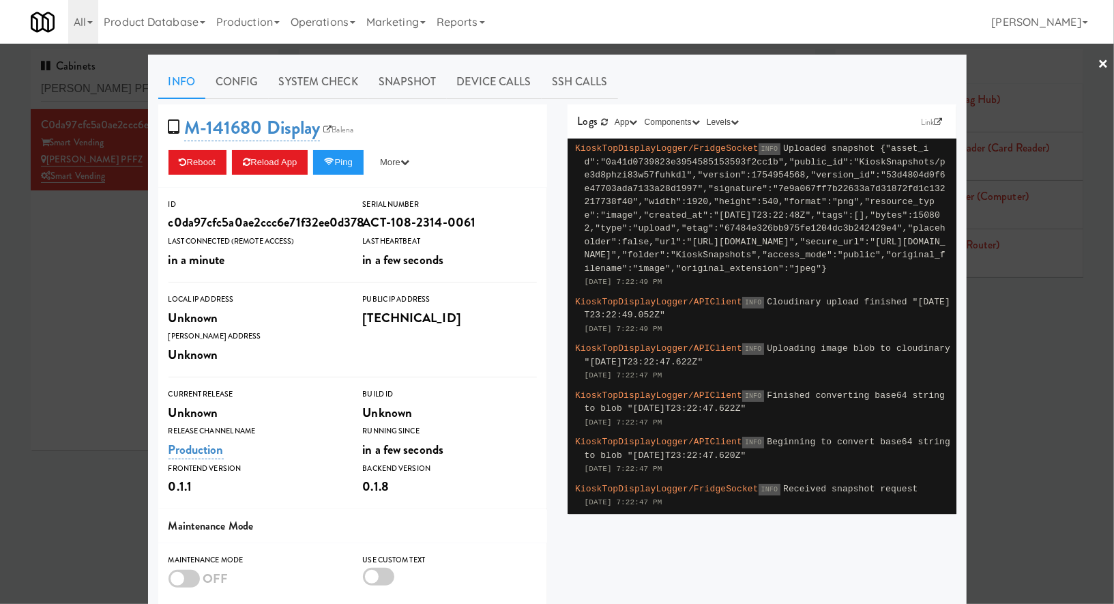
click at [80, 229] on div at bounding box center [557, 302] width 1114 height 604
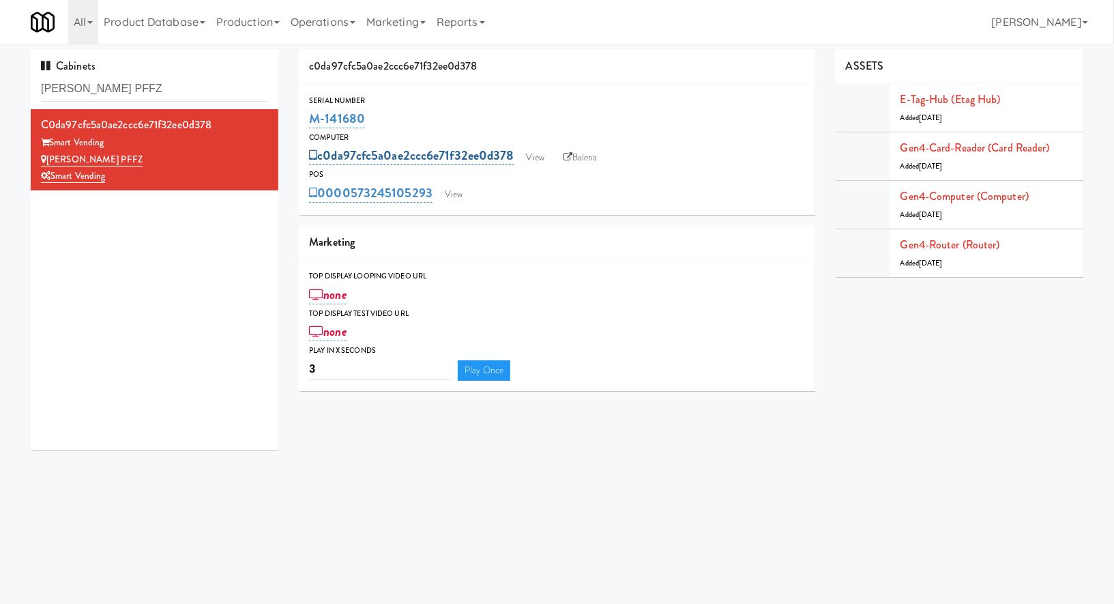
drag, startPoint x: 518, startPoint y: 149, endPoint x: 317, endPoint y: 154, distance: 200.6
click at [317, 154] on div "c0da97cfc5a0ae2ccc6e71f32ee0d378 View Balena" at bounding box center [557, 155] width 496 height 23
copy link "c0da97cfc5a0ae2ccc6e71f32ee0d378"
click at [539, 156] on link "View" at bounding box center [535, 157] width 31 height 20
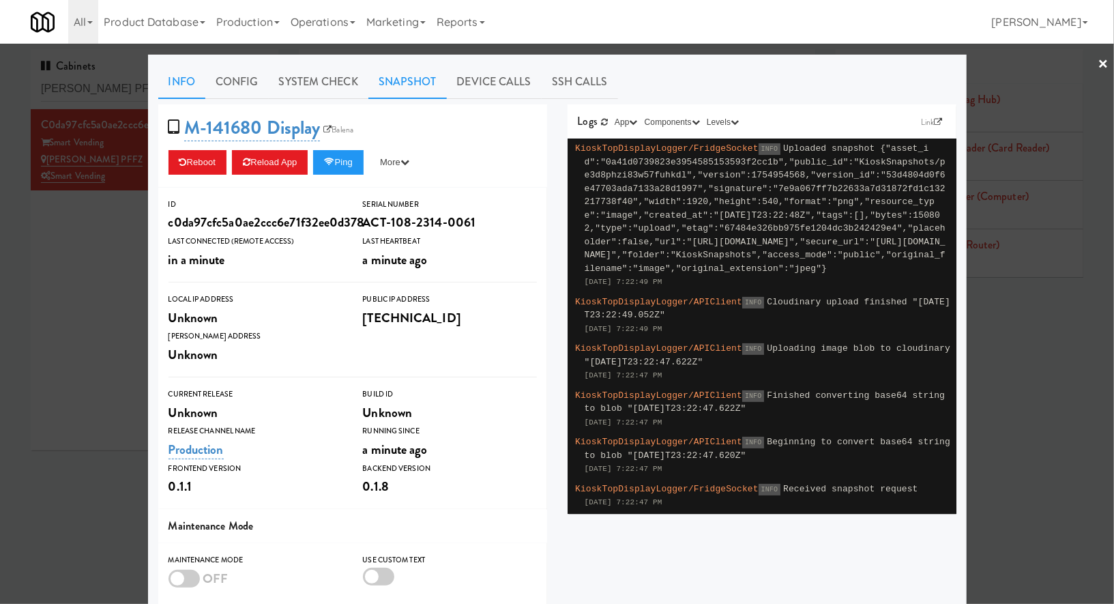
click at [410, 84] on link "Snapshot" at bounding box center [407, 82] width 78 height 34
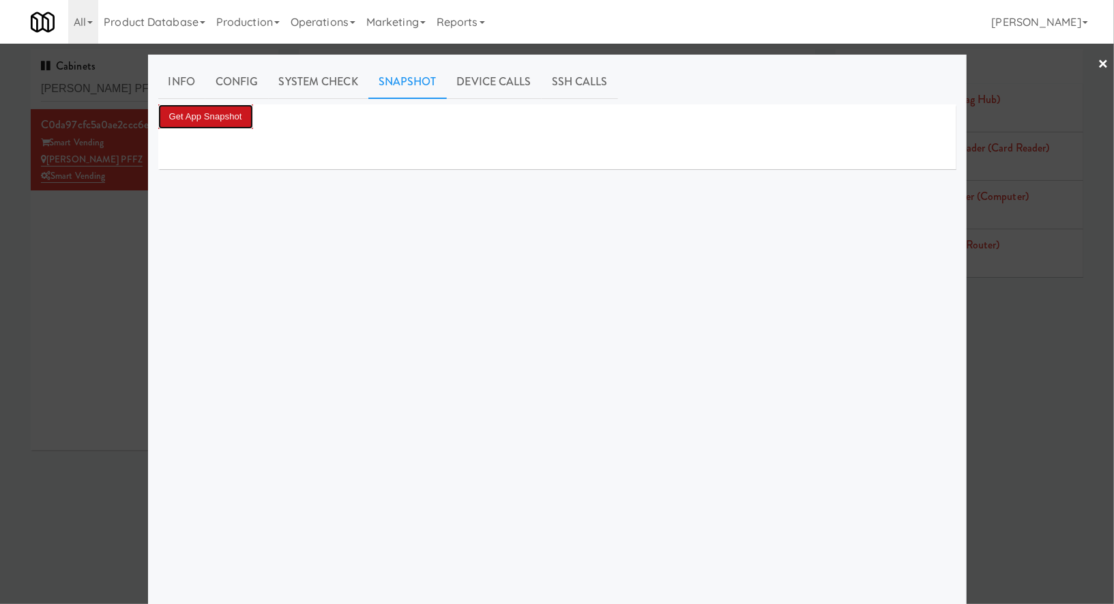
click at [248, 113] on button "Get App Snapshot" at bounding box center [205, 116] width 95 height 25
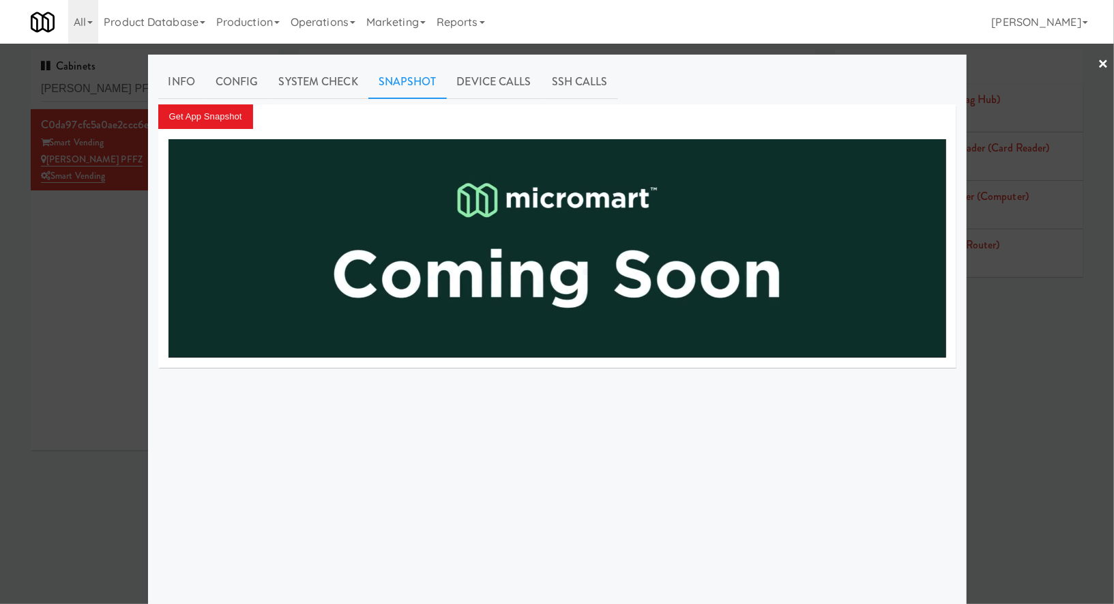
click at [100, 213] on div at bounding box center [557, 302] width 1114 height 604
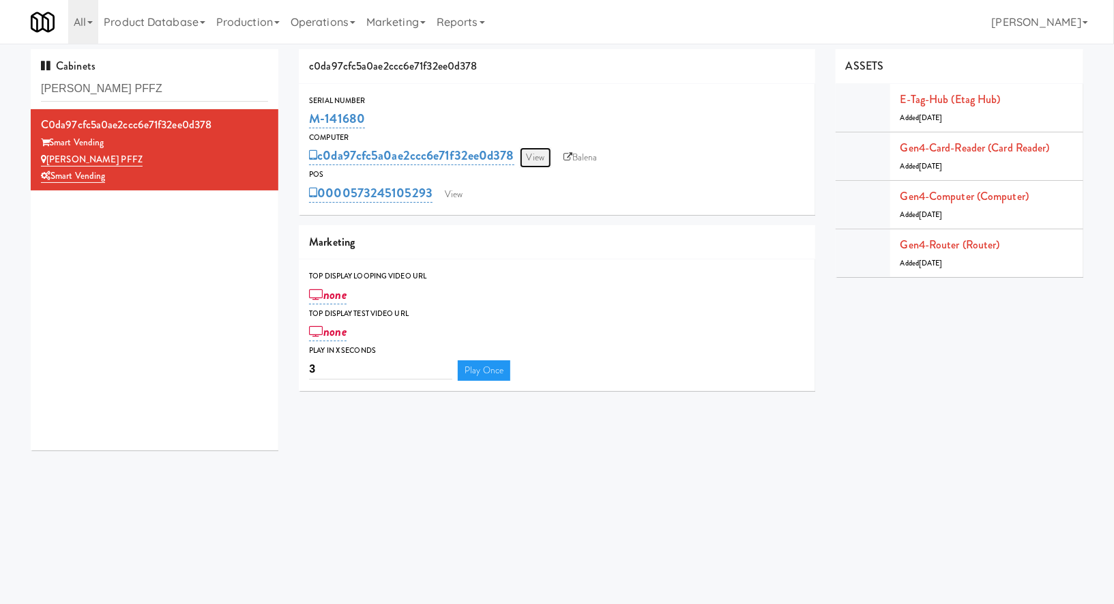
click at [541, 160] on link "View" at bounding box center [535, 157] width 31 height 20
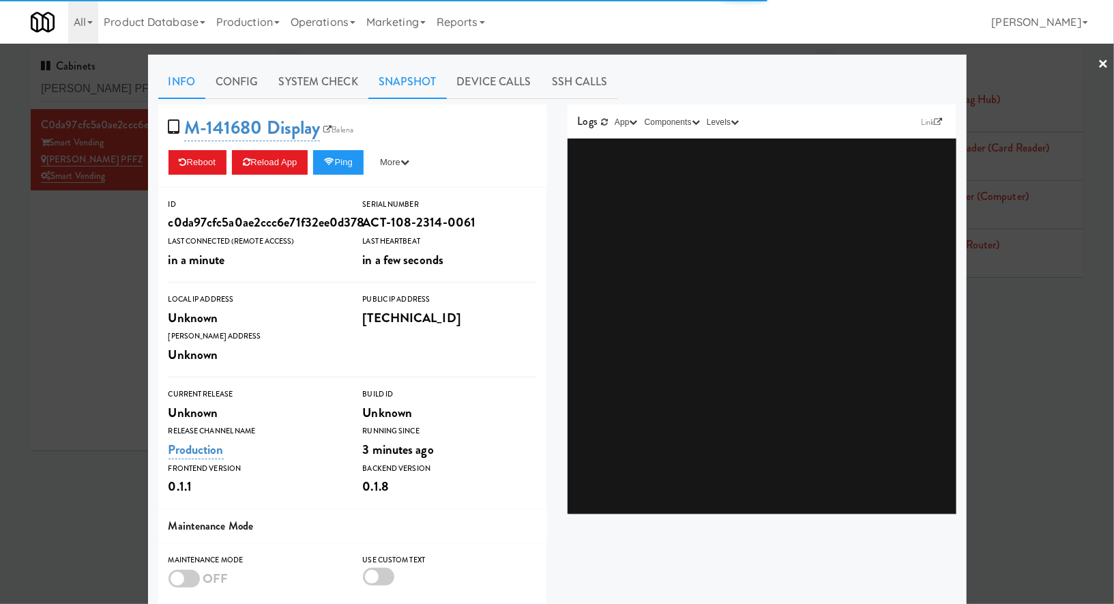
click at [417, 85] on link "Snapshot" at bounding box center [407, 82] width 78 height 34
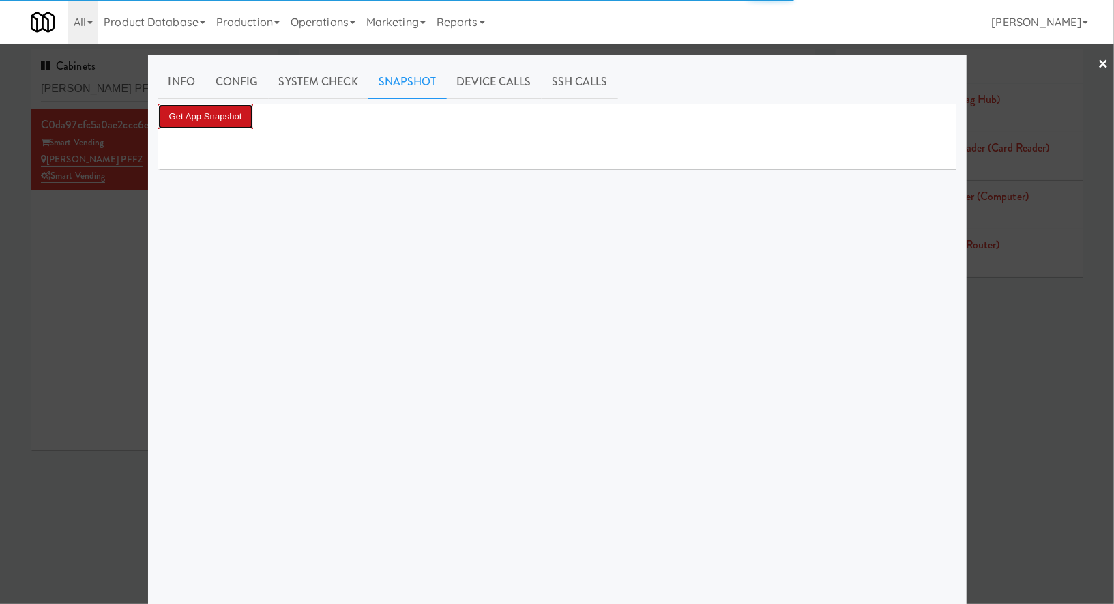
click at [224, 127] on button "Get App Snapshot" at bounding box center [205, 116] width 95 height 25
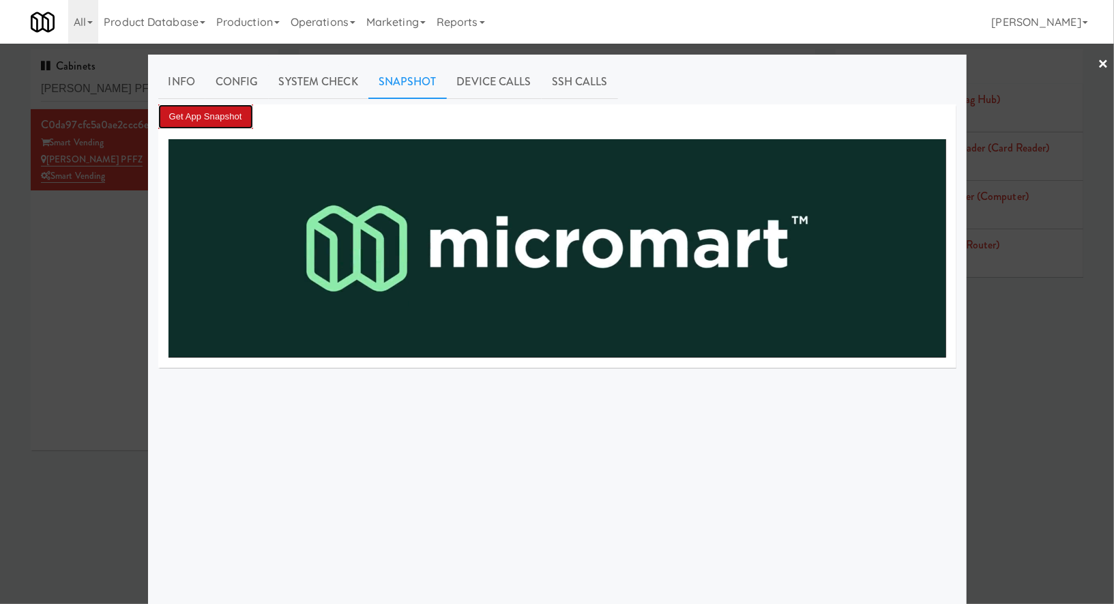
click at [237, 114] on button "Get App Snapshot" at bounding box center [205, 116] width 95 height 25
click at [113, 227] on div at bounding box center [557, 302] width 1114 height 604
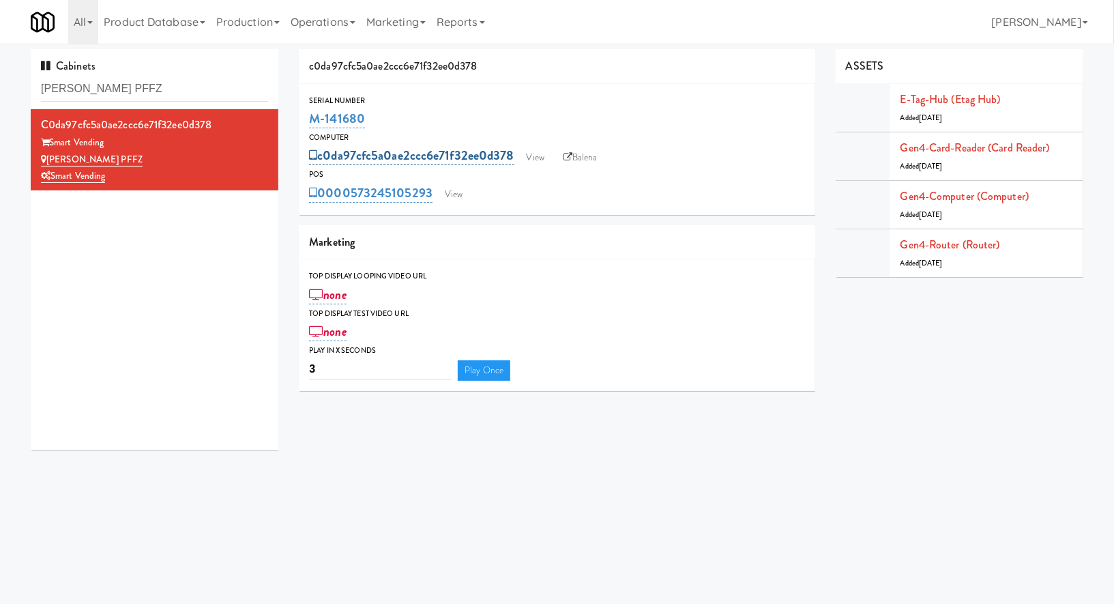
drag, startPoint x: 518, startPoint y: 157, endPoint x: 318, endPoint y: 161, distance: 200.6
click at [318, 161] on div "c0da97cfc5a0ae2ccc6e71f32ee0d378 View Balena" at bounding box center [557, 155] width 496 height 23
click at [92, 18] on link "All" at bounding box center [83, 22] width 30 height 44
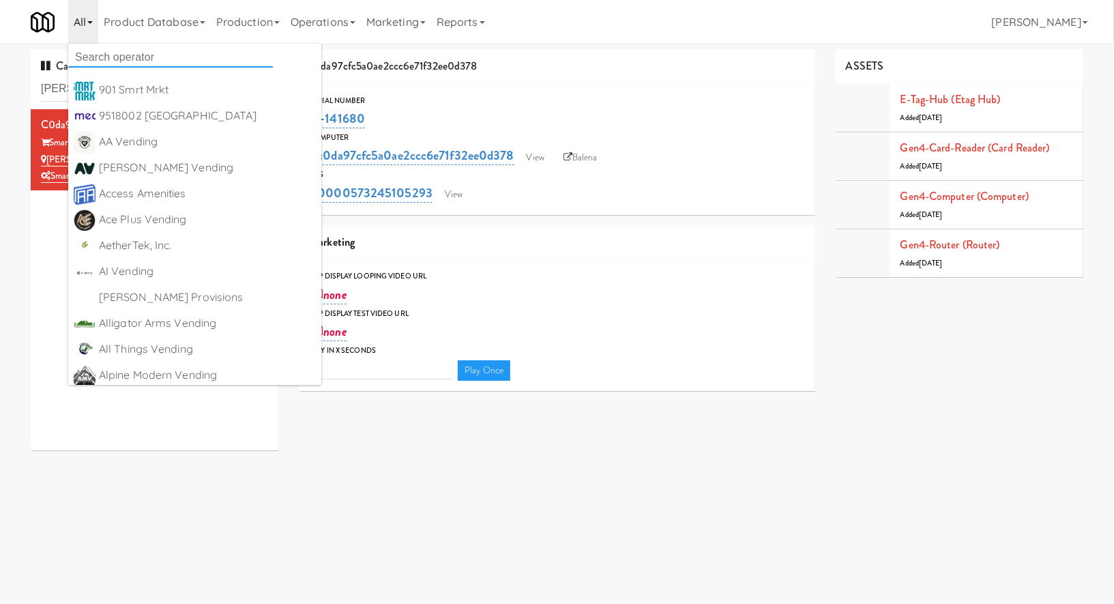
click at [93, 55] on input "text" at bounding box center [170, 57] width 205 height 20
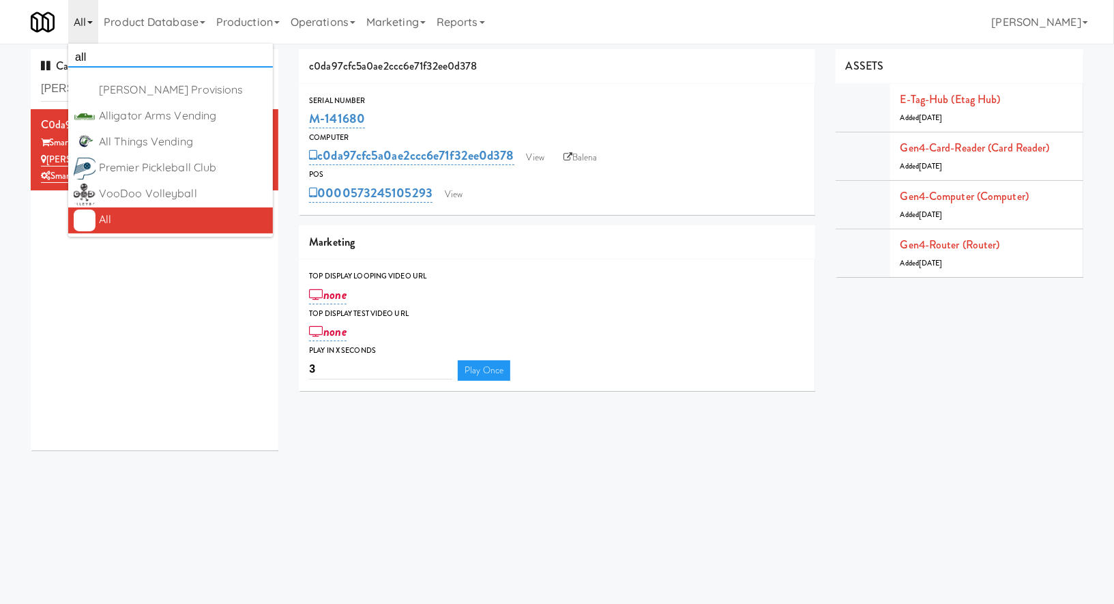
type input "all"
click at [137, 219] on div "All" at bounding box center [183, 219] width 168 height 20
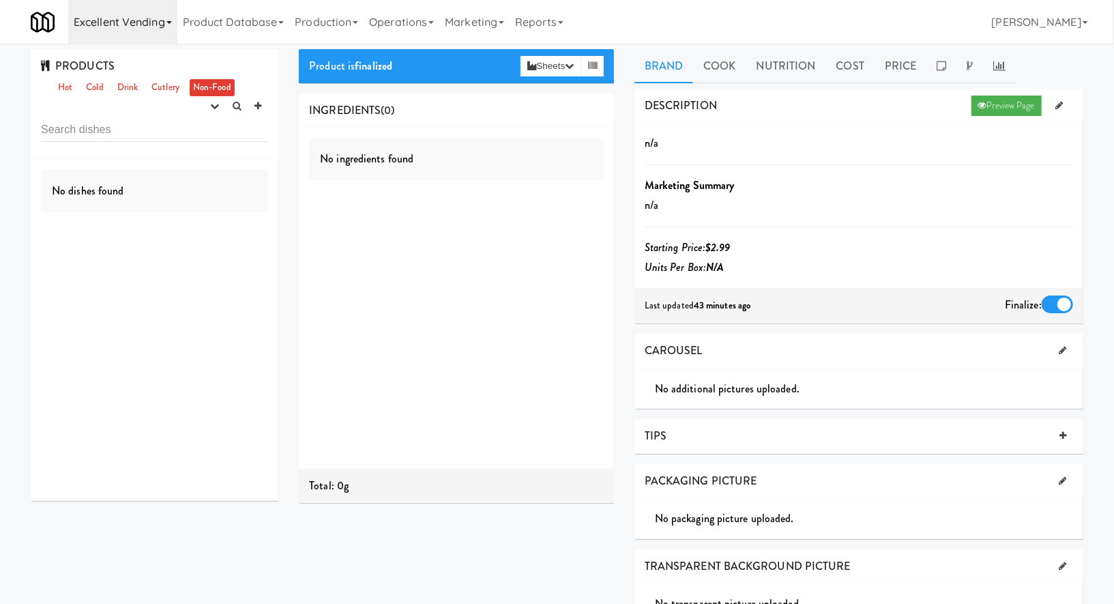
click at [121, 22] on link "Excellent Vending" at bounding box center [122, 22] width 109 height 44
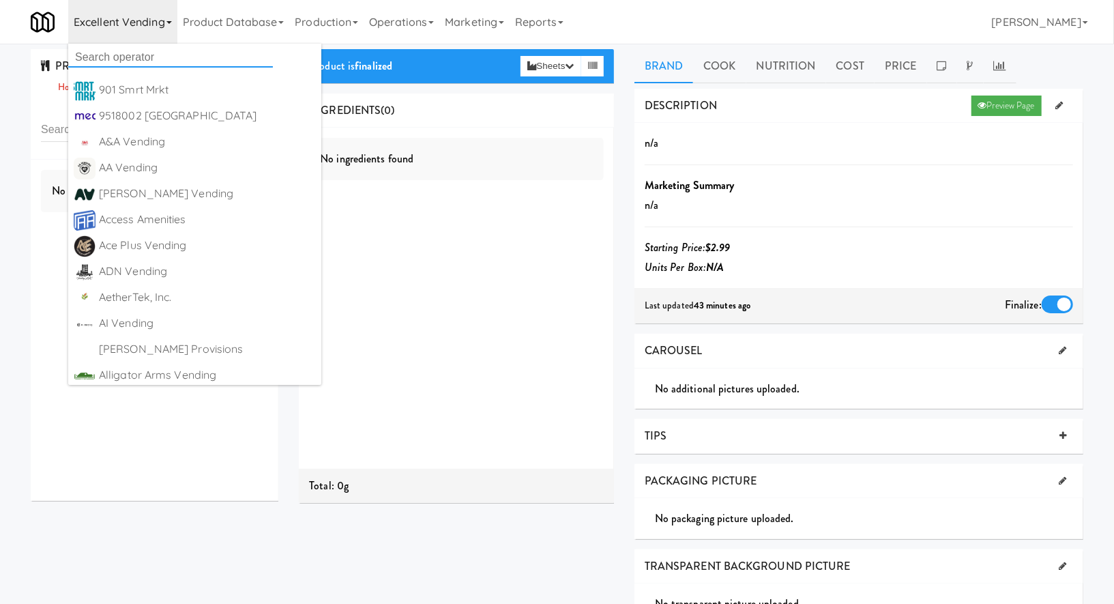
click at [121, 60] on input "text" at bounding box center [170, 57] width 205 height 20
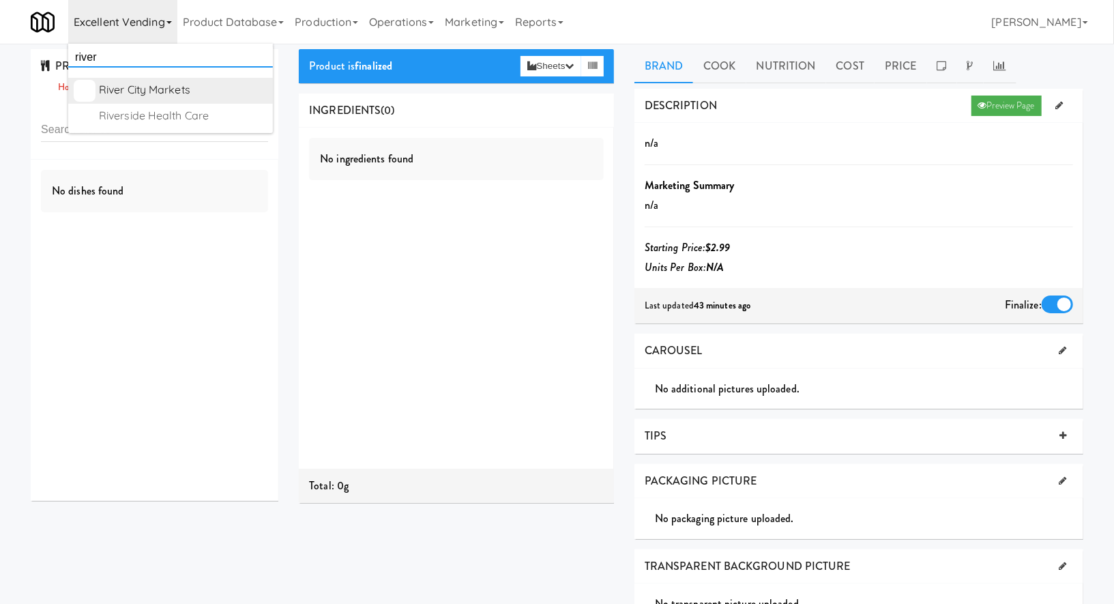
type input "river"
click at [145, 84] on div "River City Markets" at bounding box center [183, 90] width 168 height 20
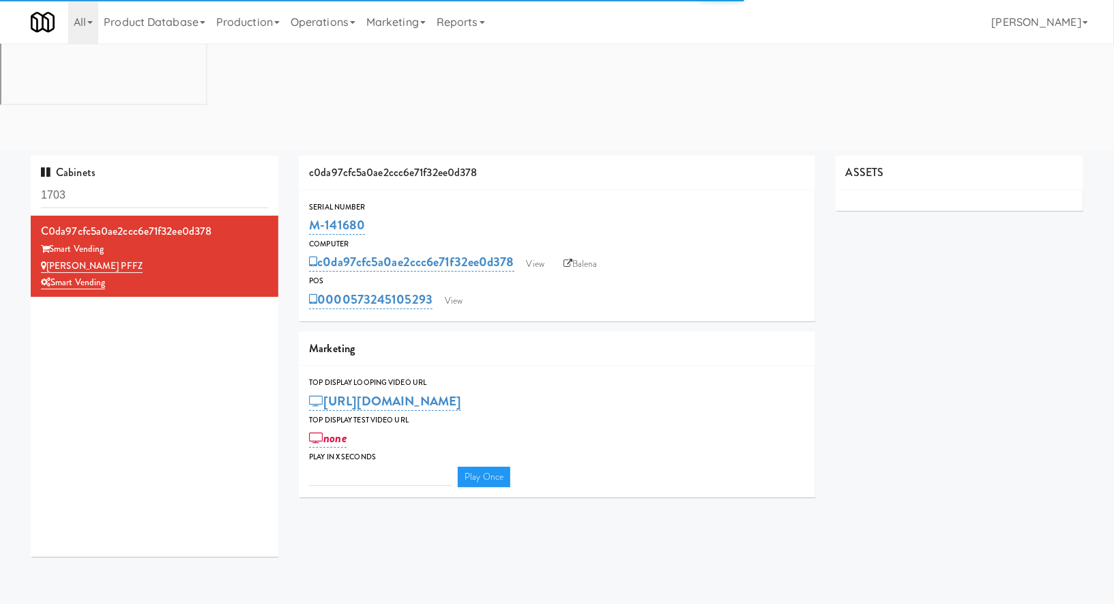
type input "3"
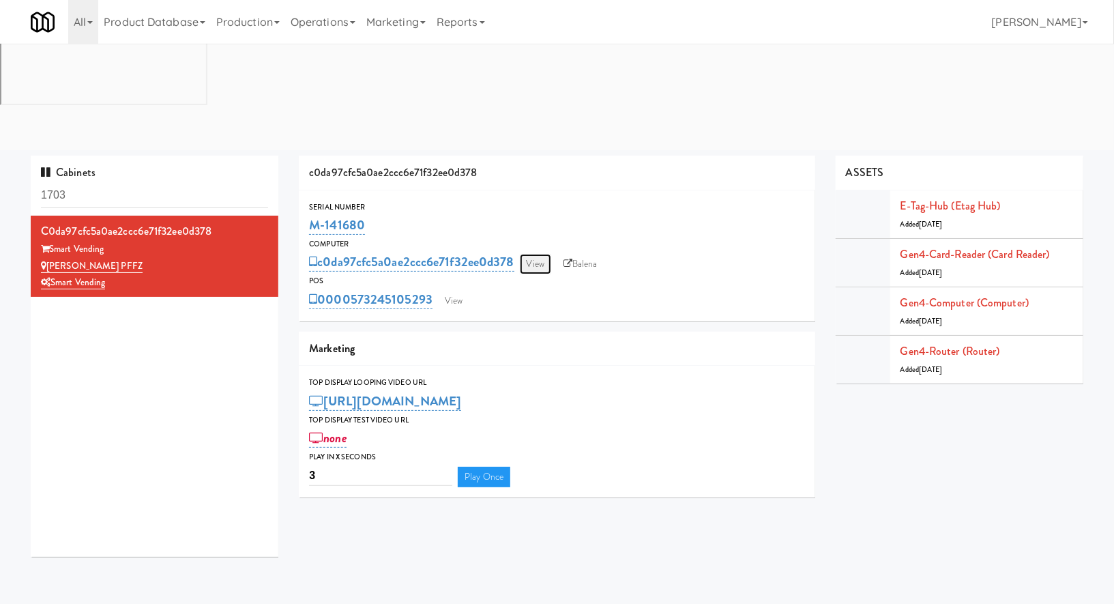
click at [538, 254] on link "View" at bounding box center [535, 264] width 31 height 20
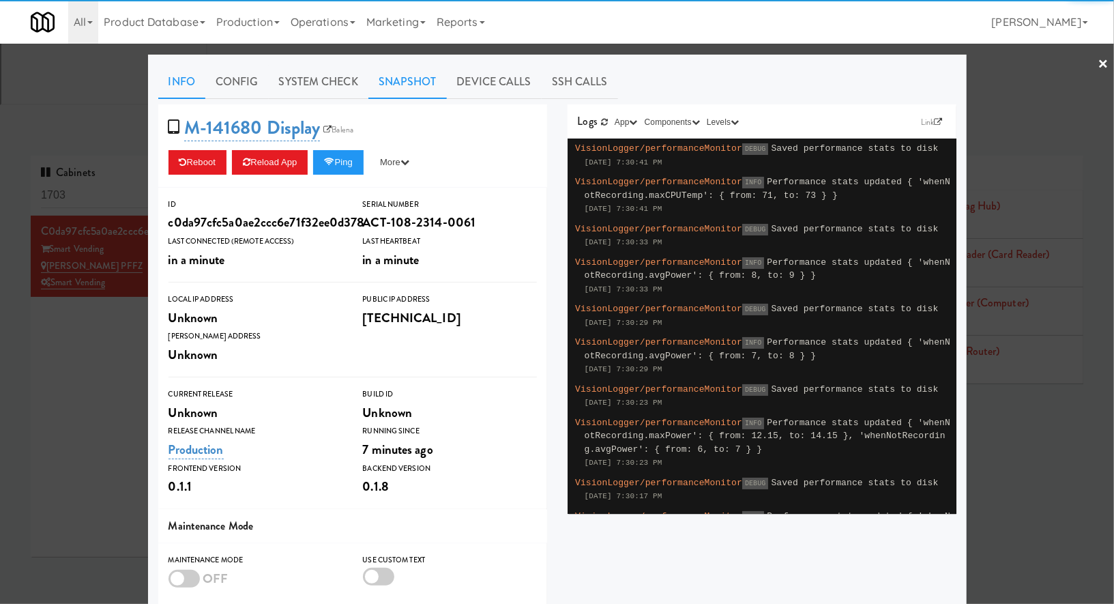
click at [394, 92] on link "Snapshot" at bounding box center [407, 82] width 78 height 34
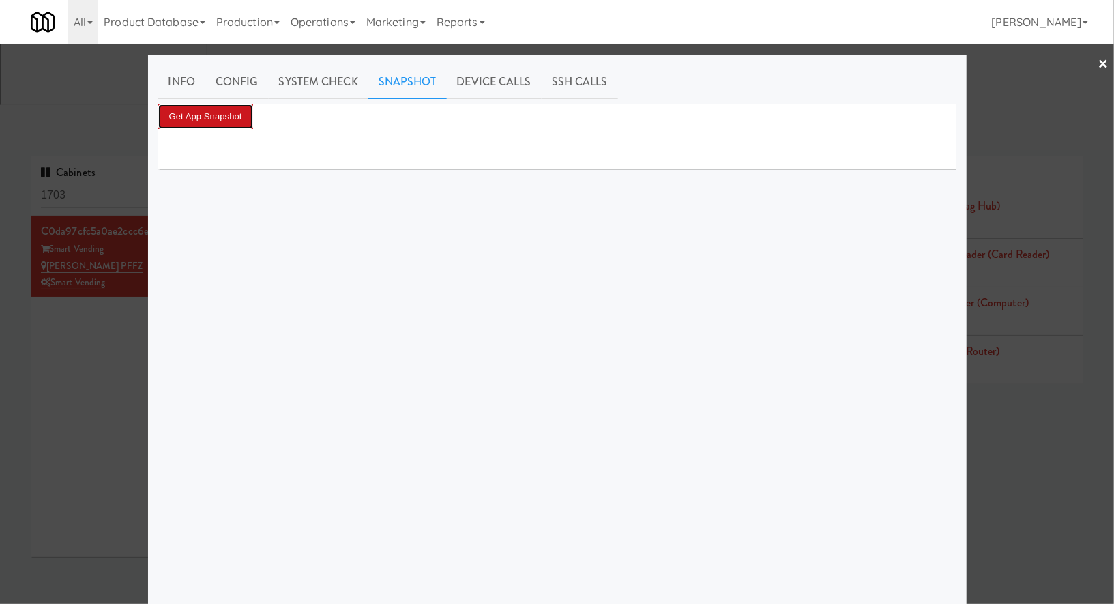
click at [233, 120] on button "Get App Snapshot" at bounding box center [205, 116] width 95 height 25
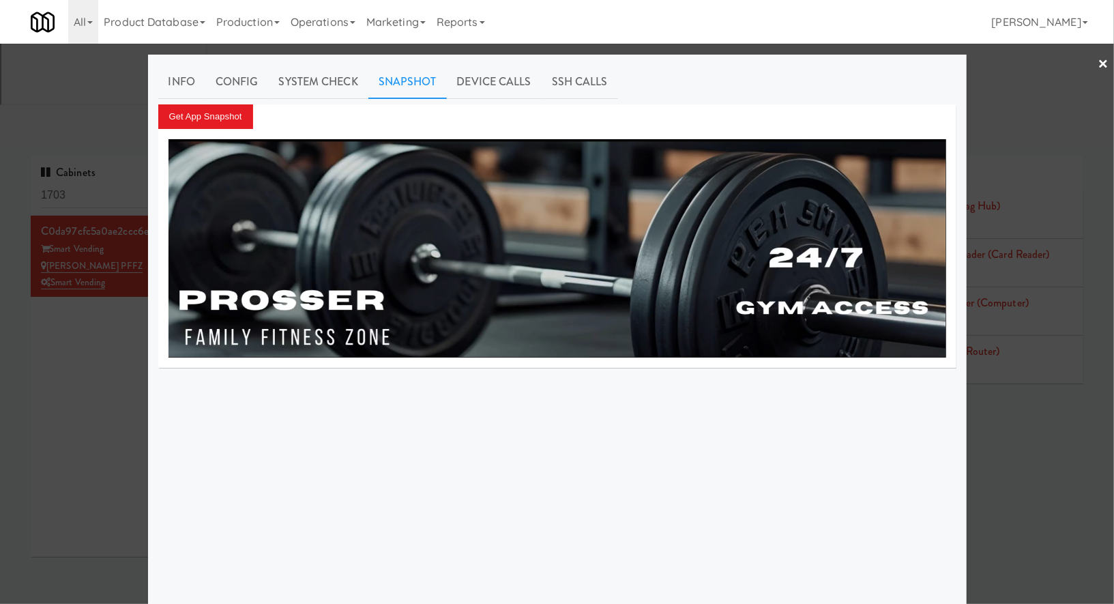
click at [127, 203] on div at bounding box center [557, 302] width 1114 height 604
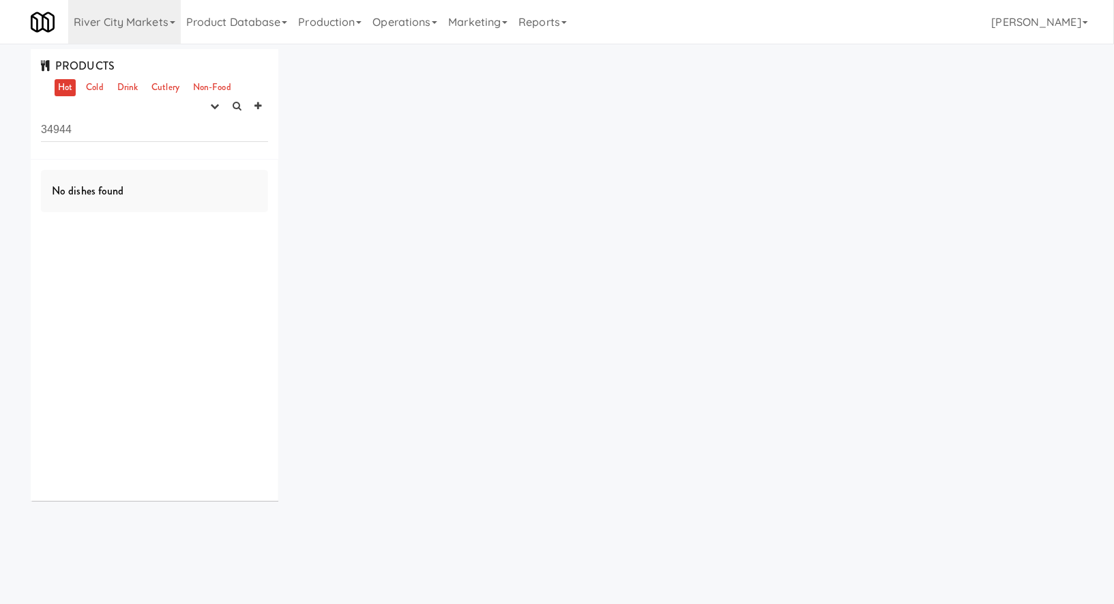
click at [98, 126] on input "34944" at bounding box center [154, 129] width 227 height 25
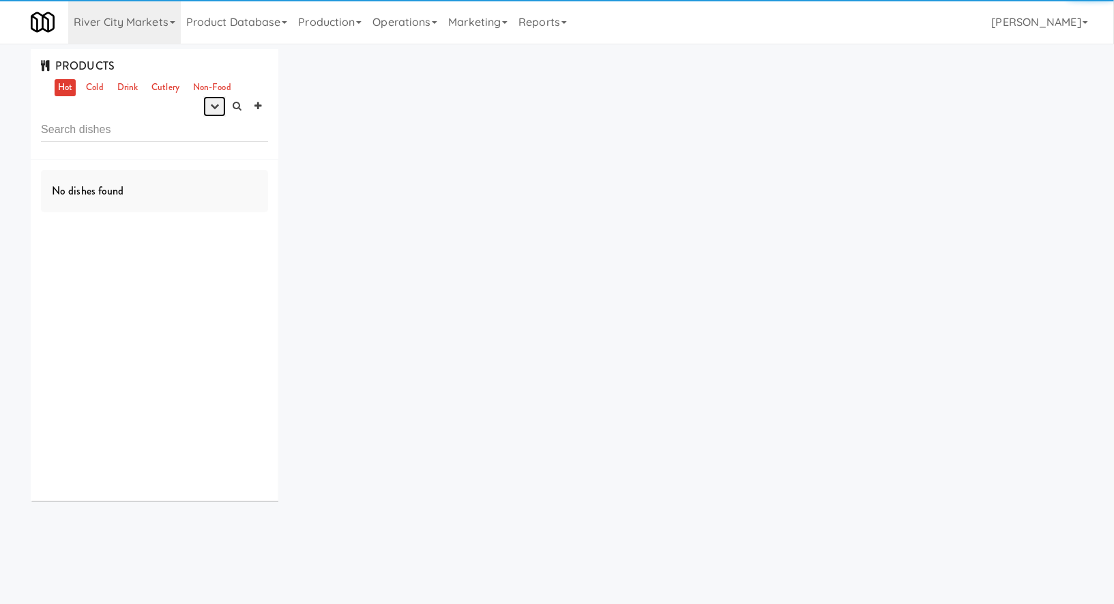
click at [214, 112] on button "button" at bounding box center [214, 106] width 23 height 20
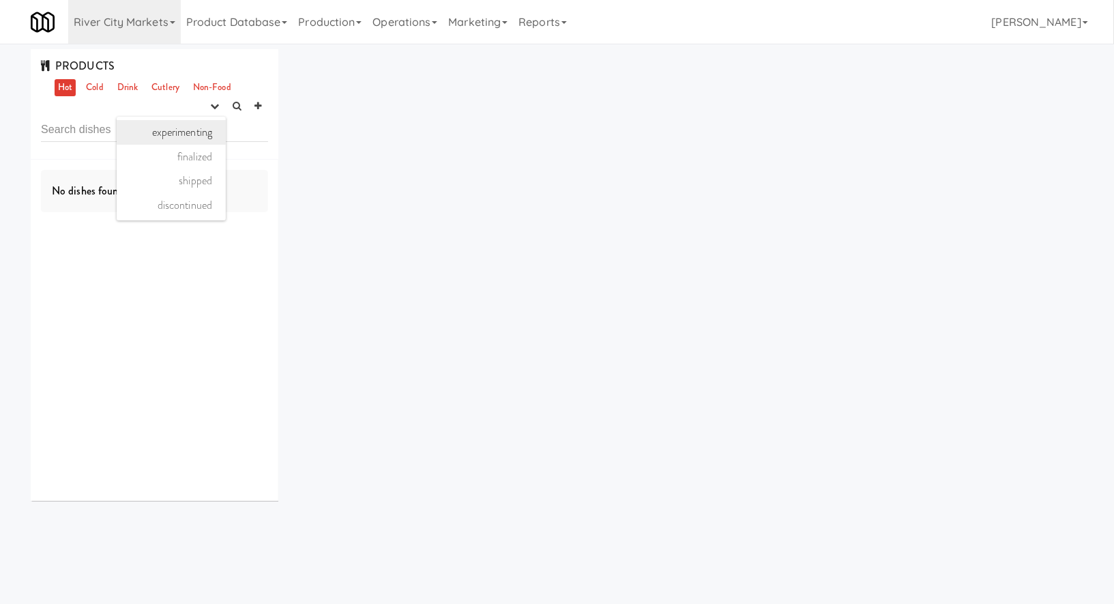
click at [204, 132] on link "experimenting" at bounding box center [171, 132] width 109 height 25
click at [100, 91] on link "Cold" at bounding box center [95, 87] width 24 height 17
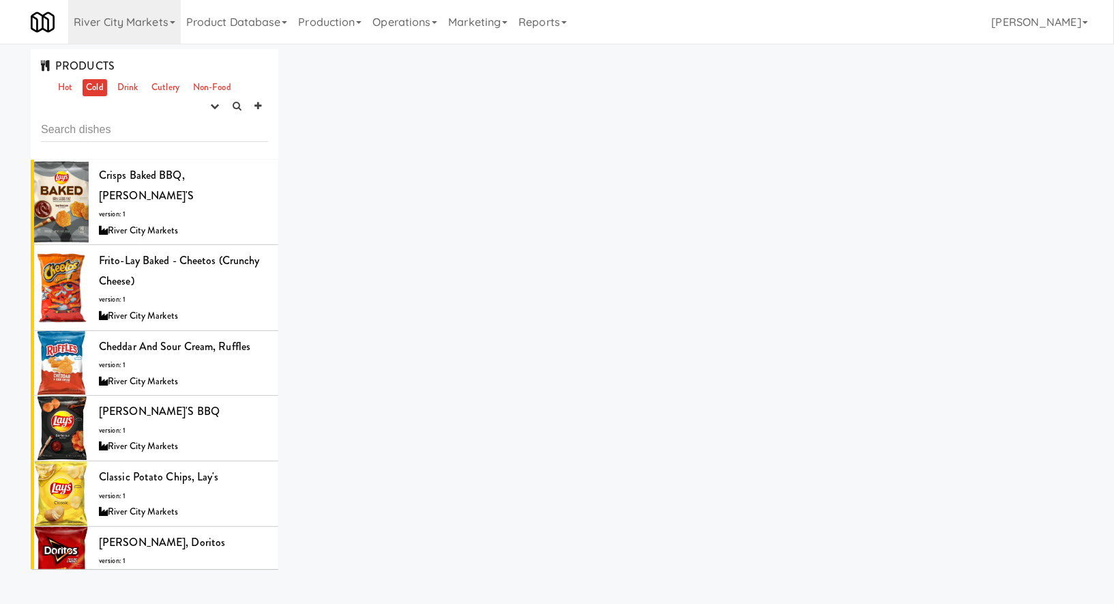
click at [100, 89] on link "Cold" at bounding box center [95, 87] width 24 height 17
click at [232, 192] on div "Crisps Baked BBQ, [PERSON_NAME]'s version: 1 River City Markets" at bounding box center [183, 202] width 169 height 74
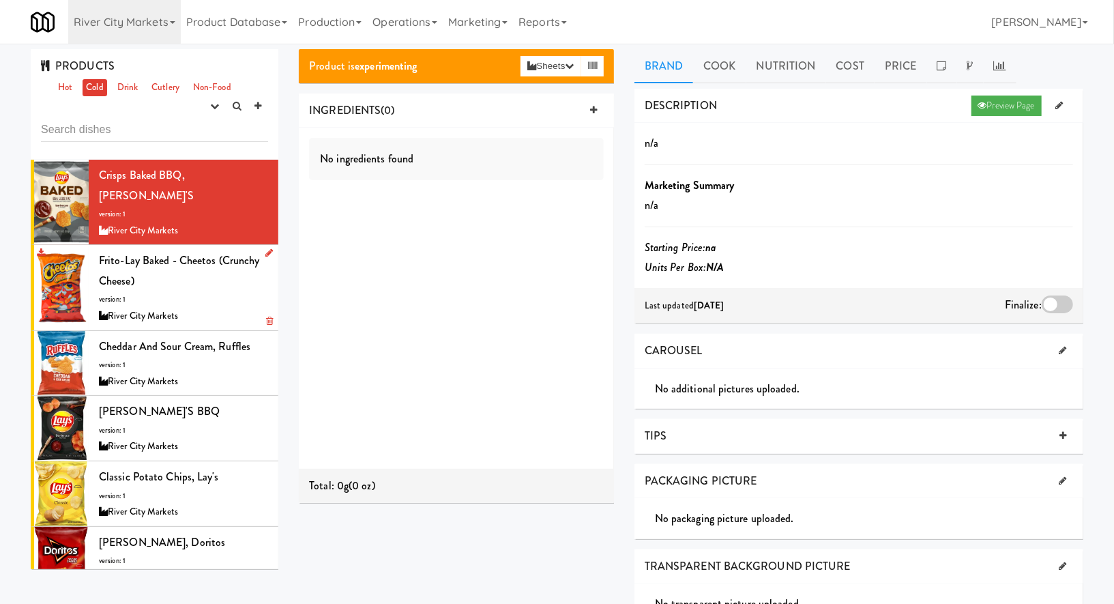
click at [215, 255] on div "Frito-Lay Baked - Cheetos (Crunchy cheese) version: 1 River City Markets" at bounding box center [183, 287] width 169 height 74
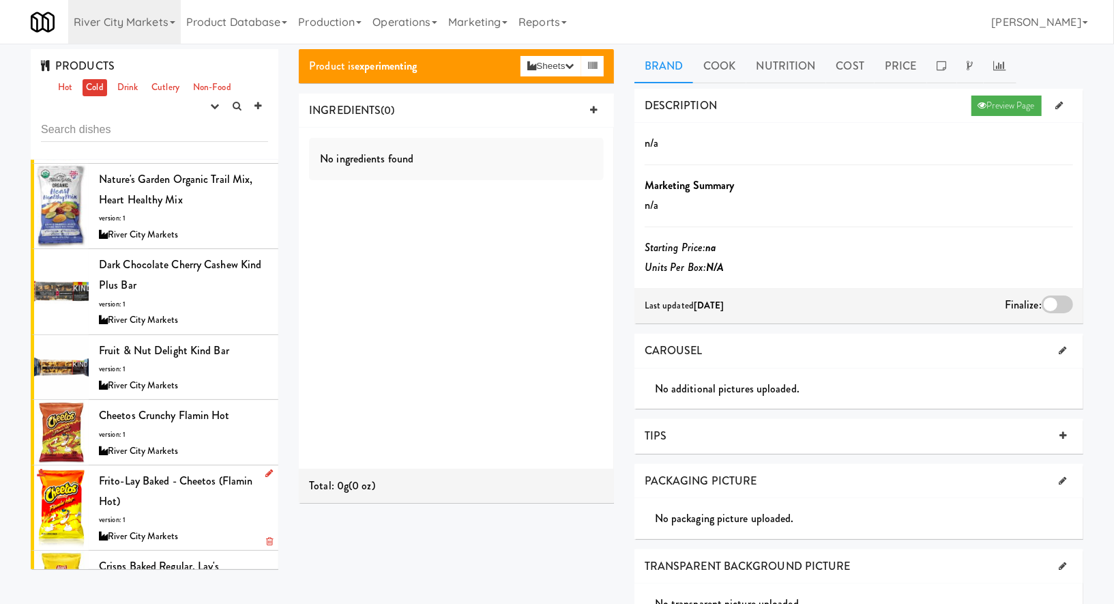
scroll to position [223, 0]
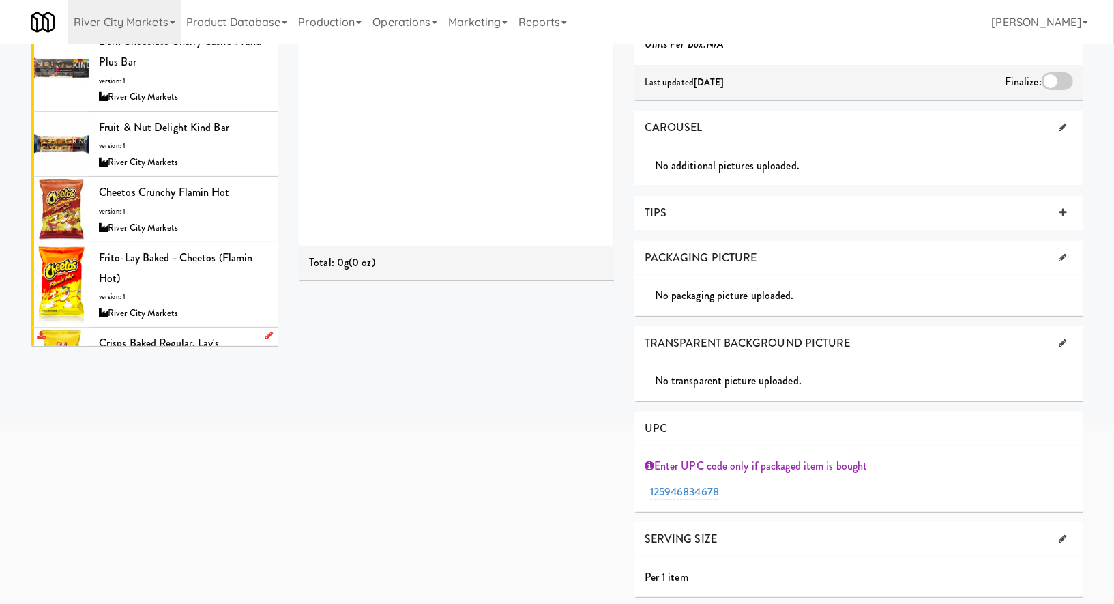
click at [243, 333] on div "Crisps Baked Regular, Lay's version: 1 River City Markets" at bounding box center [183, 360] width 169 height 54
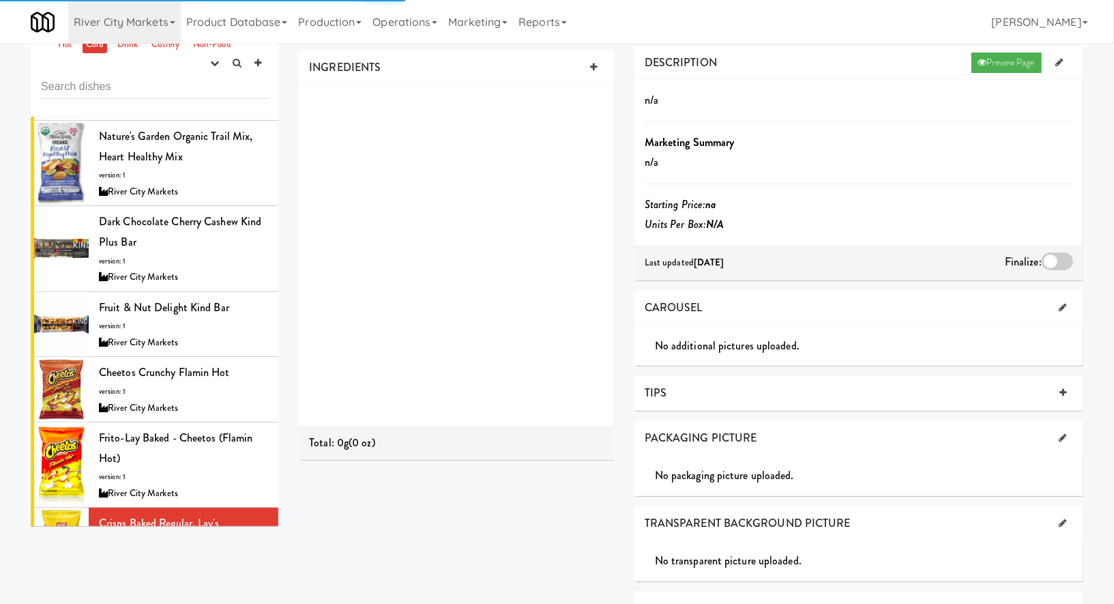
scroll to position [223, 0]
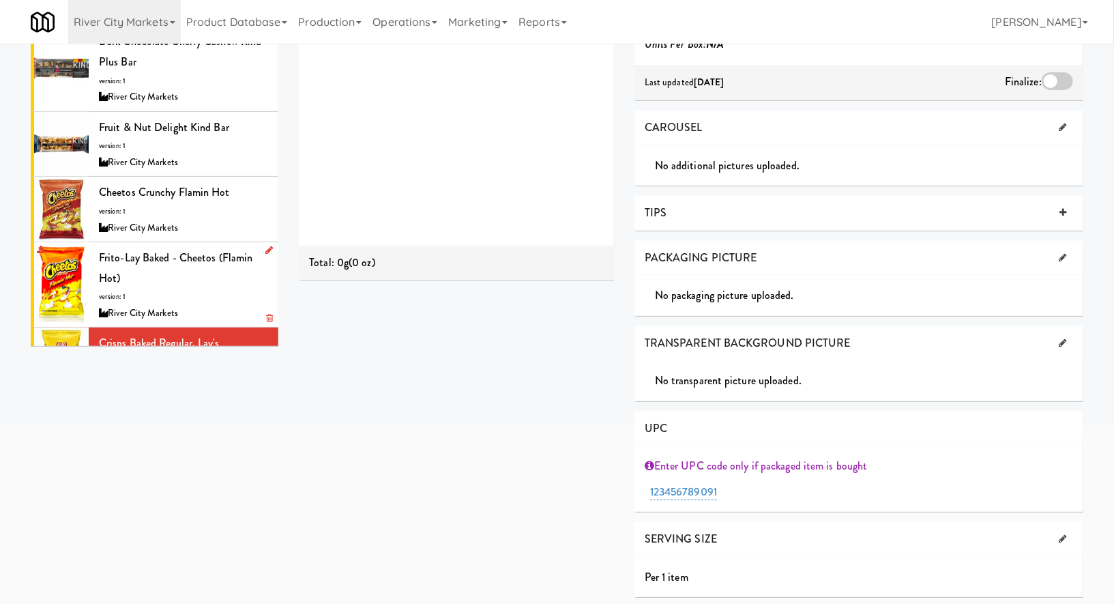
click at [228, 256] on div "Frito-Lay Baked - Cheetos (Flamin hot) version: 1 River City Markets" at bounding box center [183, 285] width 169 height 74
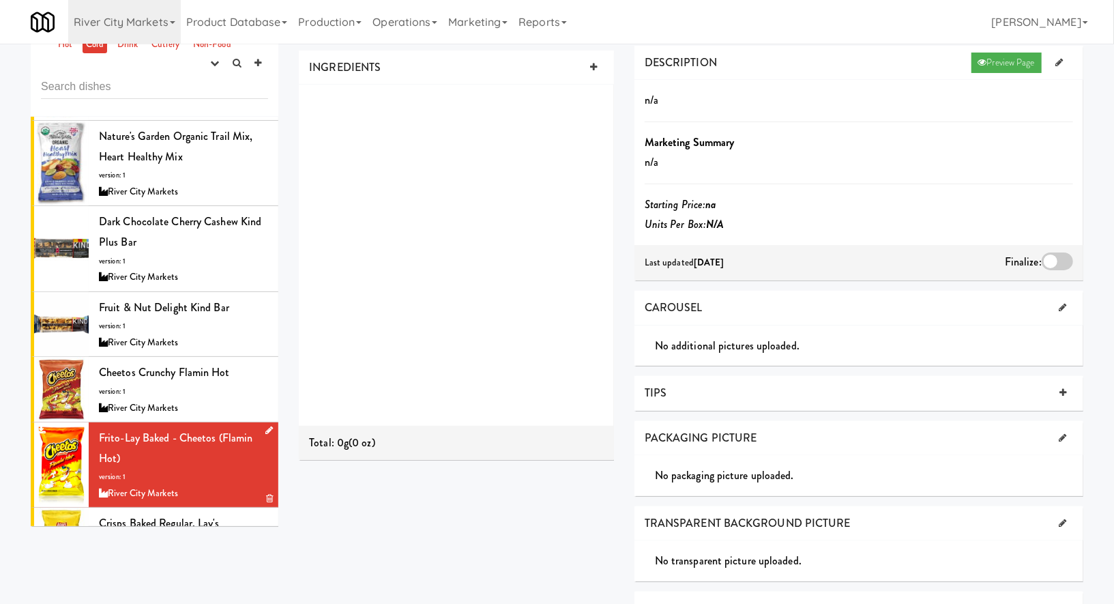
scroll to position [223, 0]
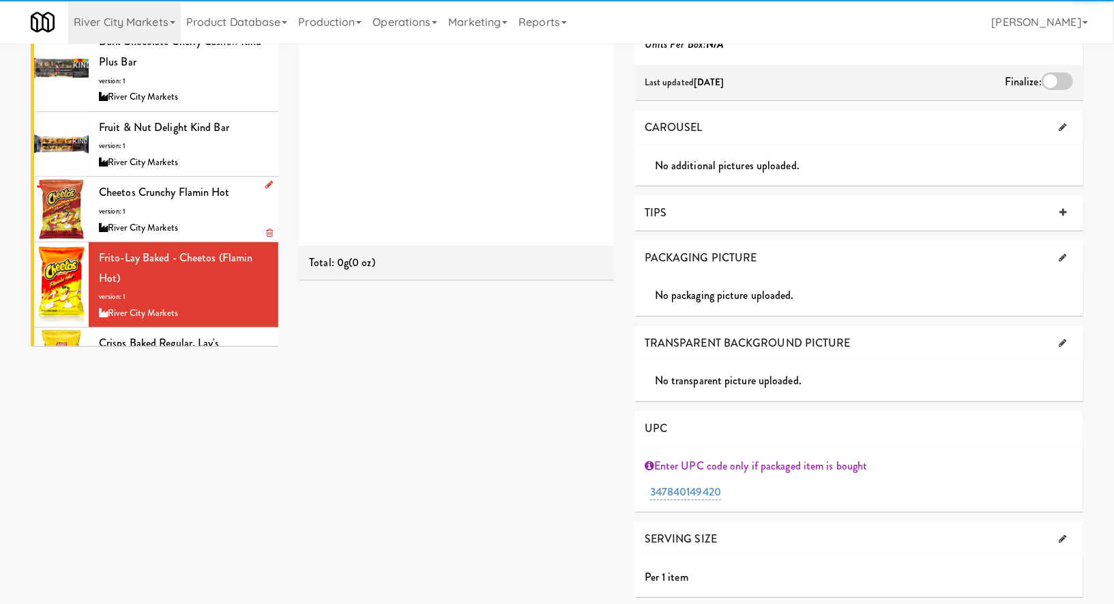
click at [231, 182] on div "Cheetos Crunchy Flamin Hot version: 1 River City Markets" at bounding box center [183, 209] width 169 height 54
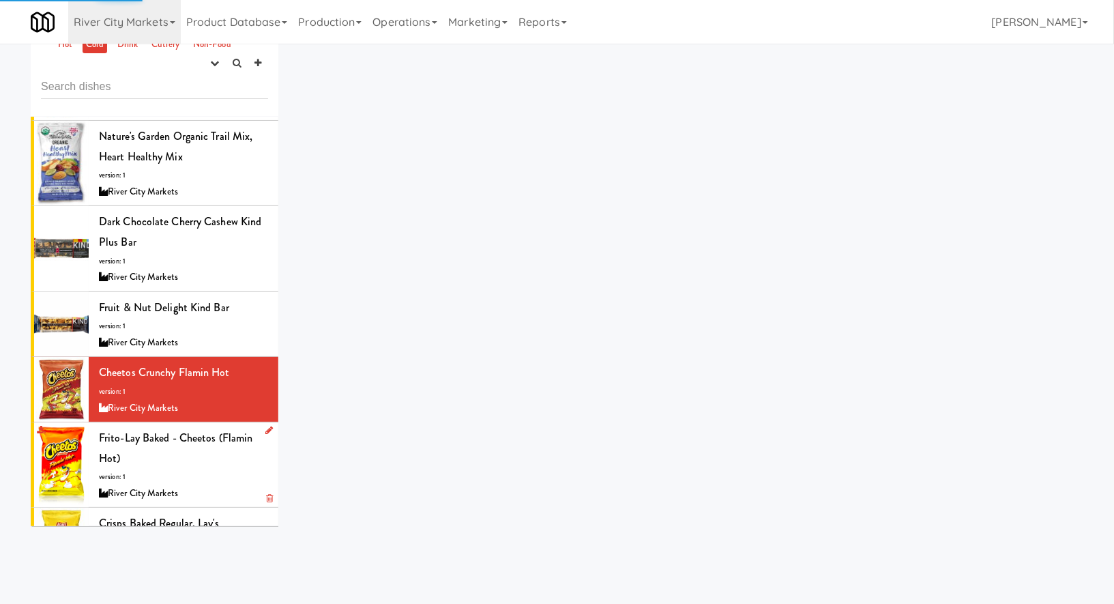
scroll to position [223, 0]
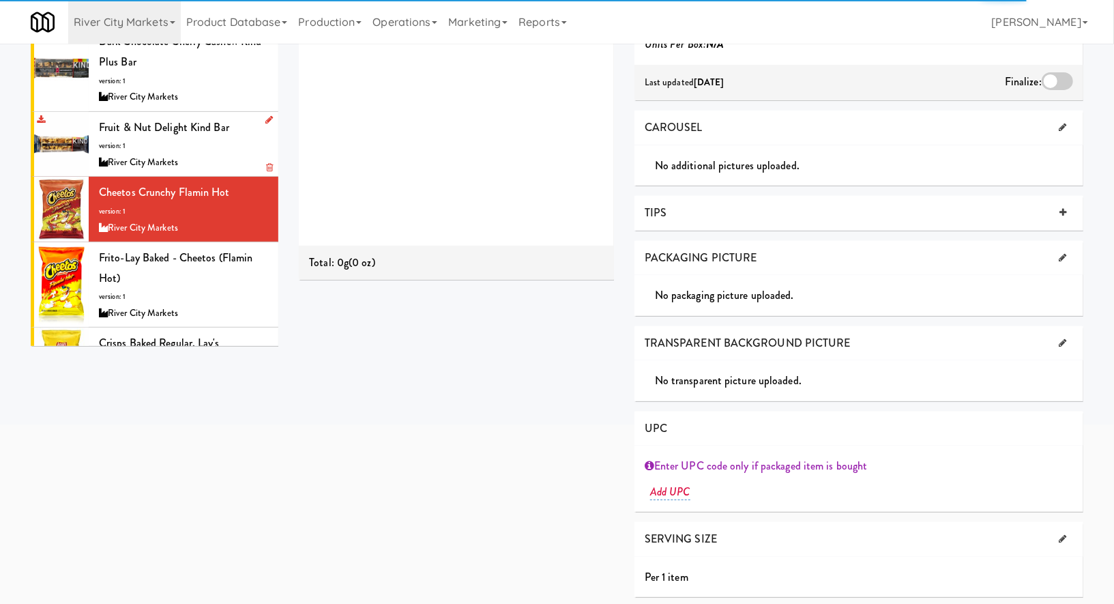
click at [232, 154] on div "River City Markets" at bounding box center [183, 162] width 169 height 17
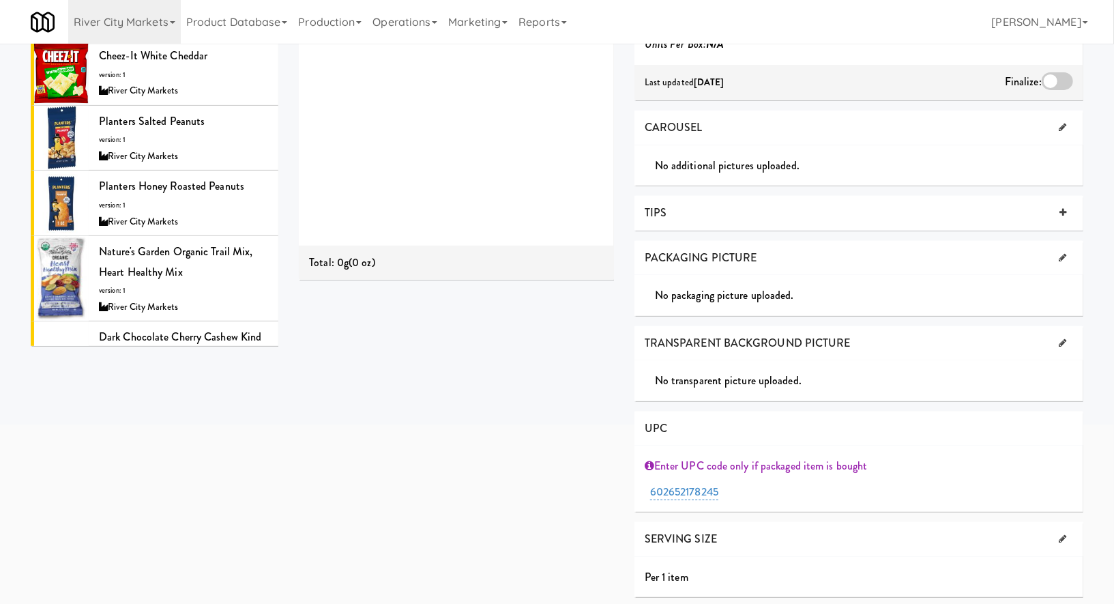
scroll to position [794, 0]
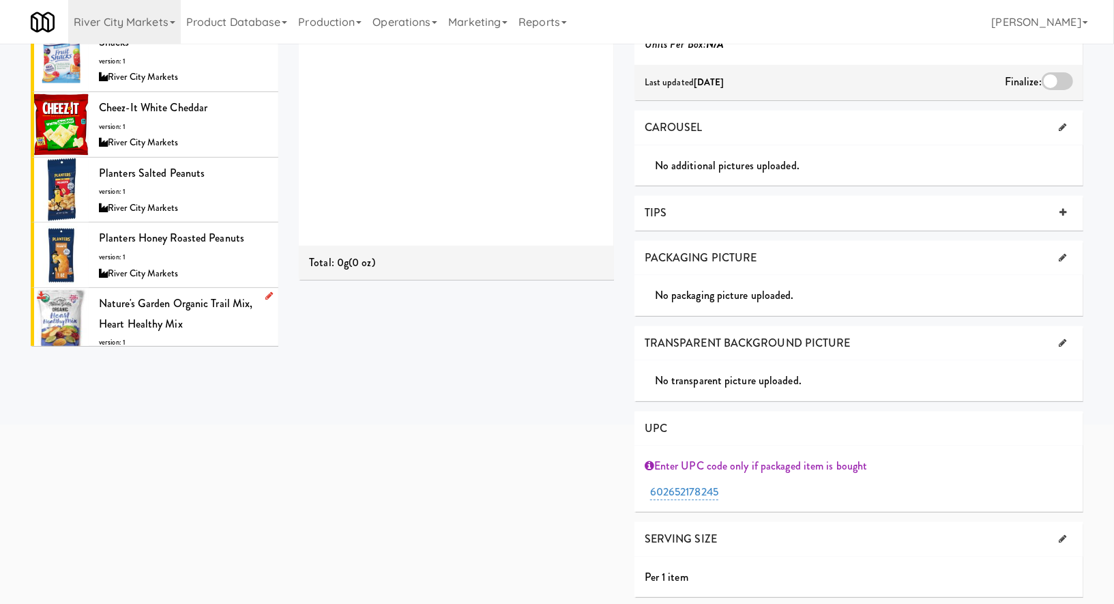
click at [217, 351] on div "River City Markets" at bounding box center [183, 359] width 169 height 17
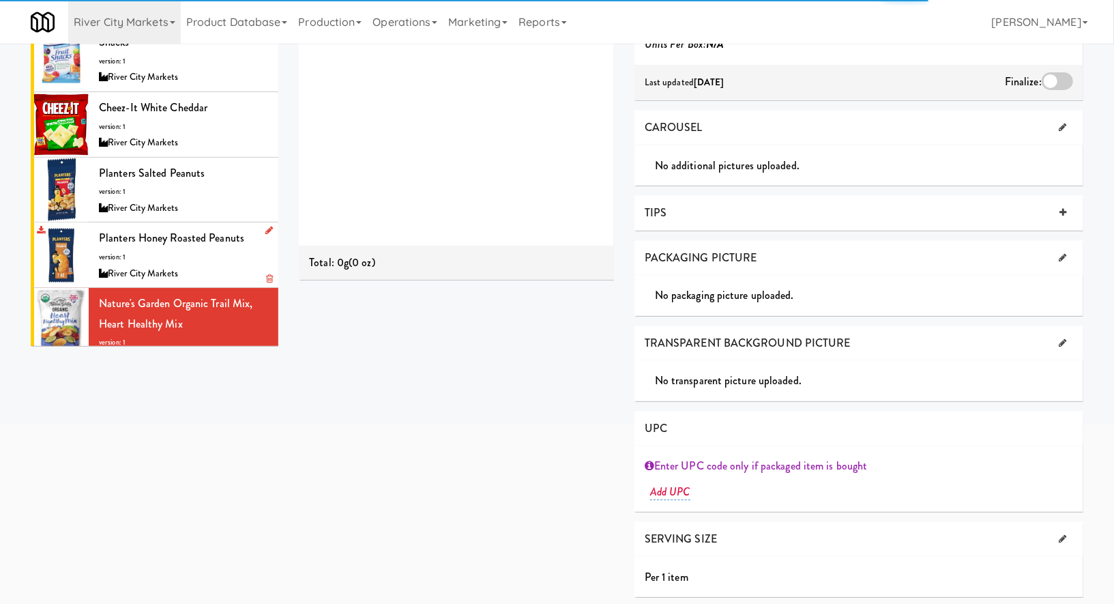
click at [217, 228] on div "Planters Honey Roasted Peanuts version: 1 River City Markets" at bounding box center [183, 255] width 169 height 54
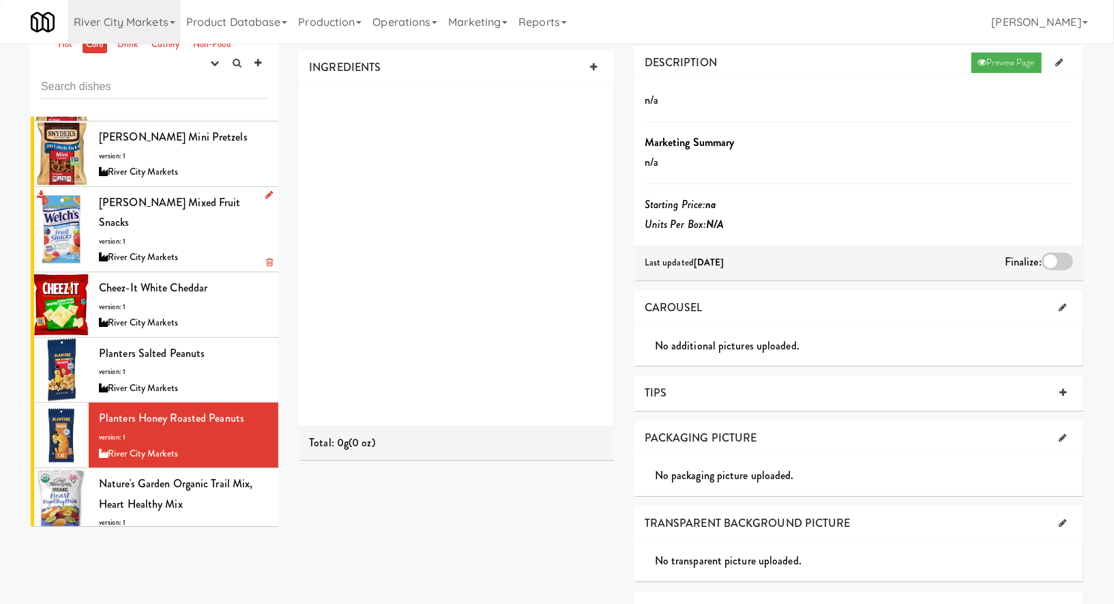
scroll to position [223, 0]
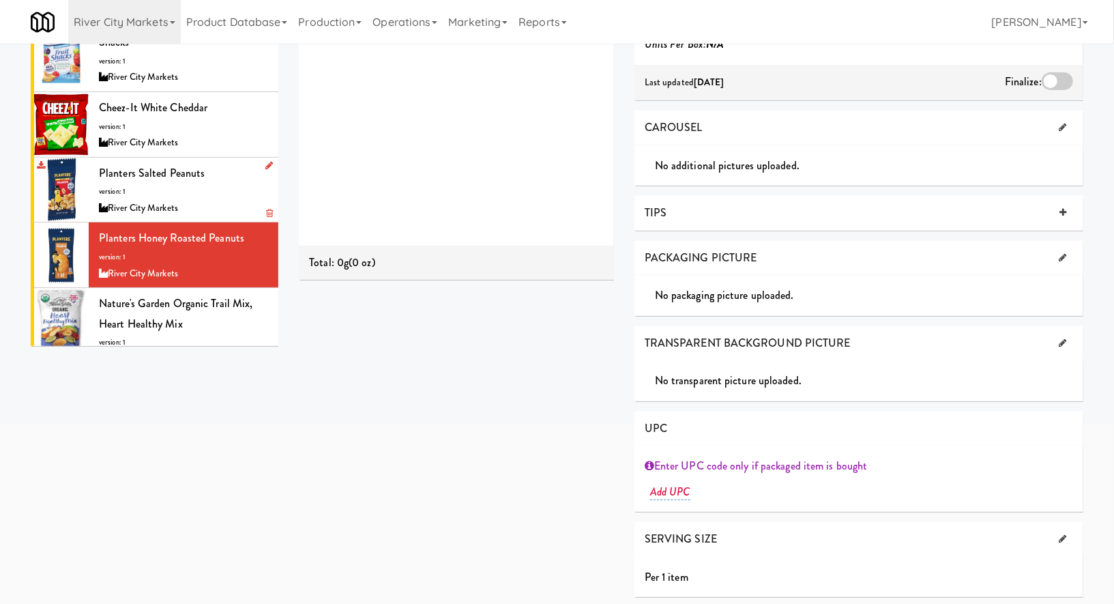
click at [224, 200] on div "River City Markets" at bounding box center [183, 208] width 169 height 17
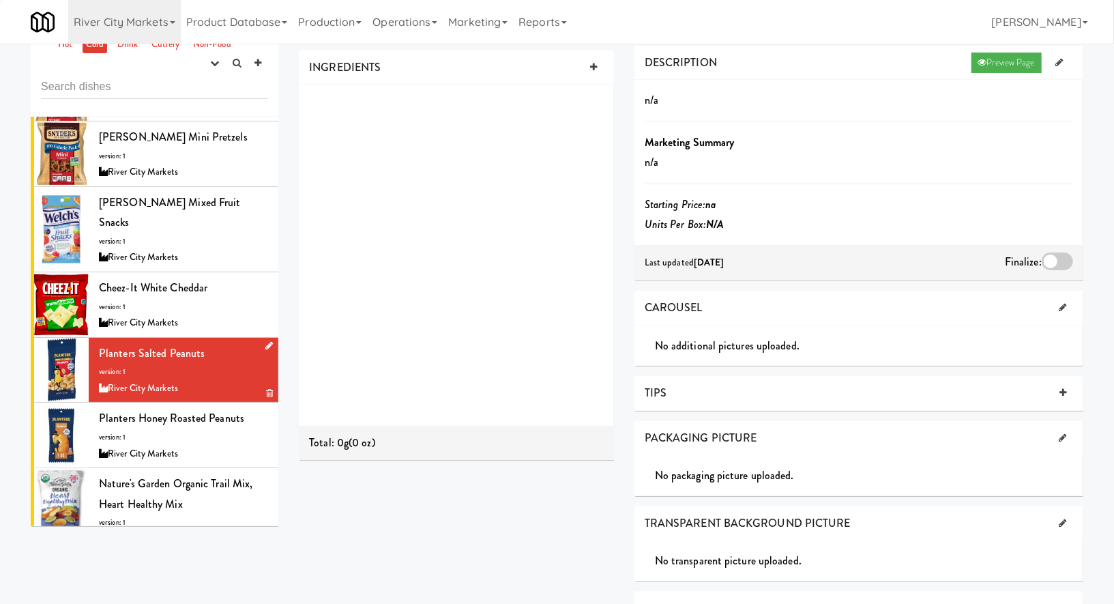
scroll to position [223, 0]
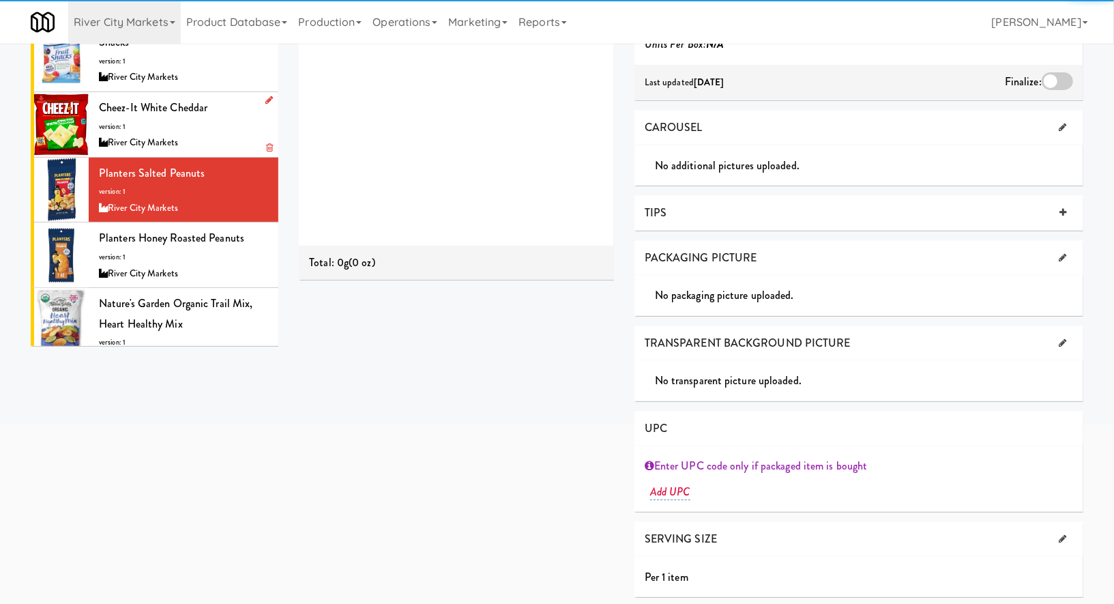
click at [228, 134] on div "River City Markets" at bounding box center [183, 142] width 169 height 17
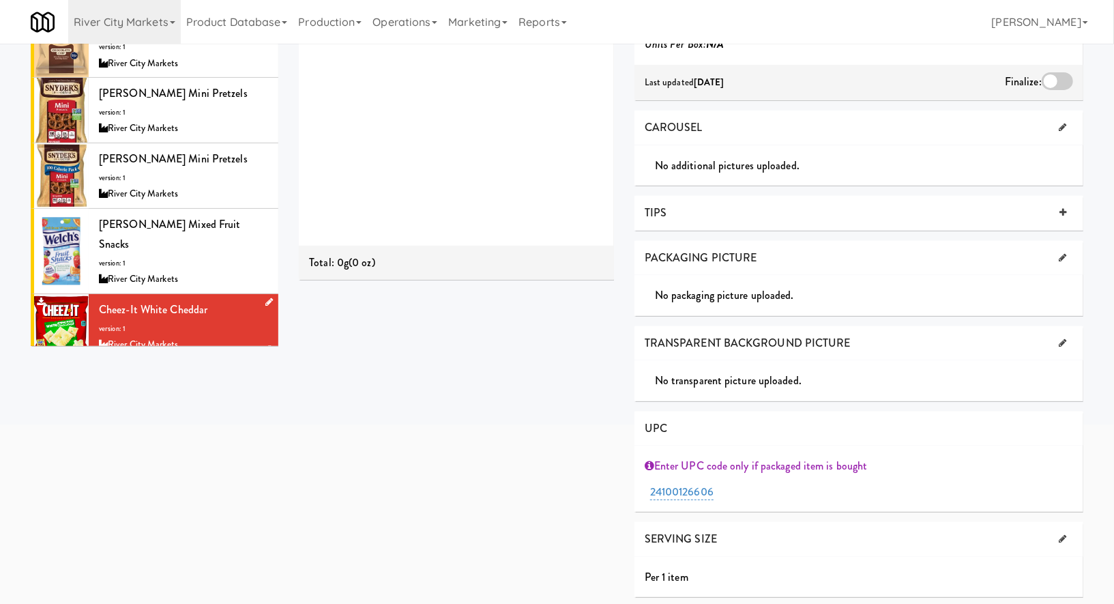
scroll to position [548, 0]
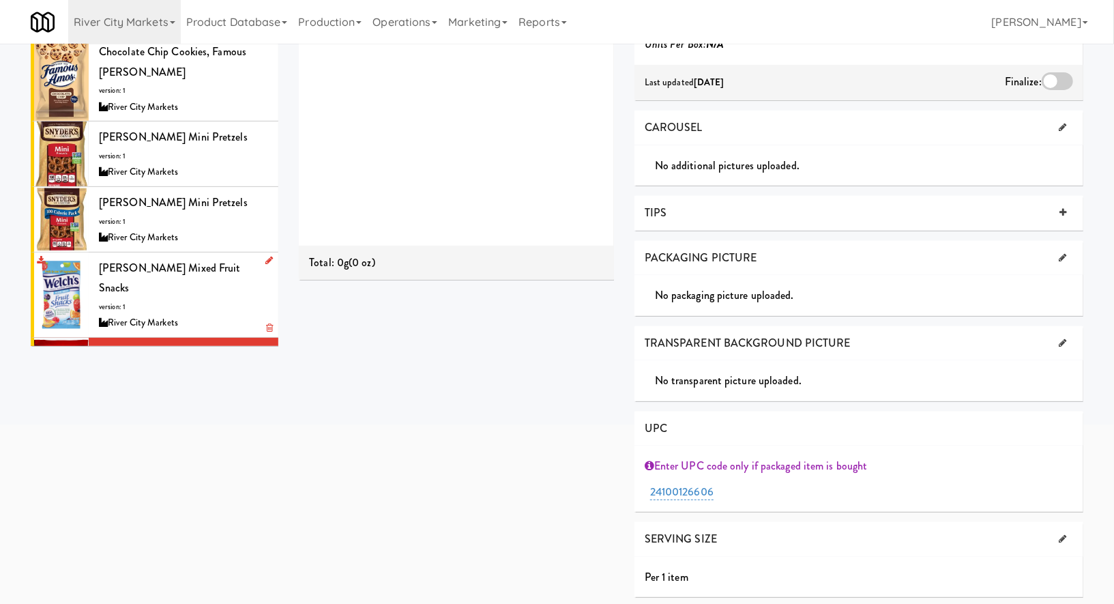
click at [225, 258] on div "[PERSON_NAME] Mixed Fruit Snacks version: 1 River City Markets" at bounding box center [183, 295] width 169 height 74
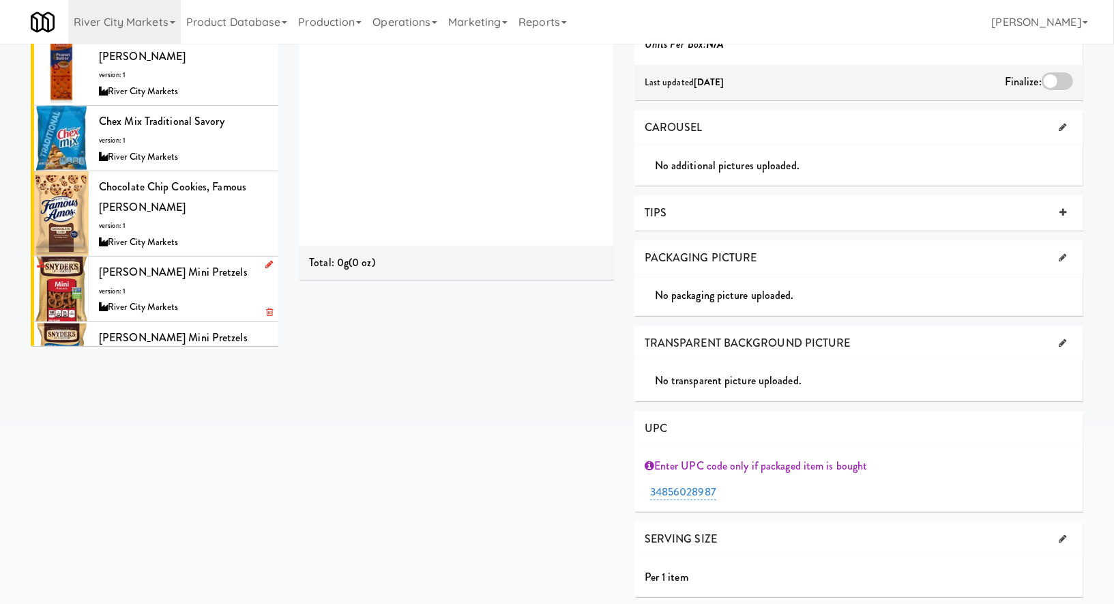
scroll to position [332, 0]
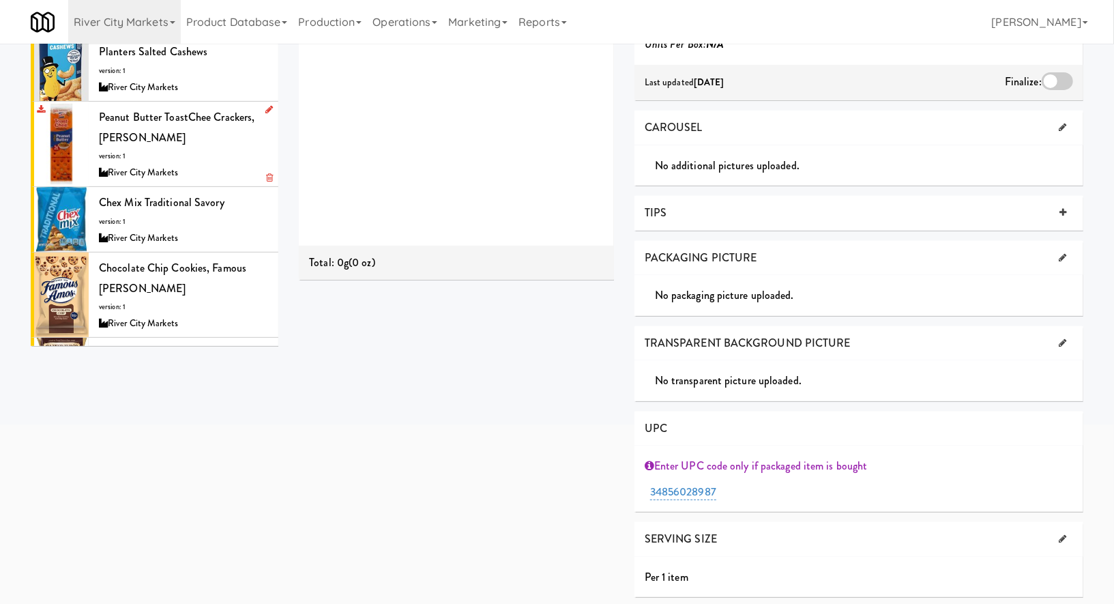
click at [235, 164] on div "River City Markets" at bounding box center [183, 172] width 169 height 17
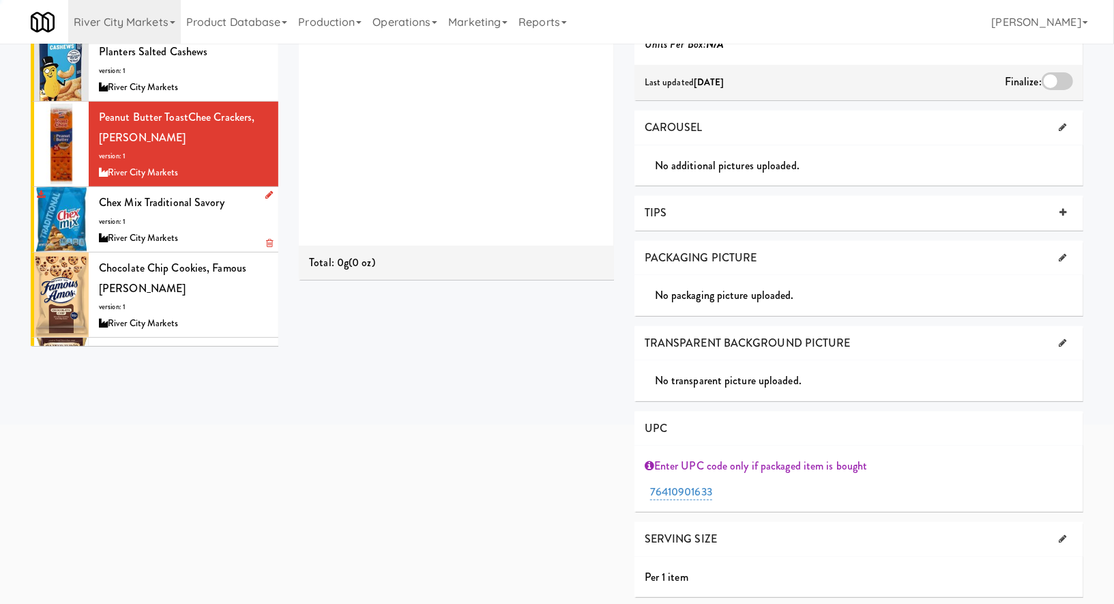
click at [231, 230] on div "River City Markets" at bounding box center [183, 238] width 169 height 17
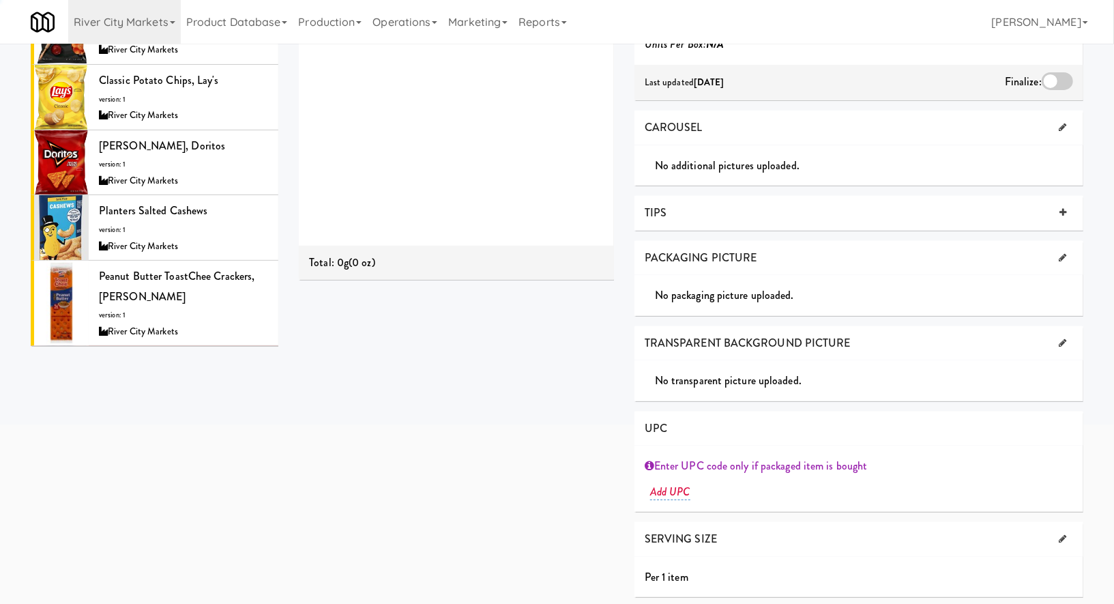
scroll to position [92, 0]
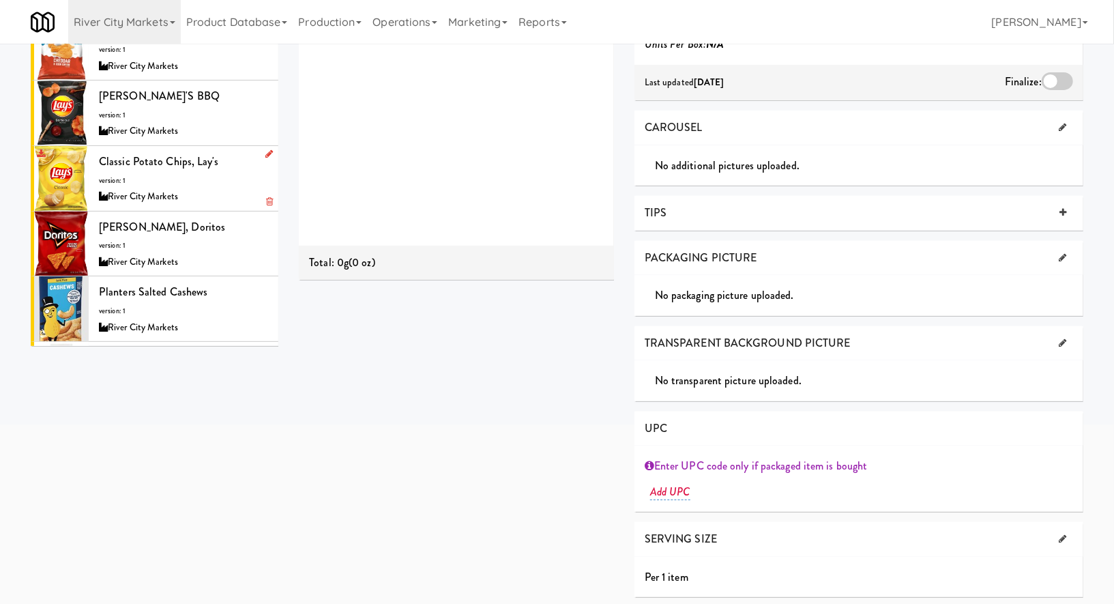
click at [225, 163] on div "Classic Potato Chips, [PERSON_NAME]'s version: 1 River City Markets" at bounding box center [183, 178] width 169 height 54
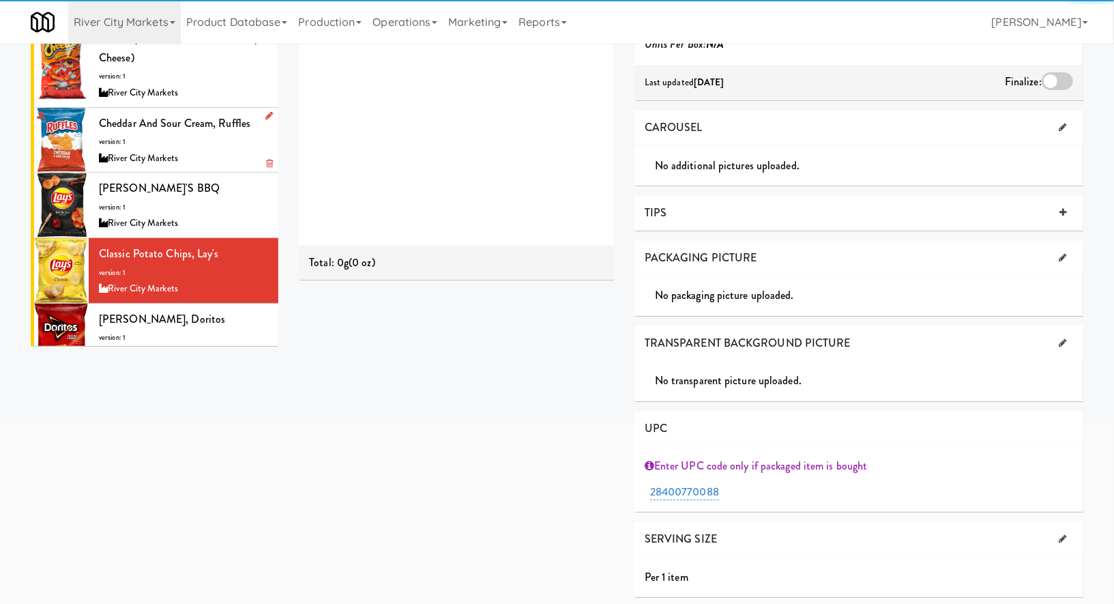
click at [218, 150] on div "River City Markets" at bounding box center [183, 158] width 169 height 17
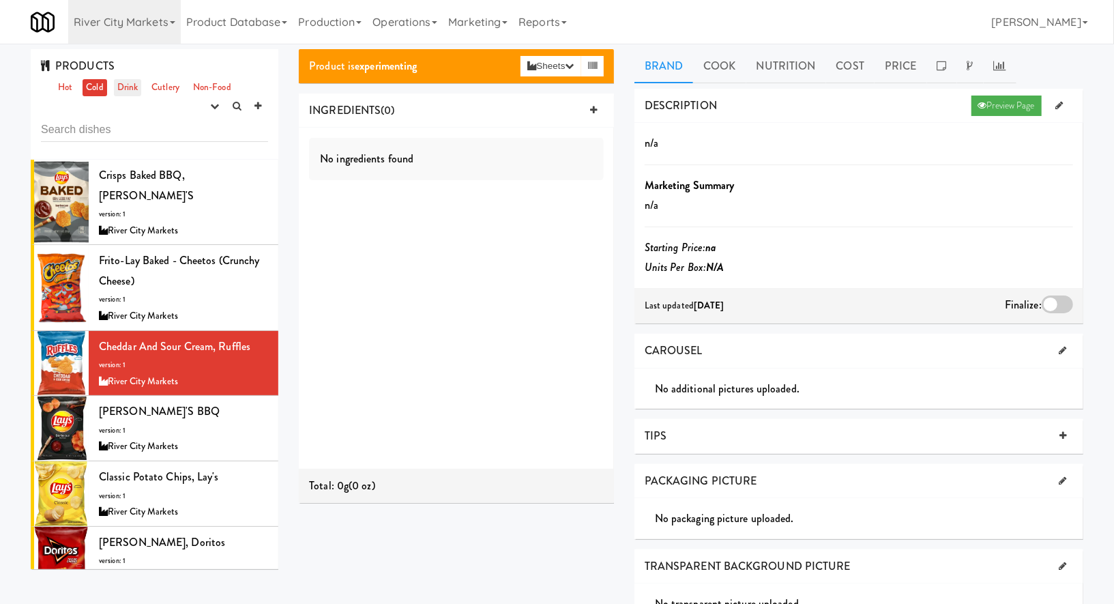
click at [131, 90] on link "Drink" at bounding box center [128, 87] width 28 height 17
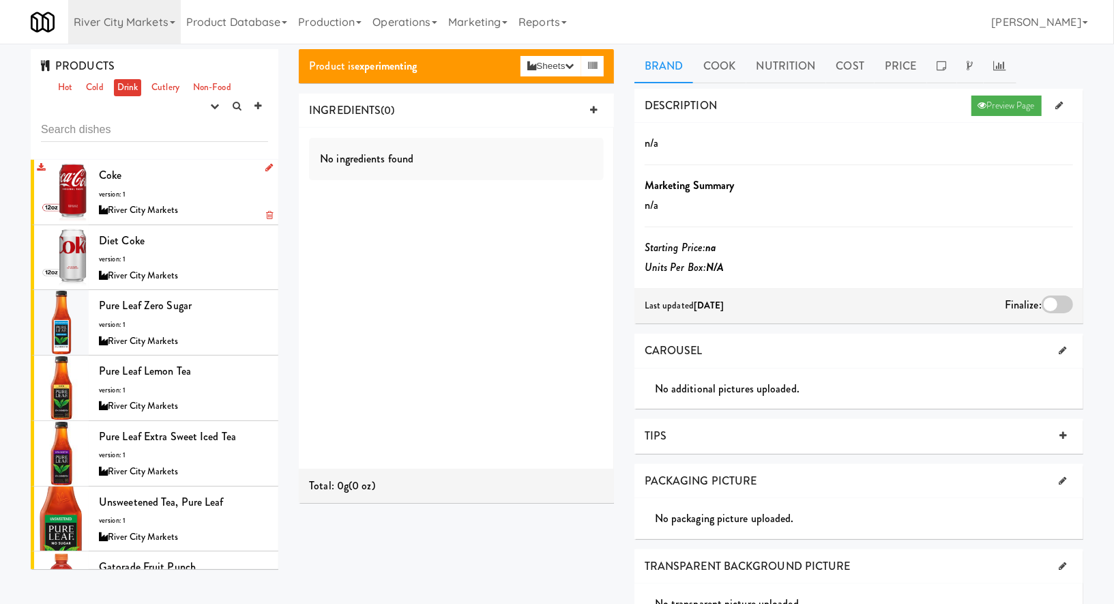
click at [175, 196] on div "Coke version: 1 River City Markets" at bounding box center [183, 192] width 169 height 54
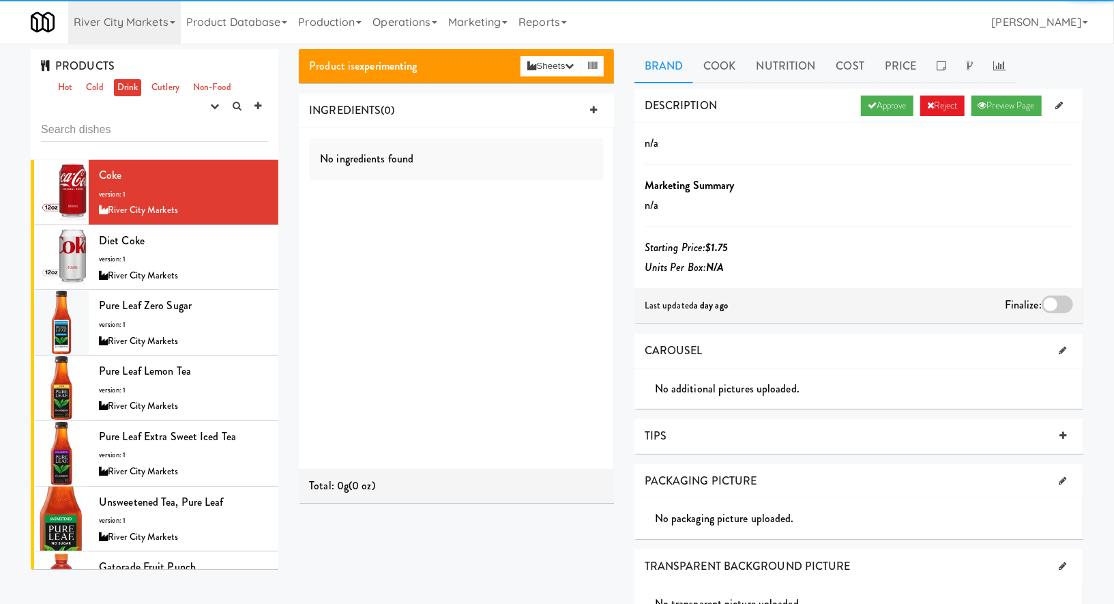
click at [857, 105] on div "Approve Reject Preview Page" at bounding box center [965, 106] width 216 height 20
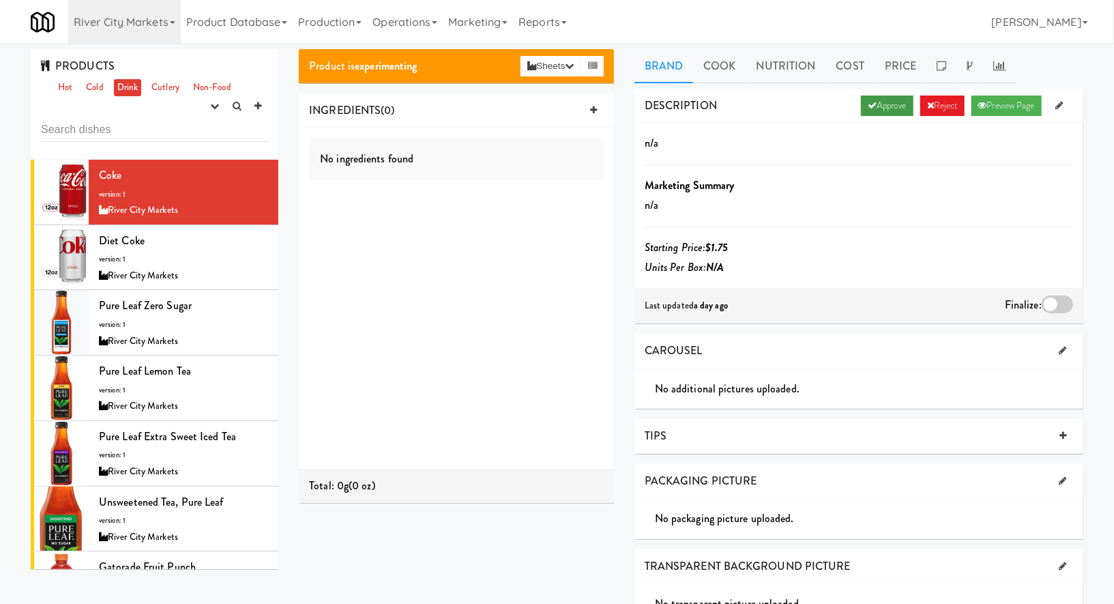
click at [870, 105] on link "Approve" at bounding box center [887, 106] width 53 height 20
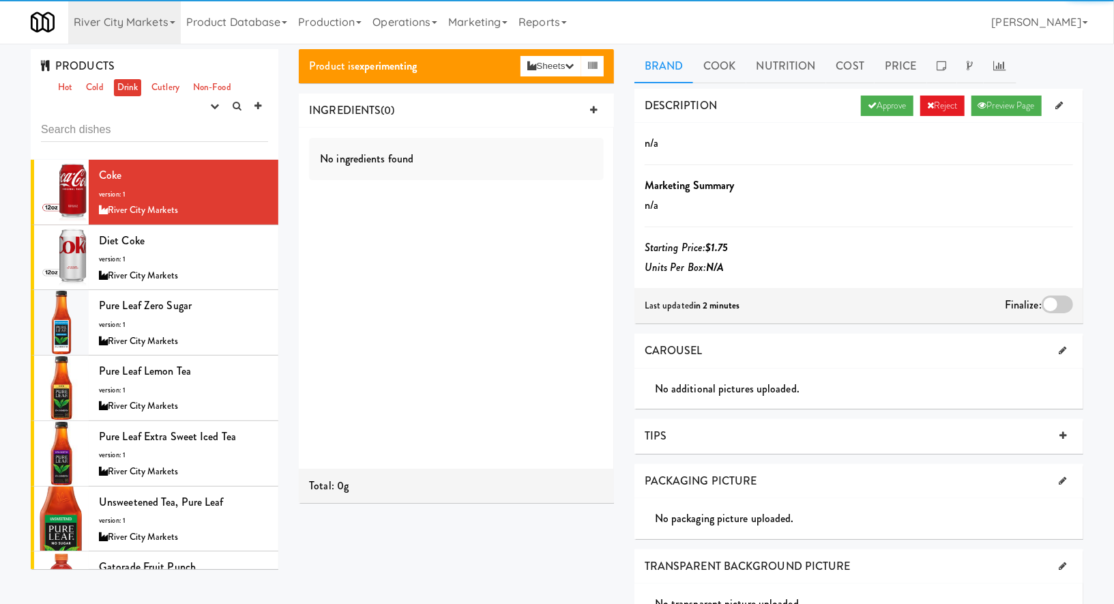
click at [1053, 302] on div at bounding box center [1057, 304] width 31 height 18
click at [0, 0] on input "checkbox" at bounding box center [0, 0] width 0 height 0
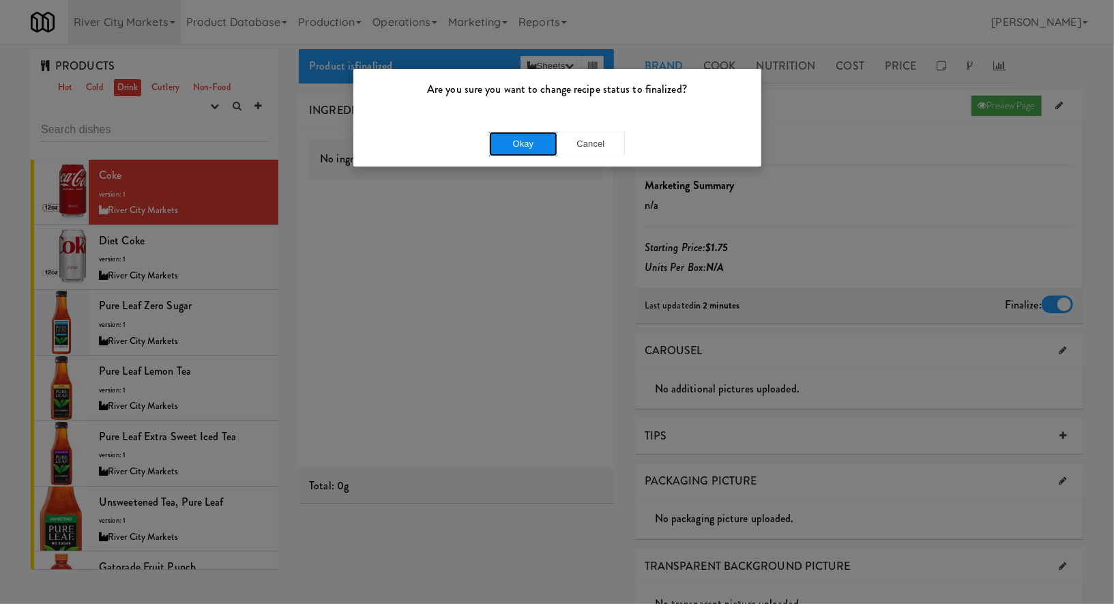
click at [508, 139] on button "Okay" at bounding box center [523, 144] width 68 height 25
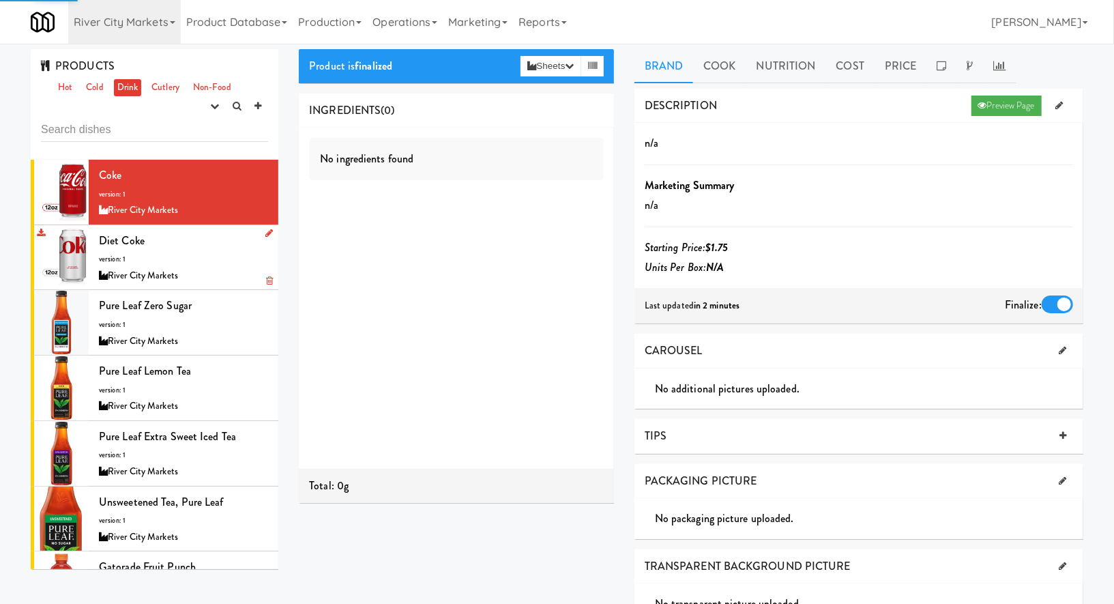
click at [224, 253] on div "Diet Coke version: 1 River City Markets" at bounding box center [183, 258] width 169 height 54
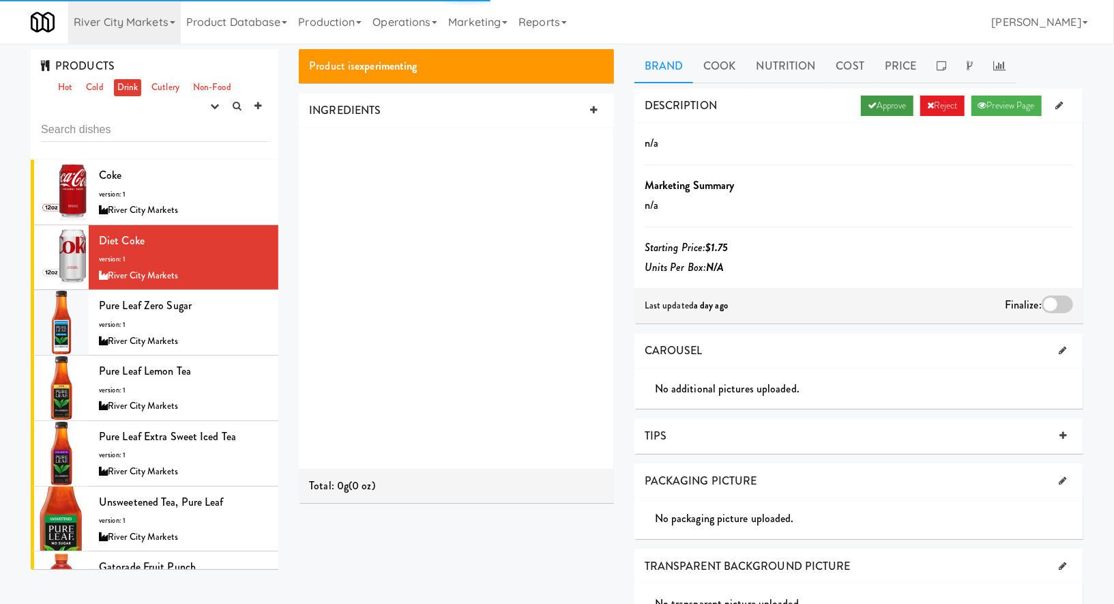
click at [895, 111] on link "Approve" at bounding box center [887, 106] width 53 height 20
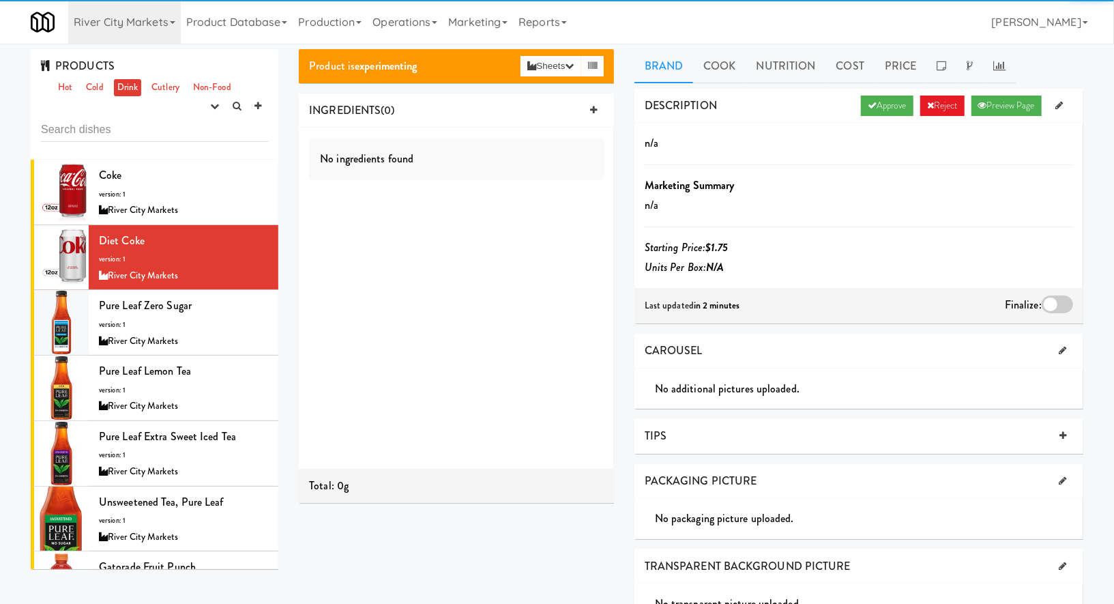
click at [1058, 295] on div at bounding box center [1057, 304] width 31 height 18
click at [0, 0] on input "checkbox" at bounding box center [0, 0] width 0 height 0
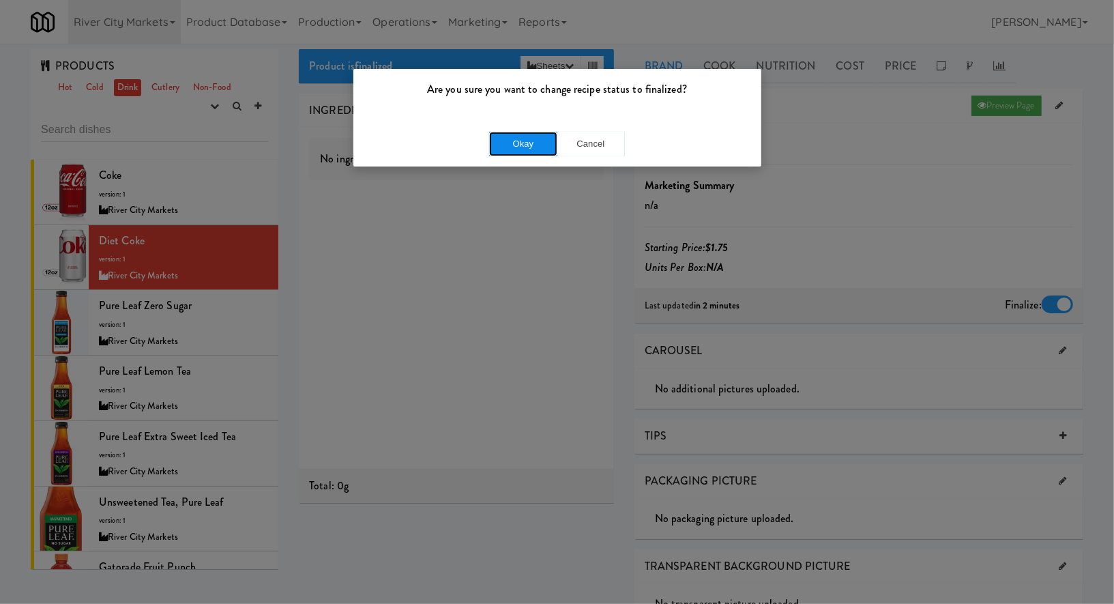
click at [513, 145] on button "Okay" at bounding box center [523, 144] width 68 height 25
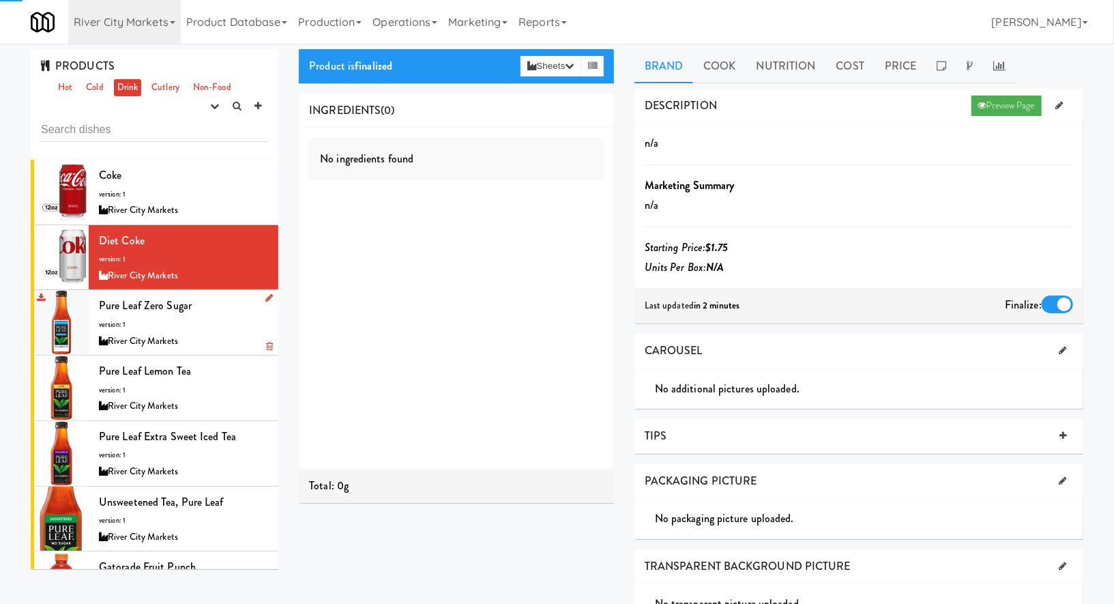
click at [239, 306] on div "Pure Leaf Zero Sugar version: 1 River City Markets" at bounding box center [183, 322] width 169 height 54
